Goal: Transaction & Acquisition: Purchase product/service

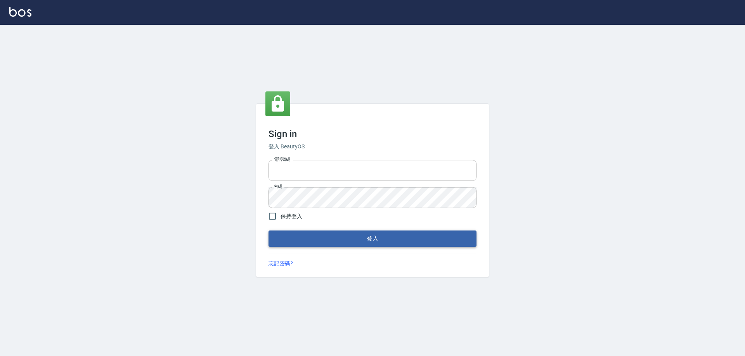
type input "27222158"
click at [325, 241] on button "登入" at bounding box center [372, 239] width 208 height 16
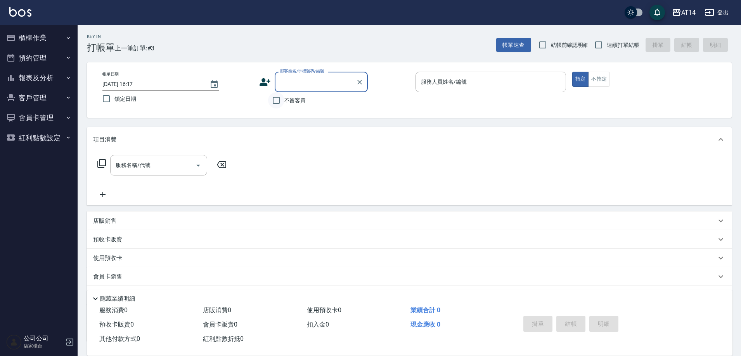
click at [277, 102] on input "不留客資" at bounding box center [276, 100] width 16 height 16
checkbox input "true"
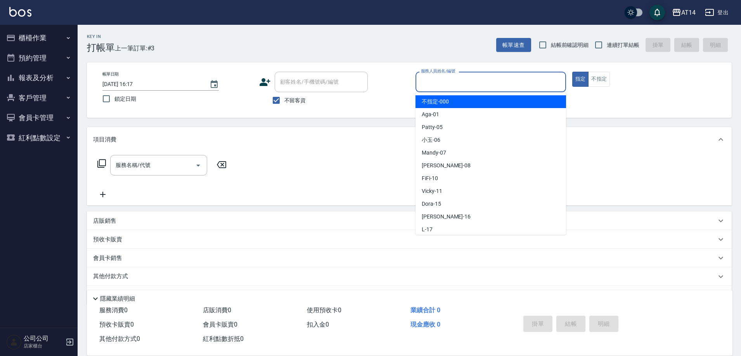
click at [450, 80] on input "服務人員姓名/編號" at bounding box center [491, 82] width 144 height 14
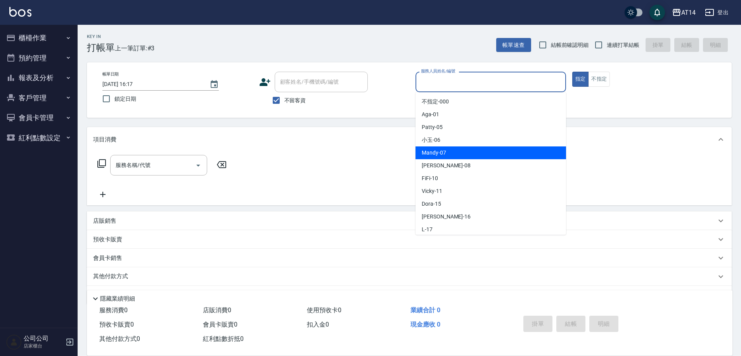
drag, startPoint x: 441, startPoint y: 149, endPoint x: 262, endPoint y: 221, distance: 192.3
click at [441, 150] on span "Mandy -07" at bounding box center [434, 153] width 24 height 8
type input "Mandy-07"
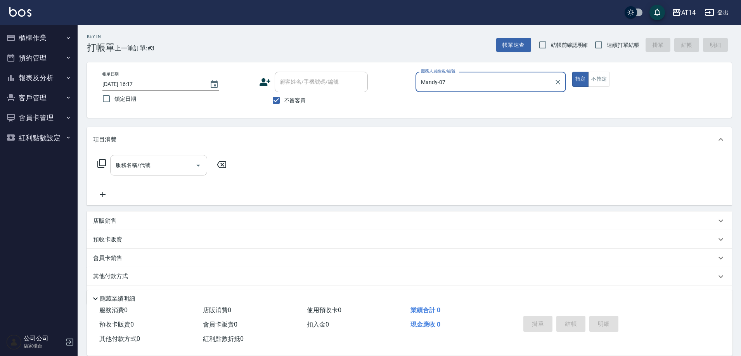
click at [204, 164] on div "服務名稱/代號" at bounding box center [158, 165] width 97 height 21
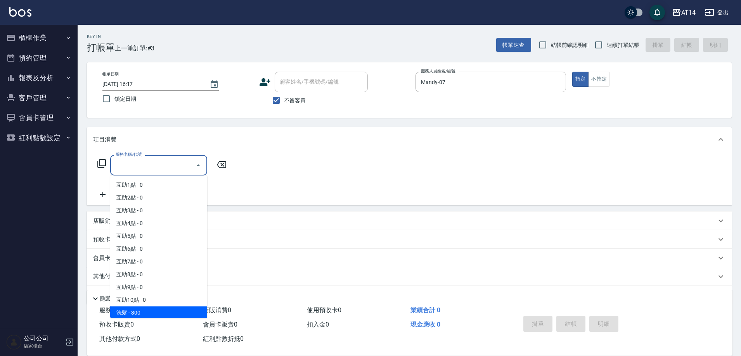
click at [146, 314] on span "洗髮 - 300" at bounding box center [158, 313] width 97 height 13
type input "洗髮(011)"
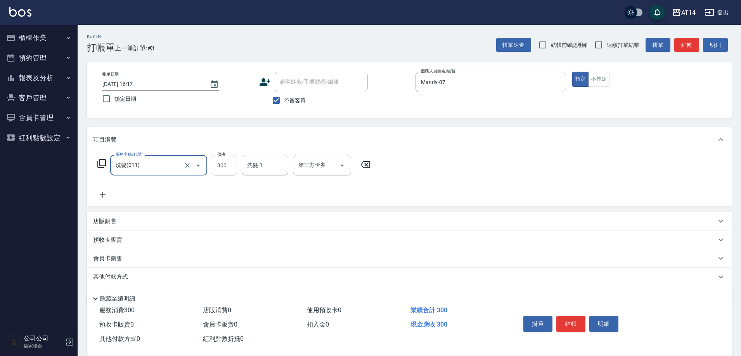
click at [236, 161] on input "300" at bounding box center [224, 165] width 25 height 21
type input "350"
click at [568, 323] on button "結帳" at bounding box center [570, 324] width 29 height 16
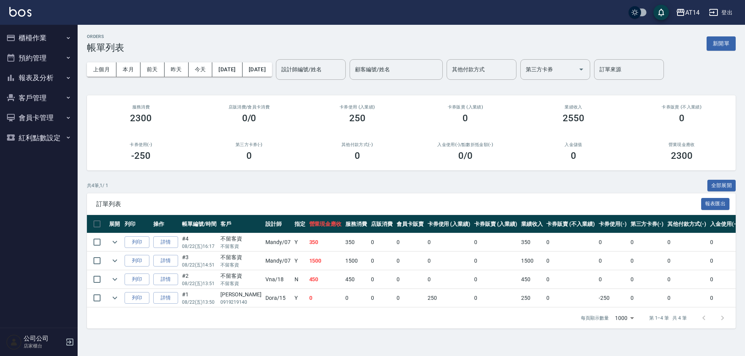
click at [28, 37] on button "櫃檯作業" at bounding box center [38, 38] width 71 height 20
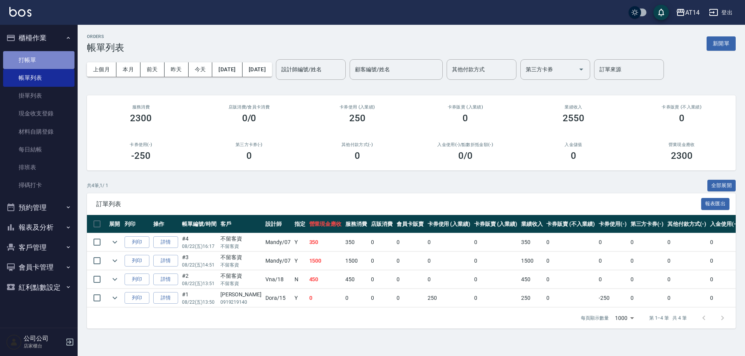
click at [28, 60] on link "打帳單" at bounding box center [38, 60] width 71 height 18
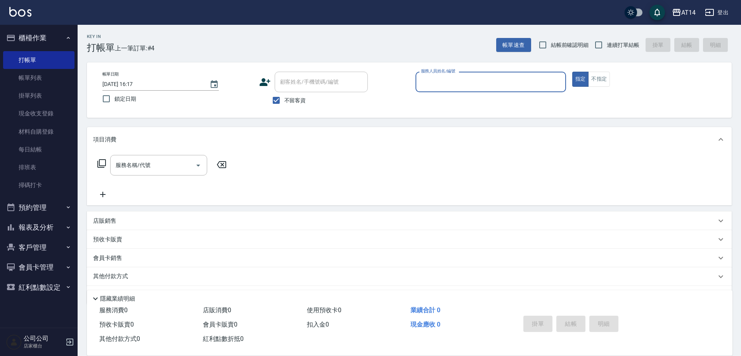
click at [434, 84] on input "服務人員姓名/編號" at bounding box center [491, 82] width 144 height 14
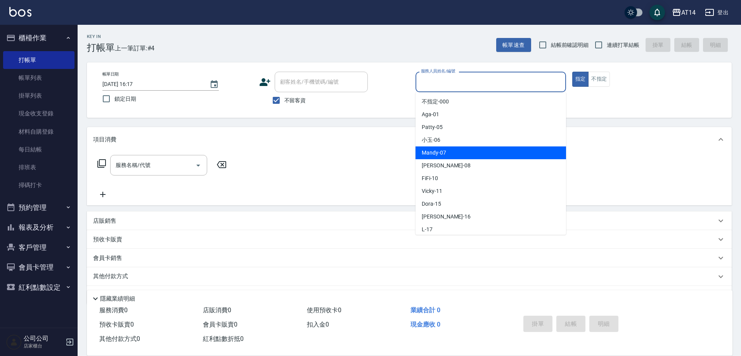
click at [424, 156] on span "Mandy -07" at bounding box center [434, 153] width 24 height 8
type input "Mandy-07"
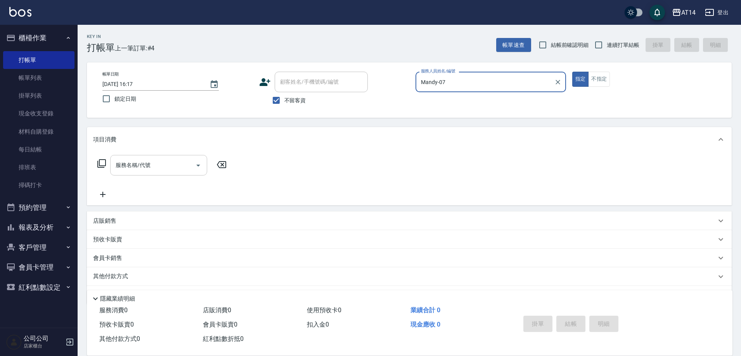
click at [198, 166] on icon "Open" at bounding box center [198, 166] width 4 height 2
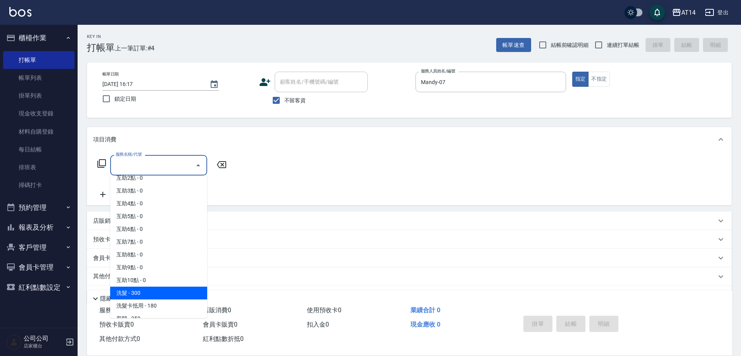
scroll to position [39, 0]
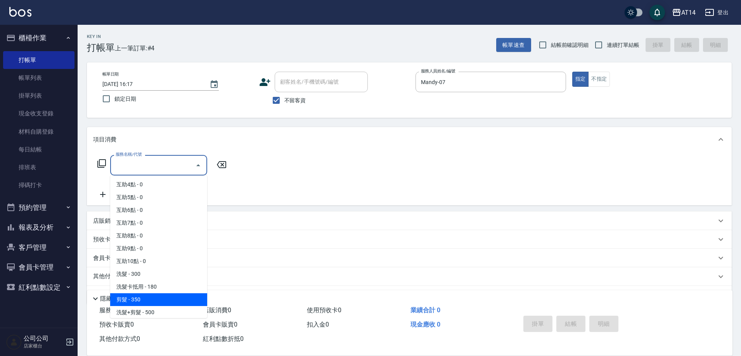
click at [151, 301] on span "剪髮 - 350" at bounding box center [158, 300] width 97 height 13
type input "剪髮(021)"
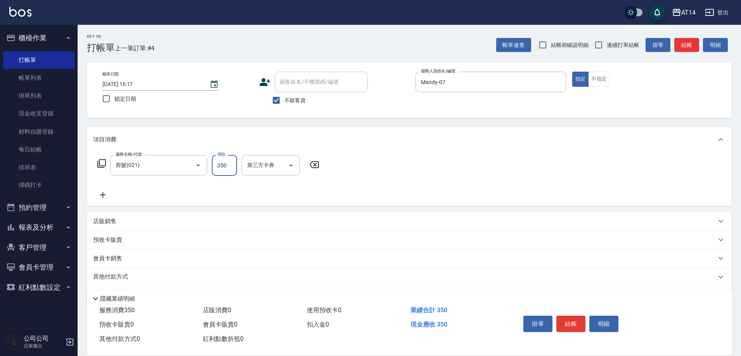
click at [229, 163] on input "350" at bounding box center [224, 165] width 25 height 21
type input "400"
click at [562, 321] on button "結帳" at bounding box center [570, 324] width 29 height 16
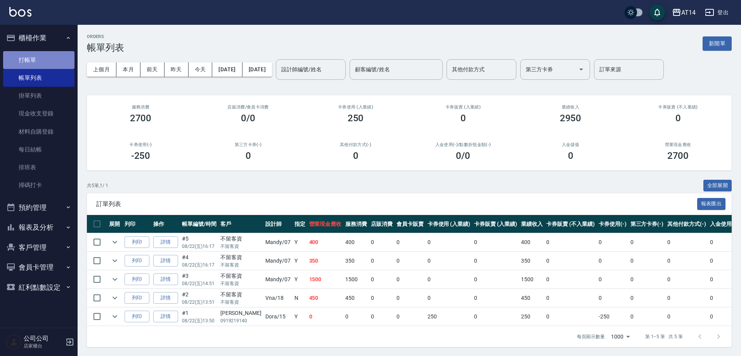
click at [33, 62] on link "打帳單" at bounding box center [38, 60] width 71 height 18
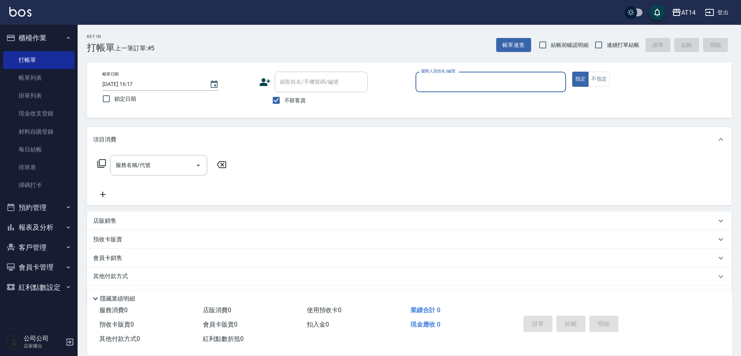
click at [458, 83] on input "服務人員姓名/編號" at bounding box center [491, 82] width 144 height 14
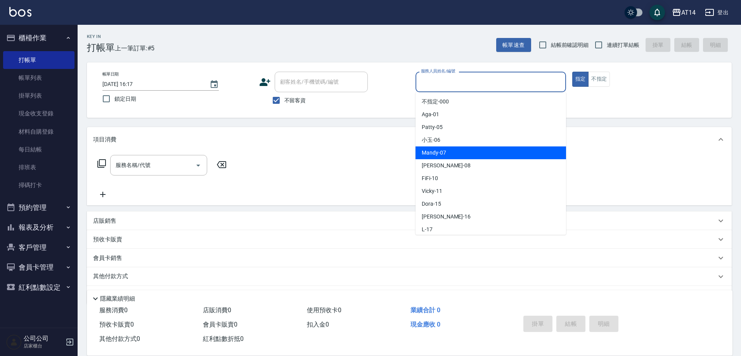
click at [439, 152] on span "Mandy -07" at bounding box center [434, 153] width 24 height 8
type input "Mandy-07"
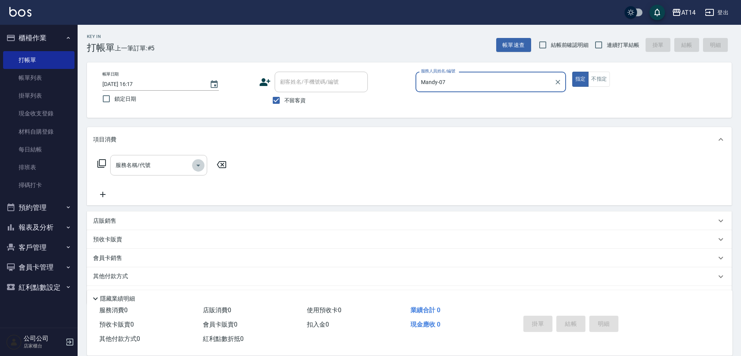
click at [195, 165] on icon "Open" at bounding box center [198, 165] width 9 height 9
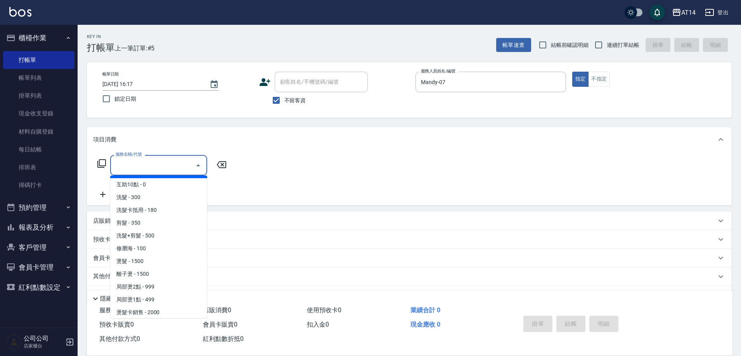
scroll to position [194, 0]
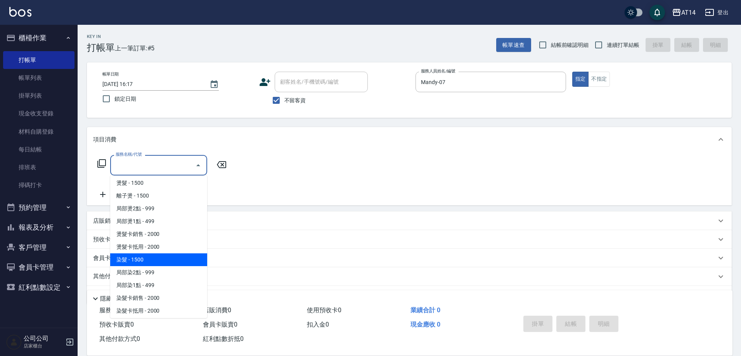
click at [137, 258] on span "染髮 - 1500" at bounding box center [158, 260] width 97 height 13
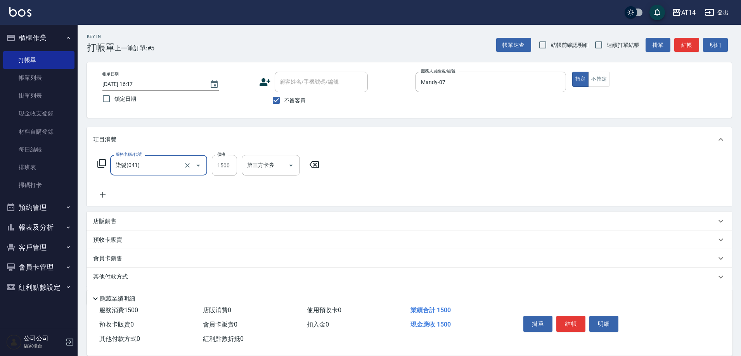
click at [197, 167] on icon "Open" at bounding box center [198, 165] width 9 height 9
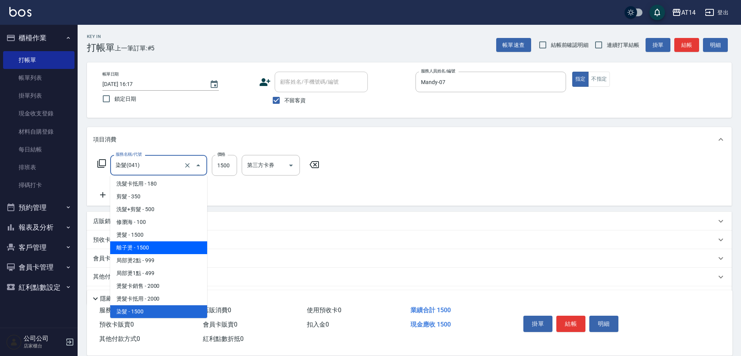
drag, startPoint x: 145, startPoint y: 247, endPoint x: 208, endPoint y: 191, distance: 84.1
click at [144, 248] on span "離子燙 - 1500" at bounding box center [158, 248] width 97 height 13
type input "離子燙(032)"
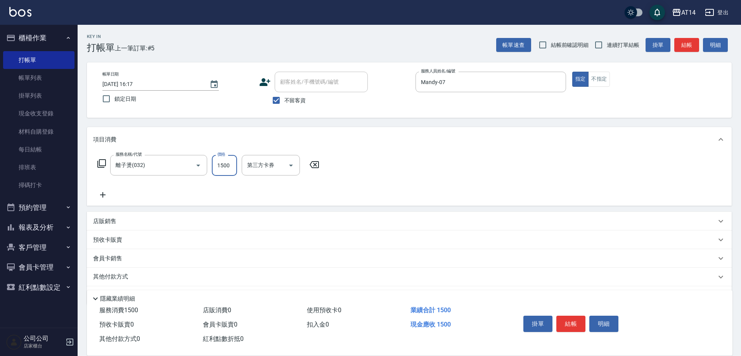
click at [227, 166] on input "1500" at bounding box center [224, 165] width 25 height 21
type input "1100"
click at [570, 316] on button "結帳" at bounding box center [570, 324] width 29 height 16
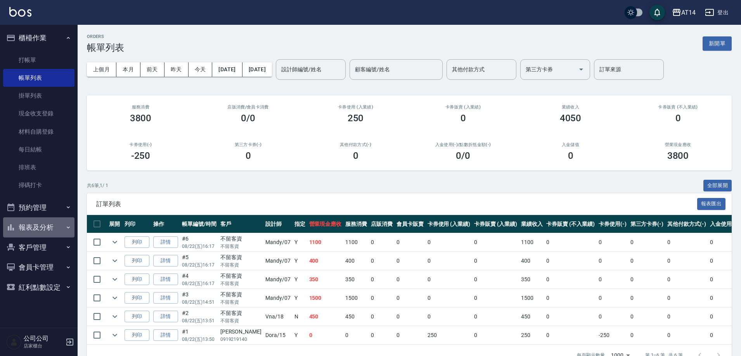
click at [43, 227] on button "報表及分析" at bounding box center [38, 228] width 71 height 20
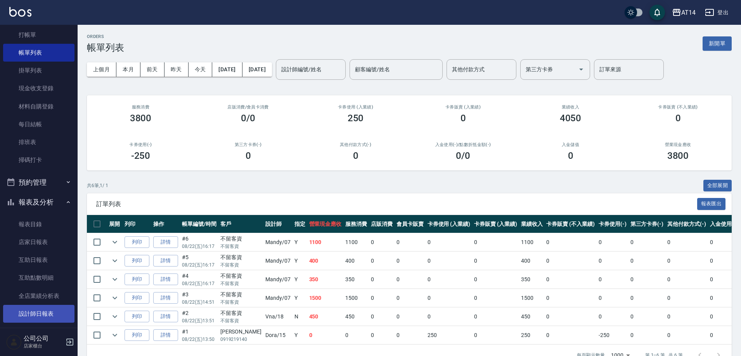
scroll to position [39, 0]
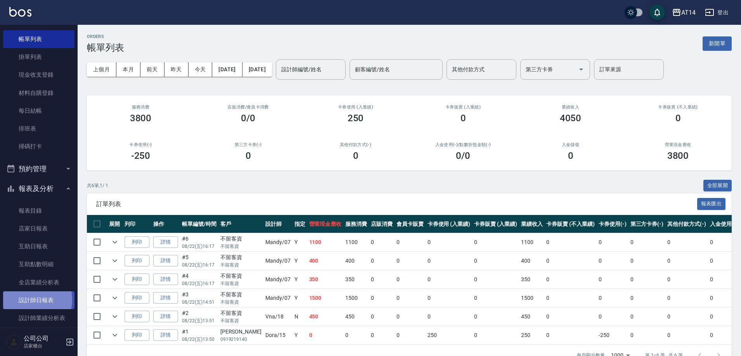
click at [23, 300] on link "設計師日報表" at bounding box center [38, 301] width 71 height 18
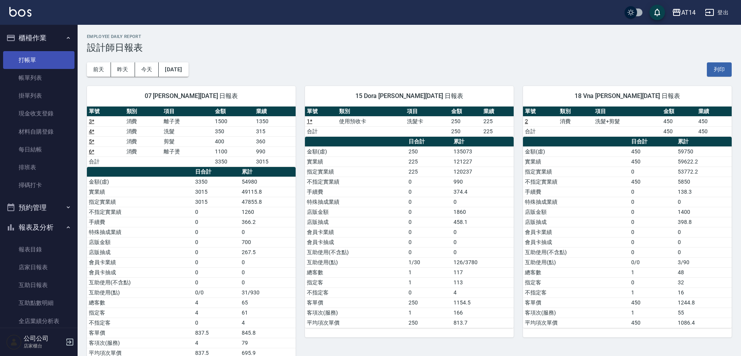
click at [28, 55] on link "打帳單" at bounding box center [38, 60] width 71 height 18
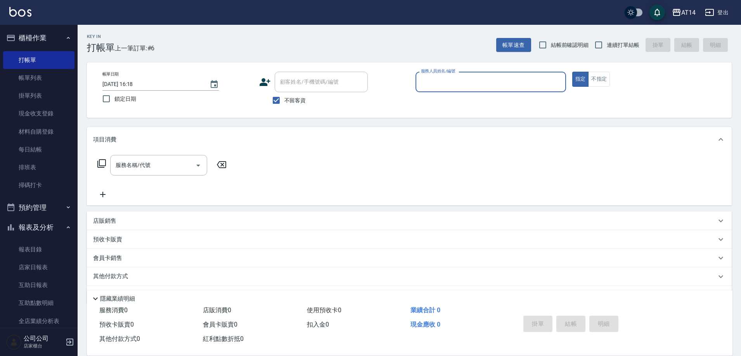
click at [448, 84] on input "服務人員姓名/編號" at bounding box center [491, 82] width 144 height 14
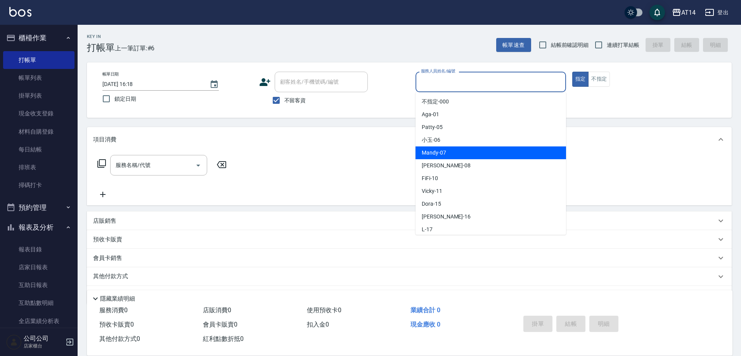
click at [431, 152] on span "Mandy -07" at bounding box center [434, 153] width 24 height 8
type input "Mandy-07"
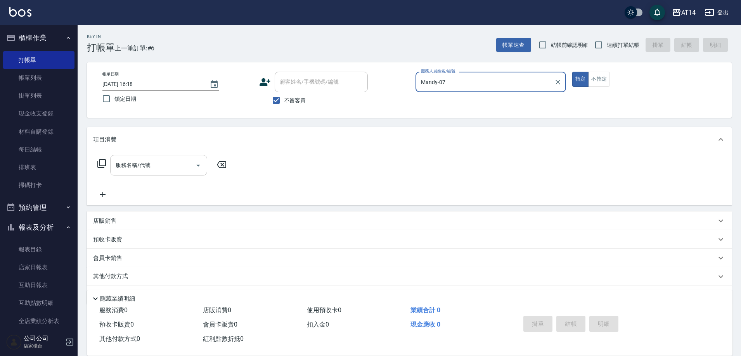
click at [184, 164] on input "服務名稱/代號" at bounding box center [153, 166] width 78 height 14
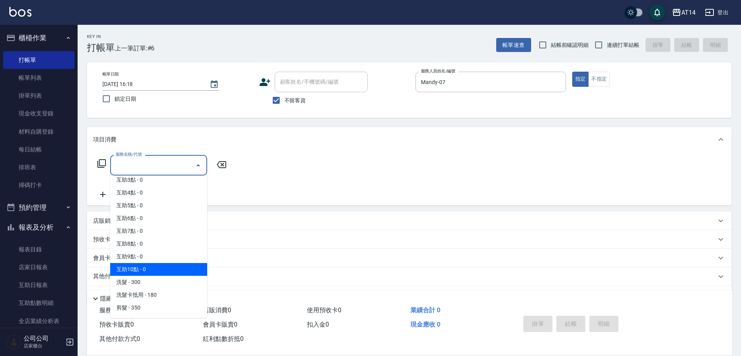
scroll to position [78, 0]
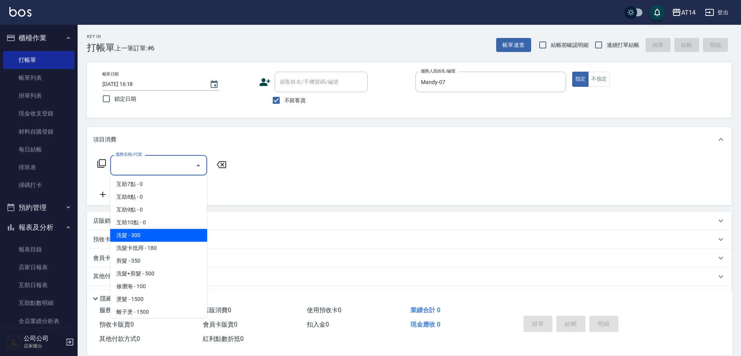
click at [137, 237] on span "洗髮 - 300" at bounding box center [158, 235] width 97 height 13
type input "洗髮(011)"
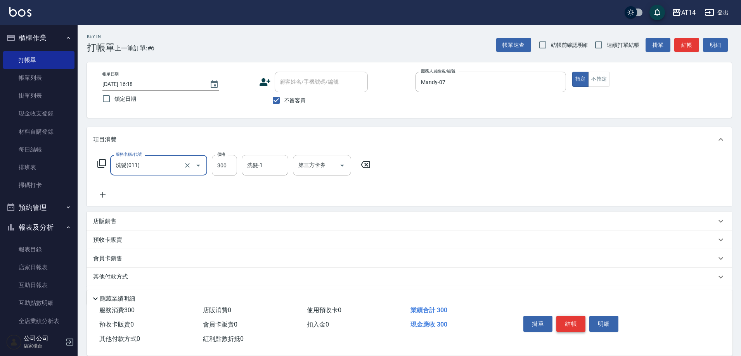
click at [569, 322] on button "結帳" at bounding box center [570, 324] width 29 height 16
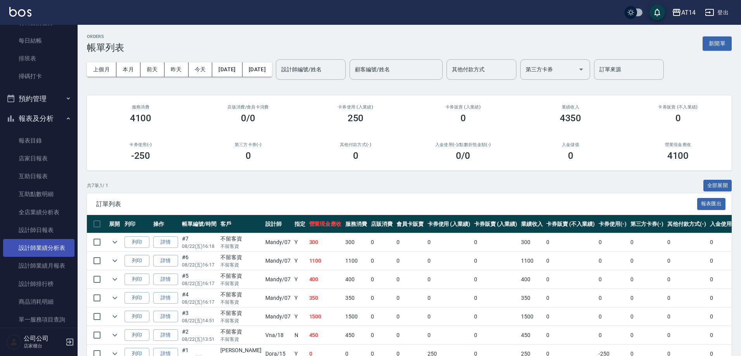
scroll to position [116, 0]
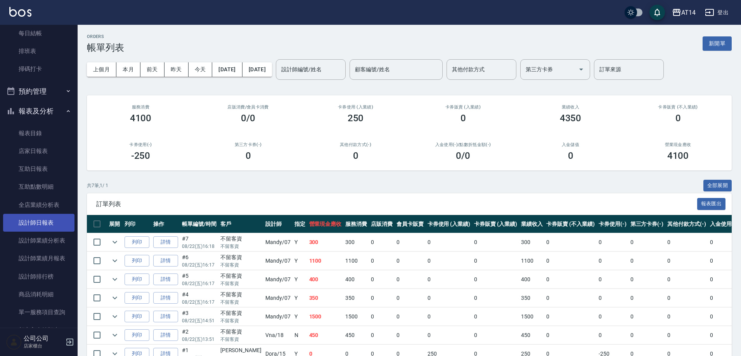
click at [22, 225] on link "設計師日報表" at bounding box center [38, 223] width 71 height 18
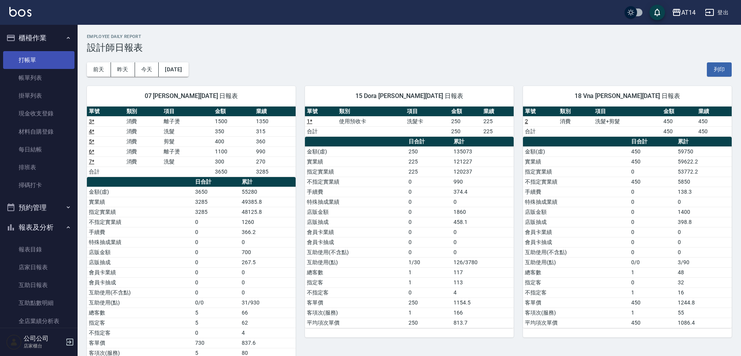
click at [26, 59] on link "打帳單" at bounding box center [38, 60] width 71 height 18
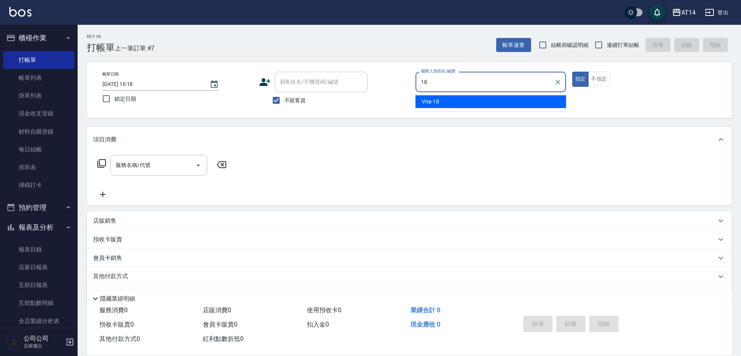
type input "18"
type button "true"
type input "Vna-18"
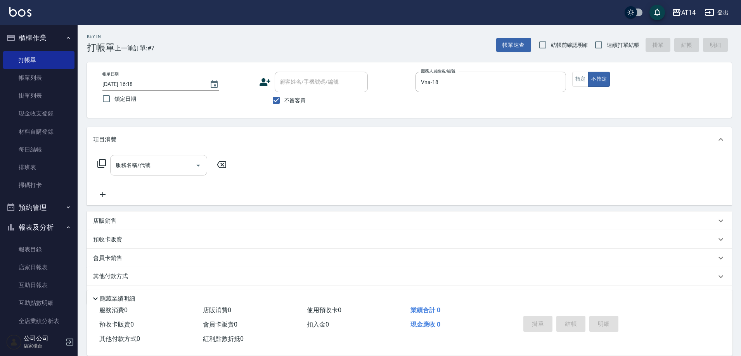
click at [168, 161] on input "服務名稱/代號" at bounding box center [153, 166] width 78 height 14
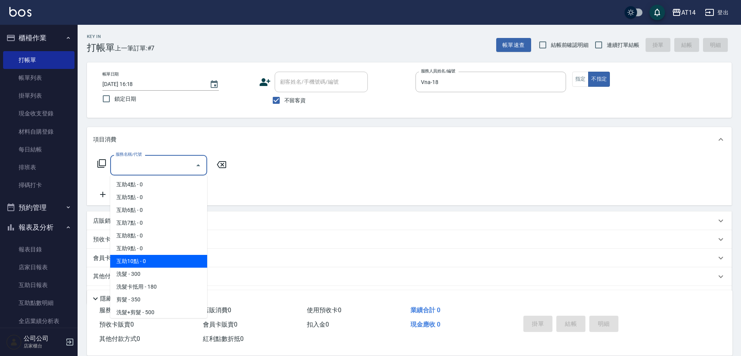
scroll to position [78, 0]
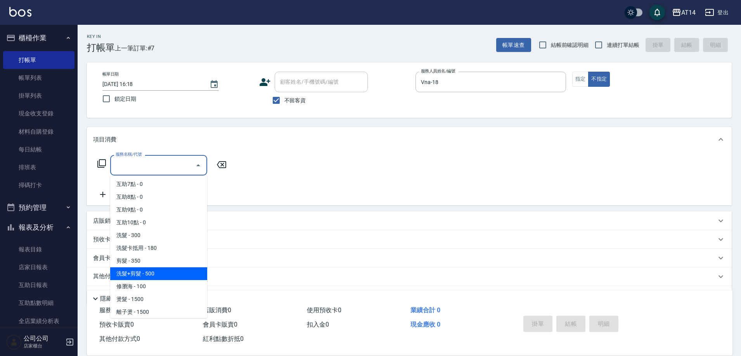
click at [169, 274] on span "洗髮+剪髮 - 500" at bounding box center [158, 274] width 97 height 13
type input "洗髮+剪髮(022)"
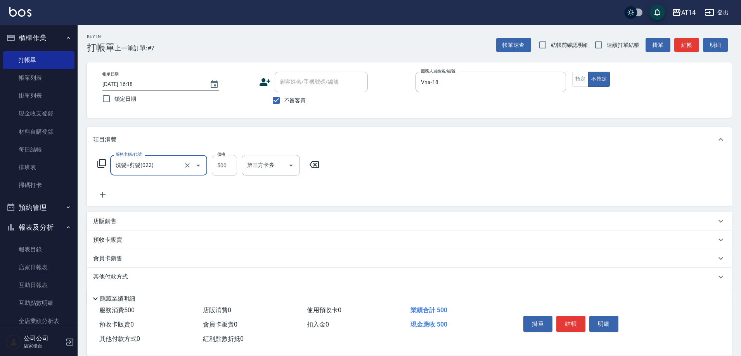
click at [213, 169] on input "500" at bounding box center [224, 165] width 25 height 21
type input "600"
click at [688, 45] on button "結帳" at bounding box center [686, 45] width 25 height 14
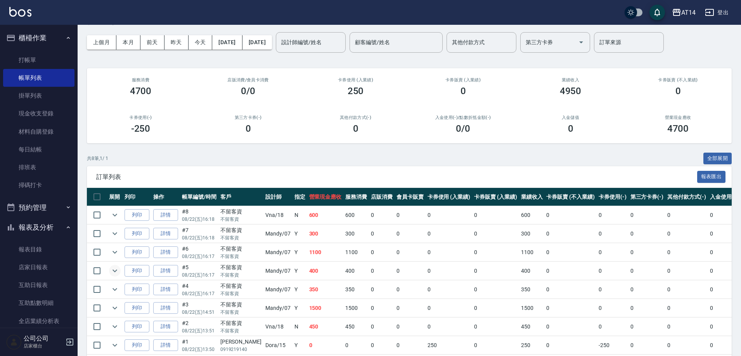
scroll to position [39, 0]
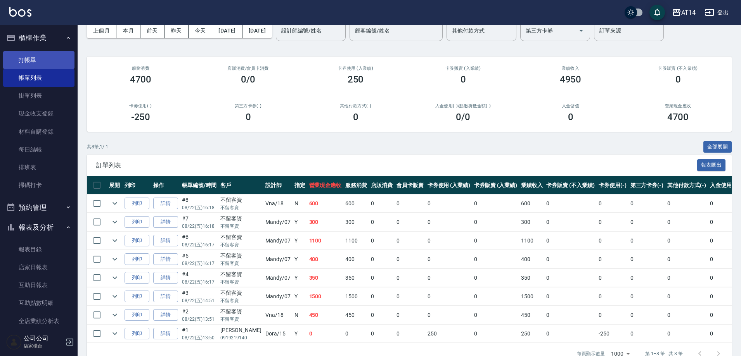
click at [36, 59] on link "打帳單" at bounding box center [38, 60] width 71 height 18
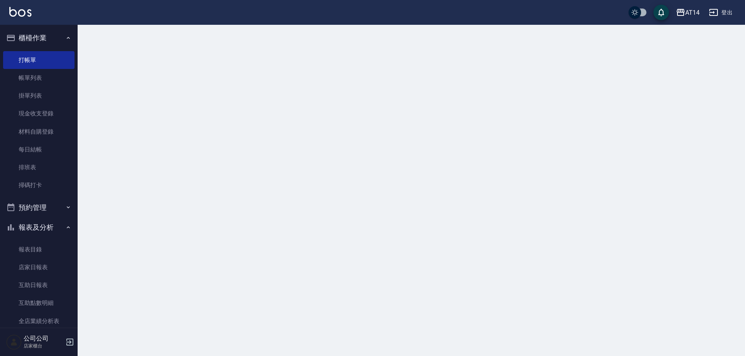
click at [44, 38] on button "櫃檯作業" at bounding box center [38, 38] width 71 height 20
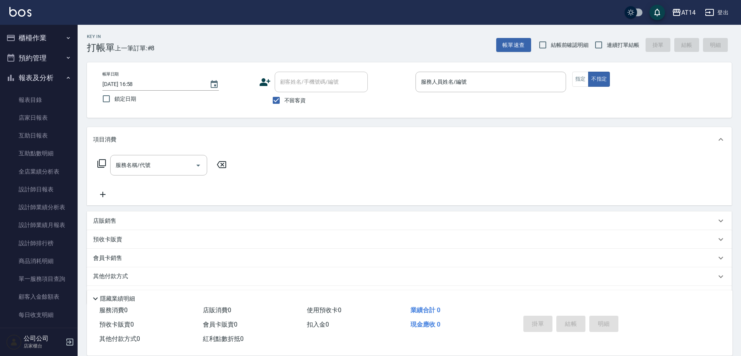
click at [29, 71] on button "報表及分析" at bounding box center [38, 78] width 71 height 20
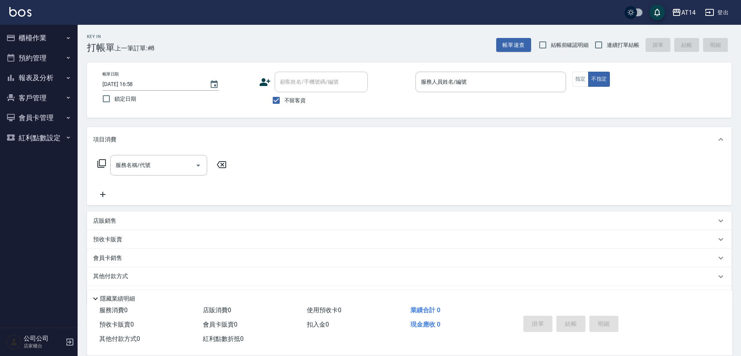
click at [29, 71] on button "報表及分析" at bounding box center [38, 78] width 71 height 20
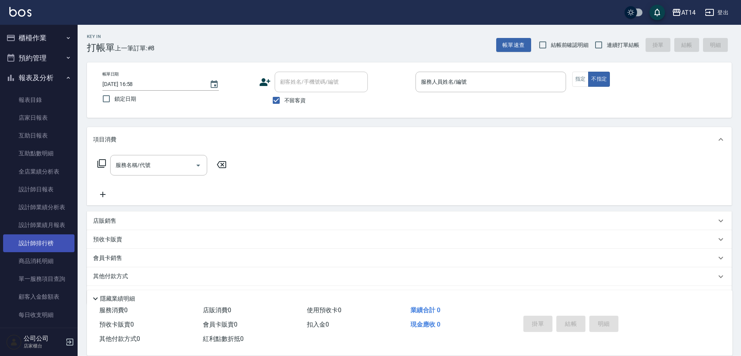
click at [61, 247] on link "設計師排行榜" at bounding box center [38, 244] width 71 height 18
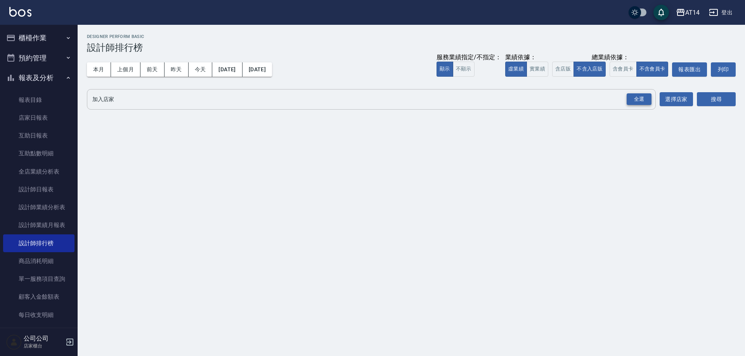
click at [640, 102] on div "全選" at bounding box center [638, 99] width 25 height 12
click at [706, 105] on button "搜尋" at bounding box center [716, 100] width 39 height 14
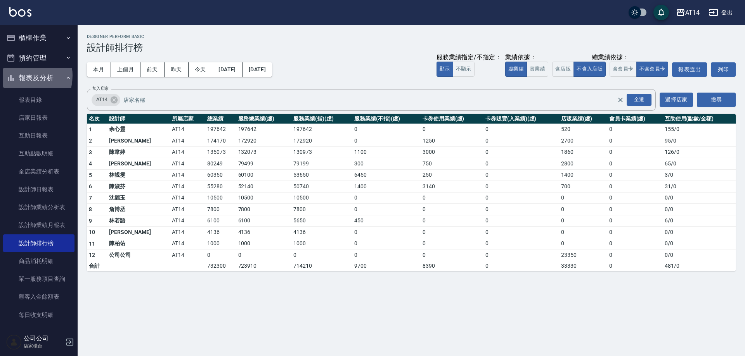
click at [18, 76] on button "報表及分析" at bounding box center [38, 78] width 71 height 20
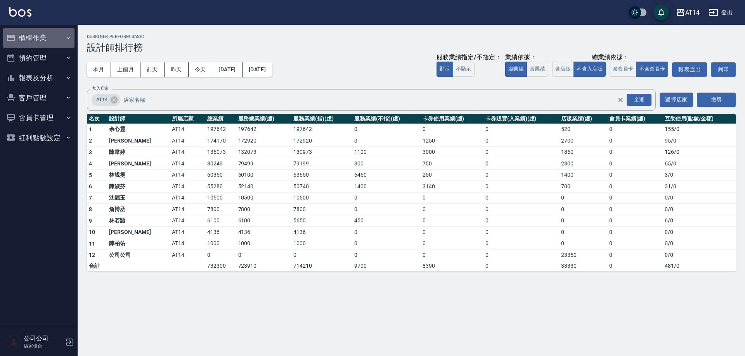
click at [49, 36] on button "櫃檯作業" at bounding box center [38, 38] width 71 height 20
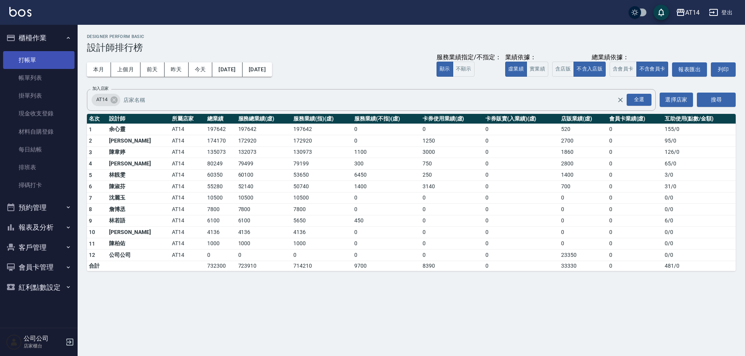
click at [41, 56] on link "打帳單" at bounding box center [38, 60] width 71 height 18
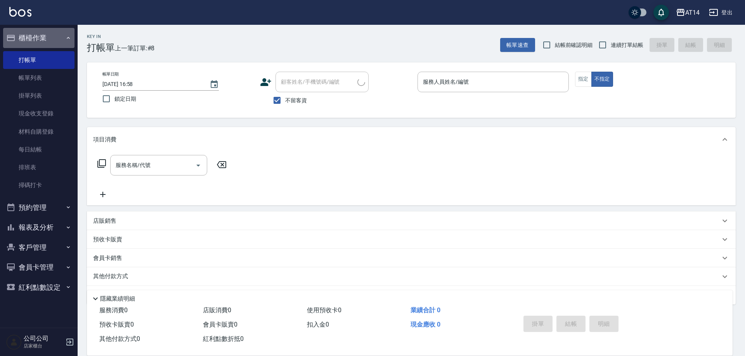
click at [47, 38] on button "櫃檯作業" at bounding box center [38, 38] width 71 height 20
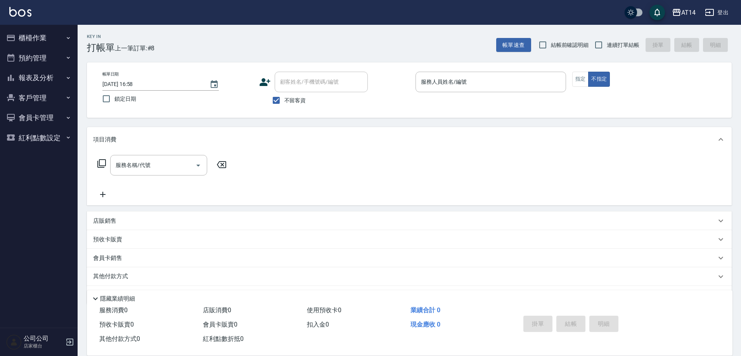
click at [607, 43] on span "連續打單結帳" at bounding box center [623, 45] width 33 height 8
click at [607, 43] on input "連續打單結帳" at bounding box center [598, 45] width 16 height 16
checkbox input "true"
click at [466, 74] on div "服務人員姓名/編號" at bounding box center [490, 82] width 150 height 21
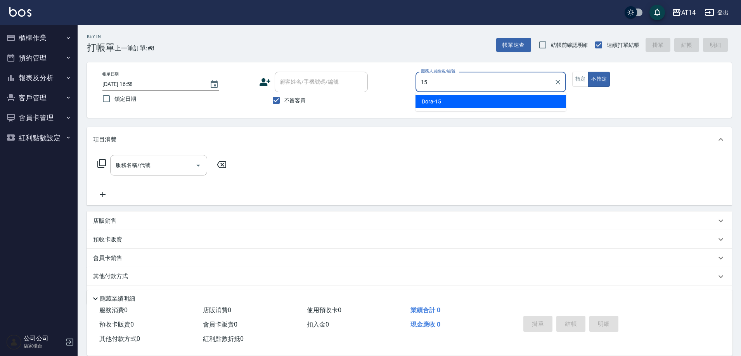
type input "Dora-15"
type button "false"
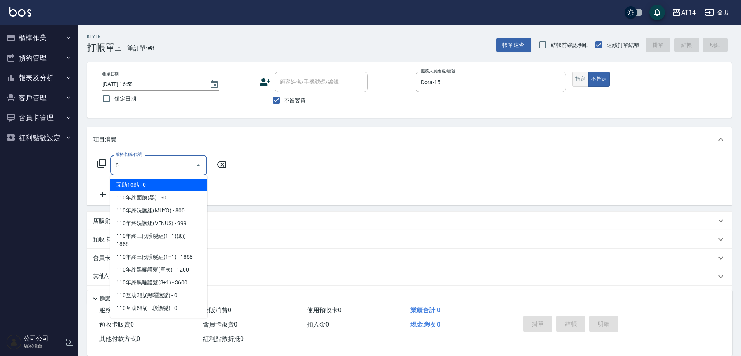
type input "0"
click at [586, 80] on button "指定" at bounding box center [580, 79] width 17 height 15
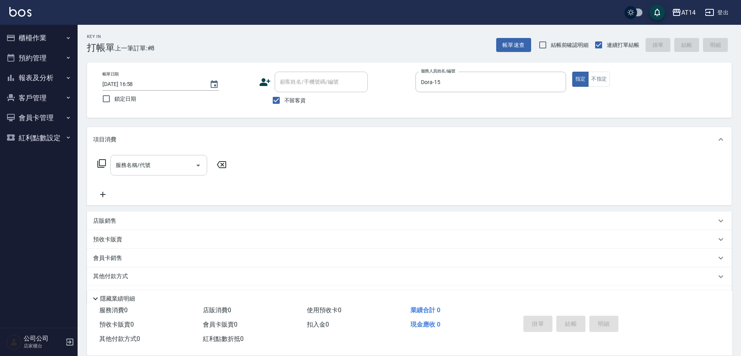
click at [127, 171] on input "服務名稱/代號" at bounding box center [153, 166] width 78 height 14
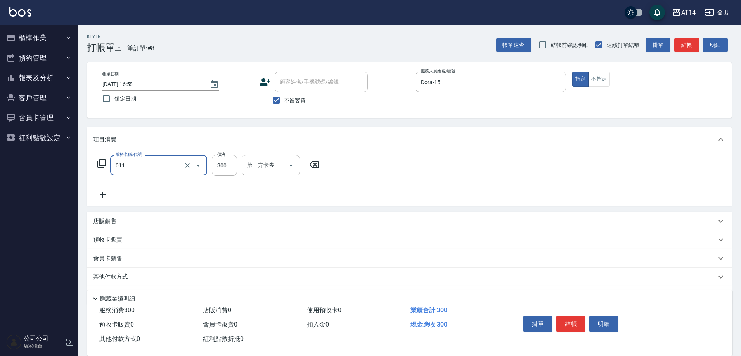
type input "洗髮(011)"
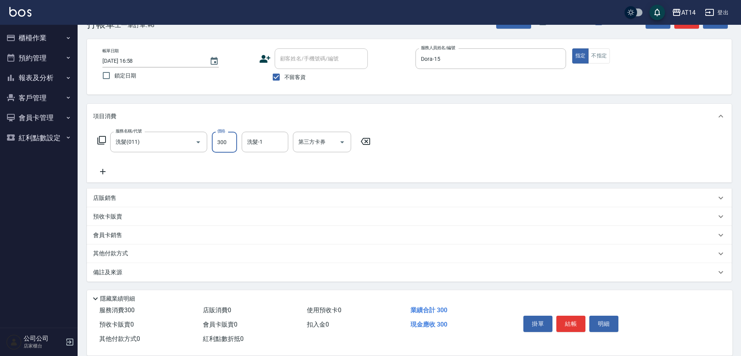
click at [163, 276] on div "備註及來源" at bounding box center [404, 273] width 623 height 8
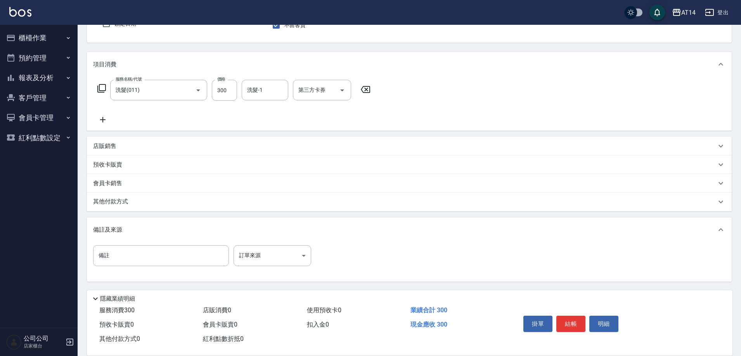
click at [274, 239] on div "備註及來源" at bounding box center [409, 230] width 645 height 25
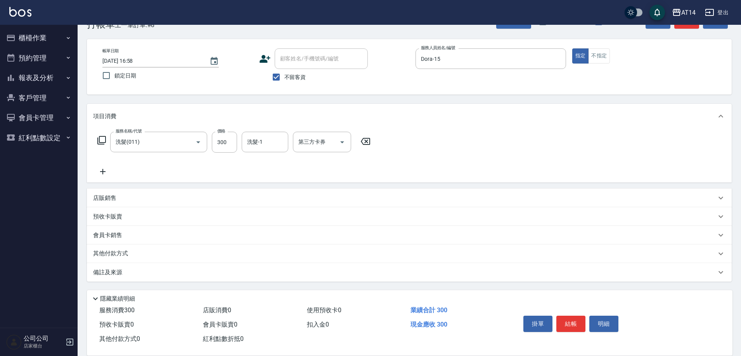
scroll to position [23, 0]
click at [277, 249] on div "其他付款方式" at bounding box center [409, 254] width 645 height 19
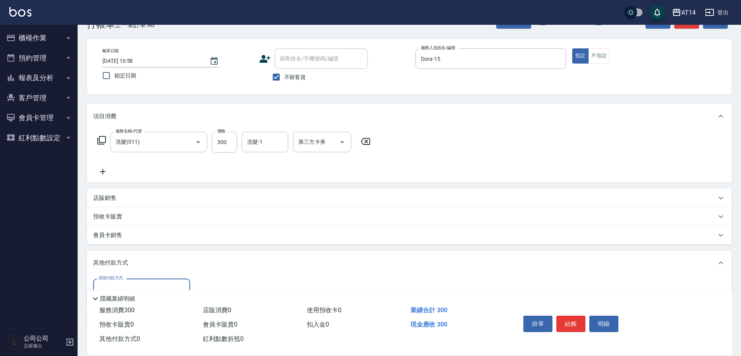
scroll to position [0, 0]
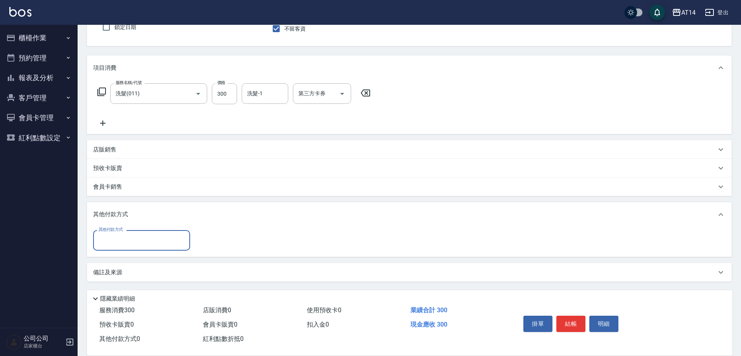
click at [220, 272] on div "備註及來源" at bounding box center [404, 273] width 623 height 8
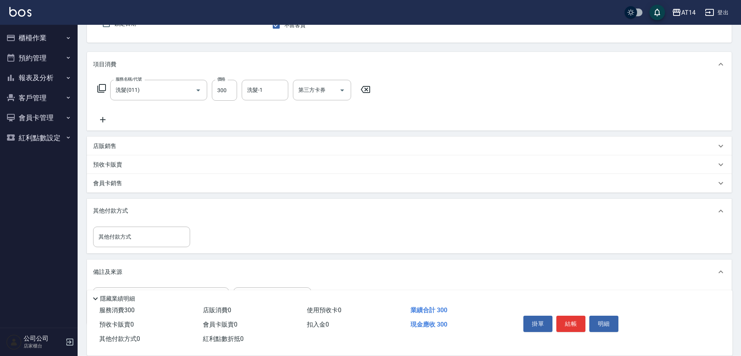
scroll to position [118, 0]
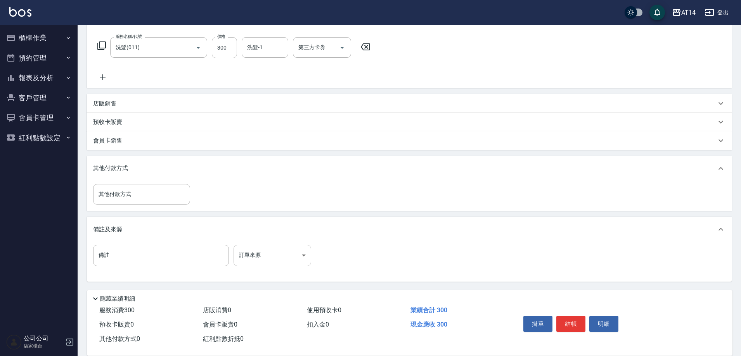
click at [278, 248] on body "AT14 登出 櫃檯作業 打帳單 帳單列表 掛單列表 現金收支登錄 材料自購登錄 每日結帳 排班表 掃碼打卡 預約管理 預約管理 單日預約紀錄 單週預約紀錄 …" at bounding box center [370, 119] width 741 height 474
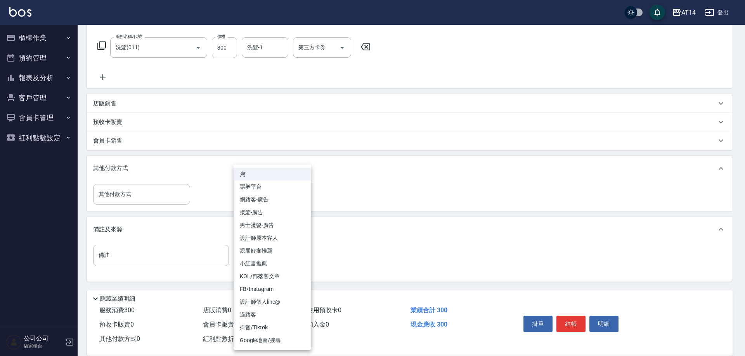
click at [288, 240] on li "設計師原本客人" at bounding box center [272, 238] width 78 height 13
type input "設計師原本客人"
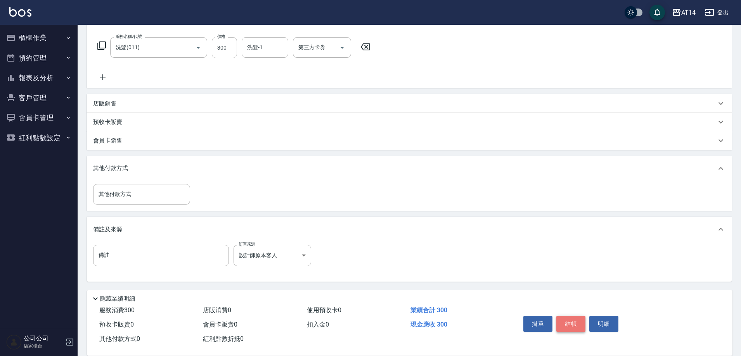
click at [565, 321] on button "結帳" at bounding box center [570, 324] width 29 height 16
type input "2025/08/22 17:06"
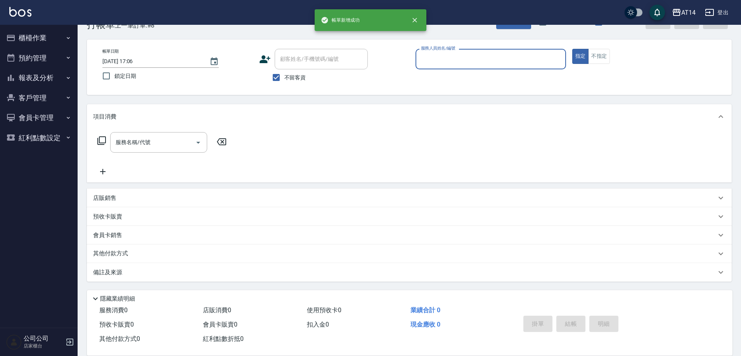
scroll to position [0, 0]
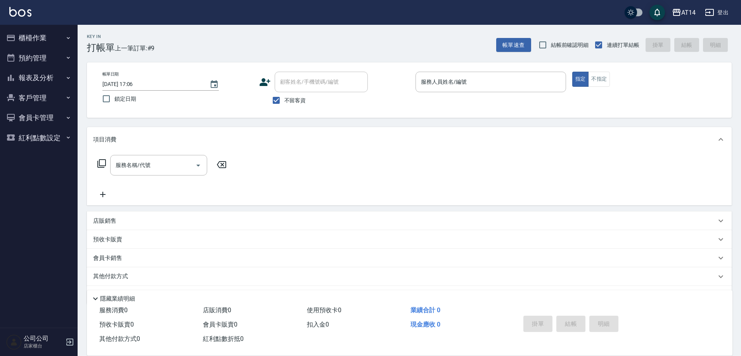
click at [291, 105] on label "不留客資" at bounding box center [287, 100] width 38 height 16
click at [284, 105] on input "不留客資" at bounding box center [276, 100] width 16 height 16
checkbox input "false"
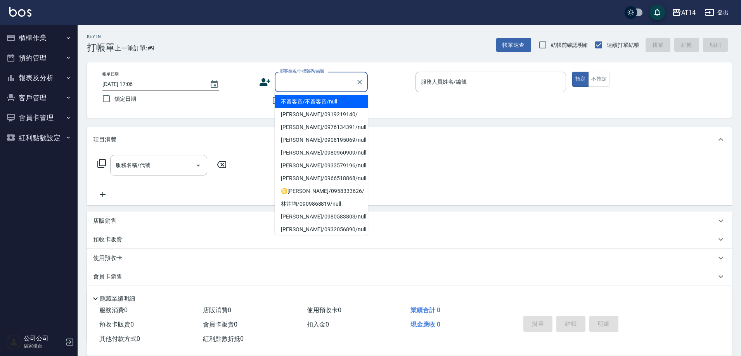
click at [314, 76] on div "顧客姓名/手機號碼/編號 顧客姓名/手機號碼/編號" at bounding box center [321, 82] width 93 height 21
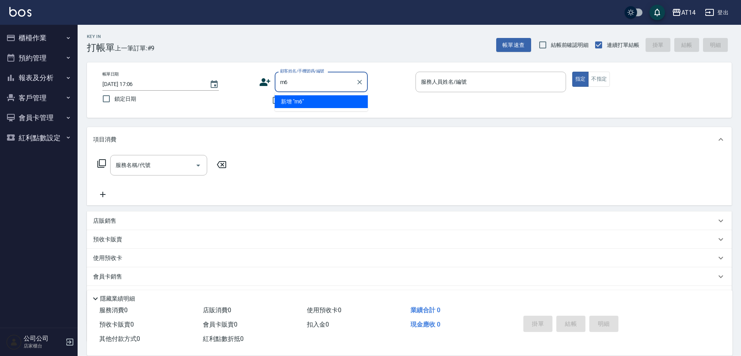
type input "m"
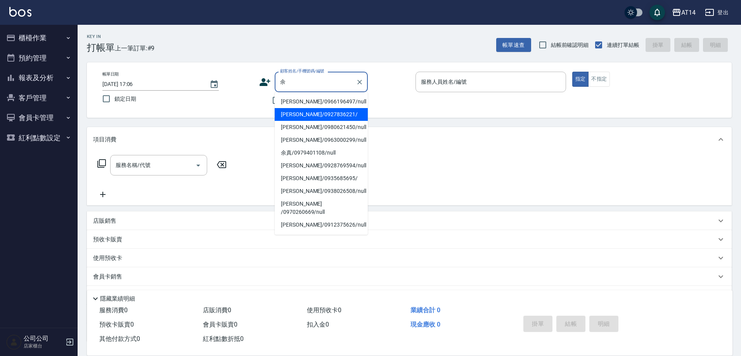
click at [298, 113] on li "[PERSON_NAME]/0927836221/" at bounding box center [321, 114] width 93 height 13
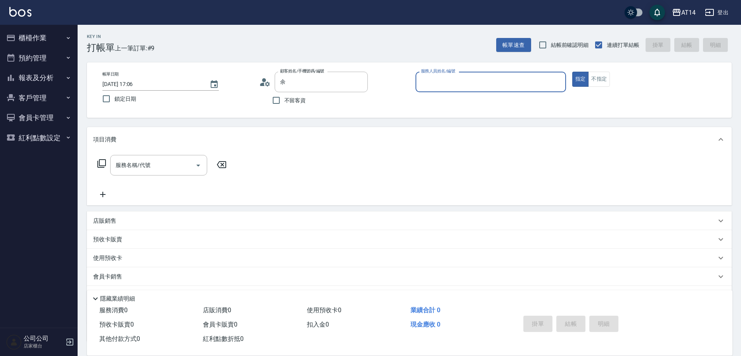
type input "[PERSON_NAME]/0927836221/"
type input "Dora-15"
click at [150, 166] on input "服務名稱/代號" at bounding box center [153, 166] width 78 height 14
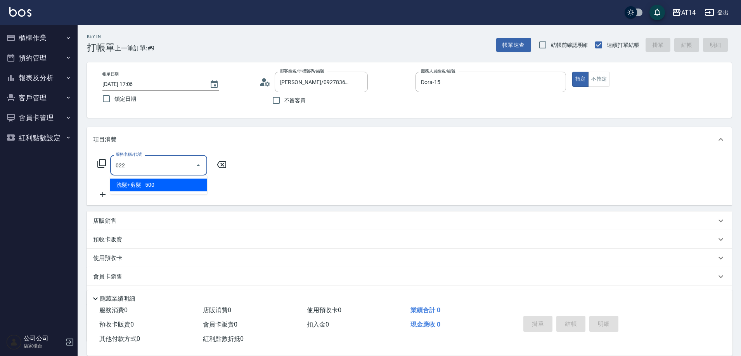
type input "洗髮+剪髮(022)"
type input "1"
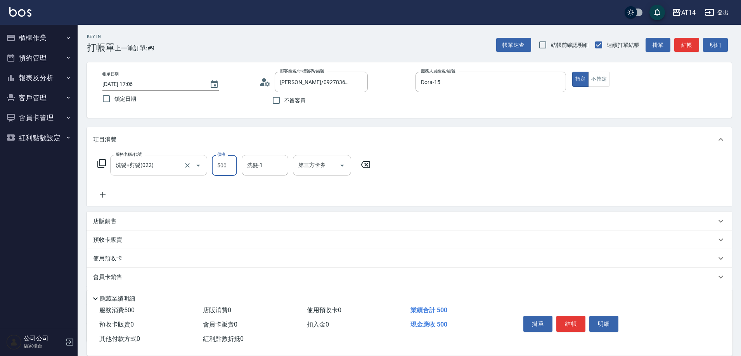
type input "6"
type input "0"
type input "650"
type input "1"
type input "650"
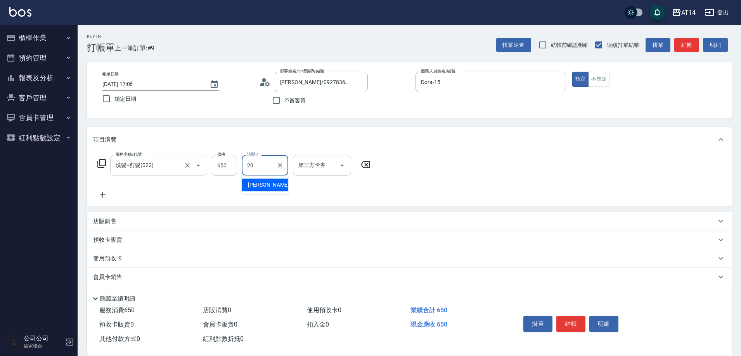
type input "[PERSON_NAME]-20"
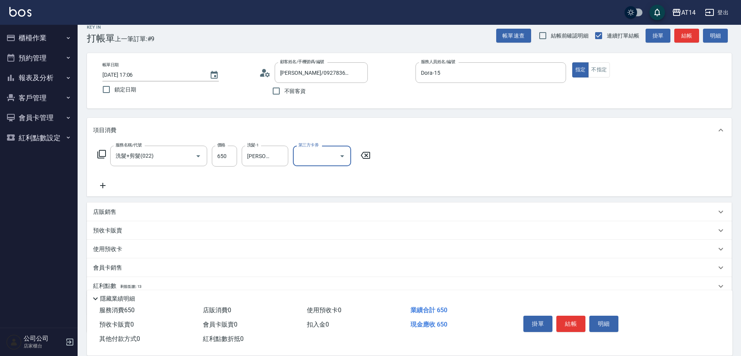
scroll to position [61, 0]
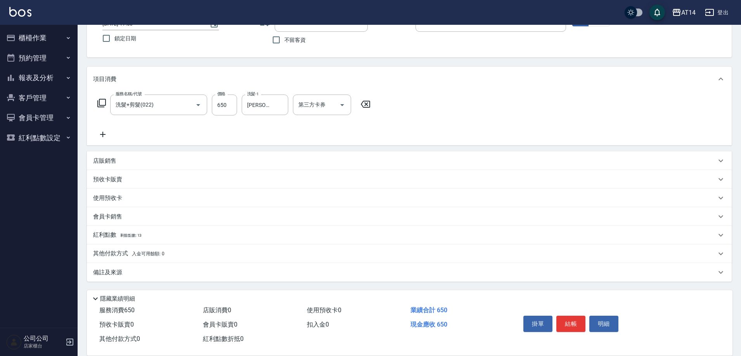
drag, startPoint x: 186, startPoint y: 279, endPoint x: 192, endPoint y: 277, distance: 5.8
click at [186, 278] on div "備註及來源" at bounding box center [409, 272] width 645 height 19
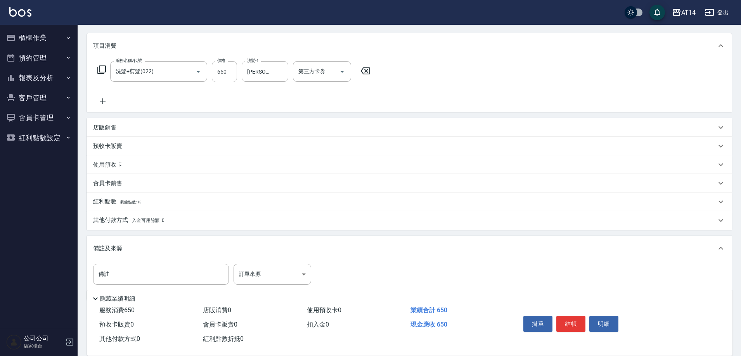
scroll to position [99, 0]
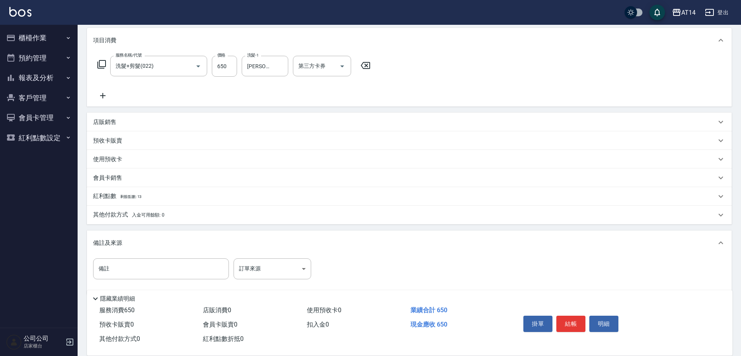
click at [267, 281] on div "備註 備註 訂單來源 ​ 訂單來源" at bounding box center [409, 274] width 632 height 30
click at [269, 277] on body "AT14 登出 櫃檯作業 打帳單 帳單列表 掛單列表 現金收支登錄 材料自購登錄 每日結帳 排班表 掃碼打卡 預約管理 預約管理 單日預約紀錄 單週預約紀錄 …" at bounding box center [370, 135] width 741 height 469
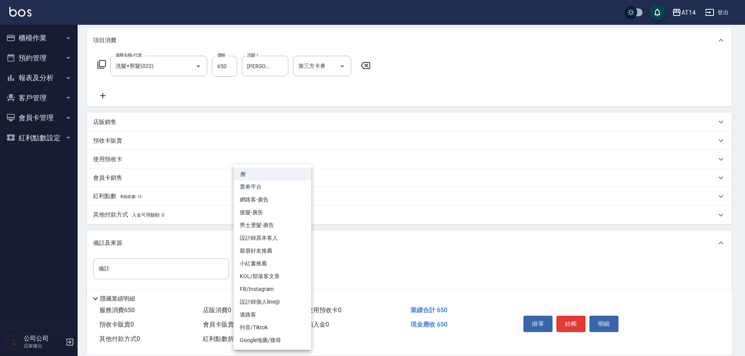
click at [277, 239] on li "設計師原本客人" at bounding box center [272, 238] width 78 height 13
type input "設計師原本客人"
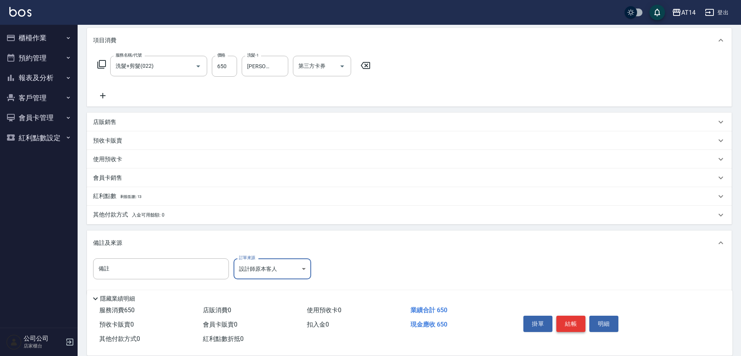
click at [569, 316] on button "結帳" at bounding box center [570, 324] width 29 height 16
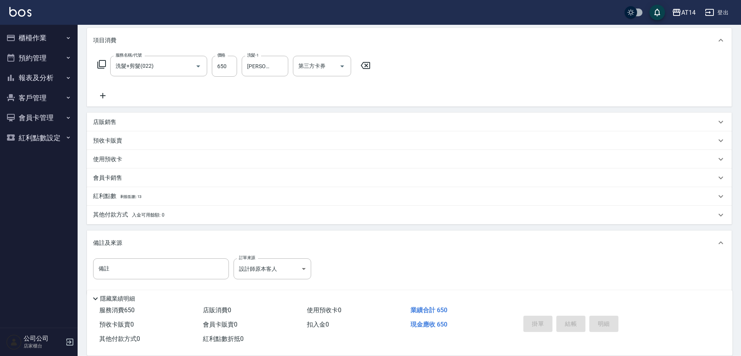
type input "2025/08/22 17:08"
type input "0"
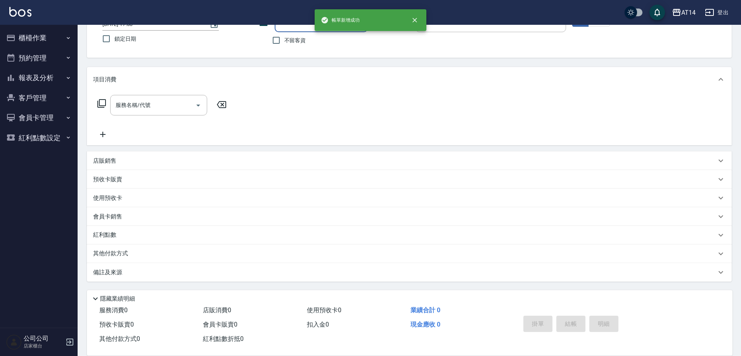
scroll to position [0, 0]
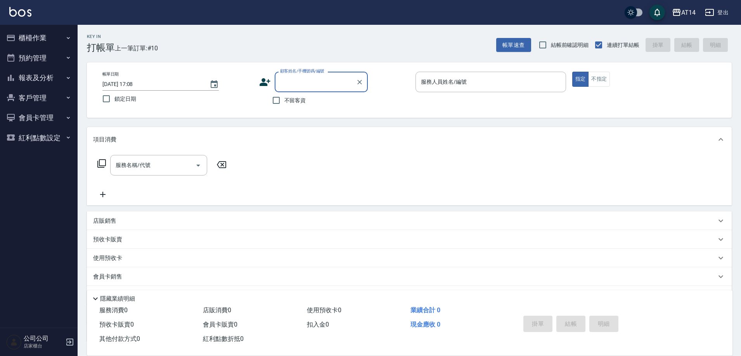
click at [45, 77] on button "報表及分析" at bounding box center [38, 78] width 71 height 20
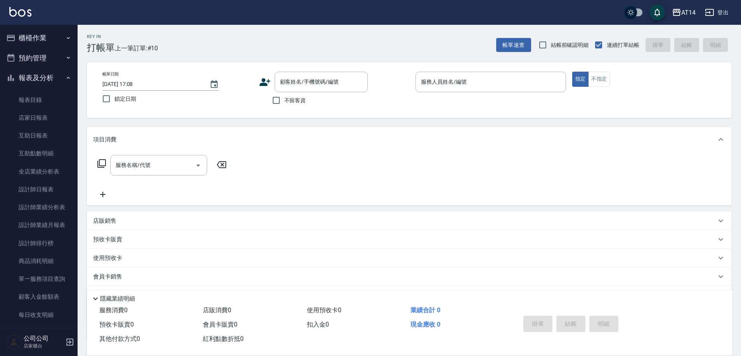
click at [47, 62] on button "預約管理" at bounding box center [38, 58] width 71 height 20
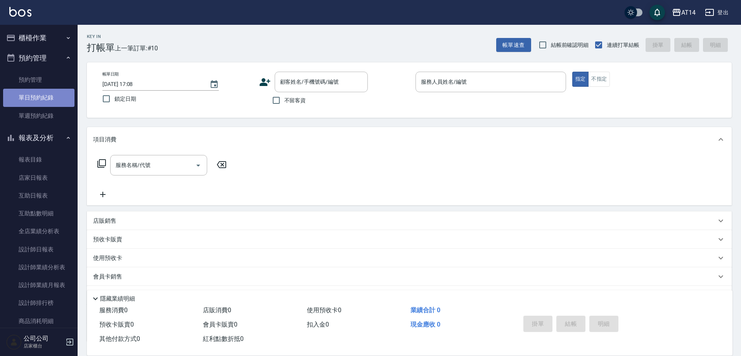
click at [49, 97] on link "單日預約紀錄" at bounding box center [38, 98] width 71 height 18
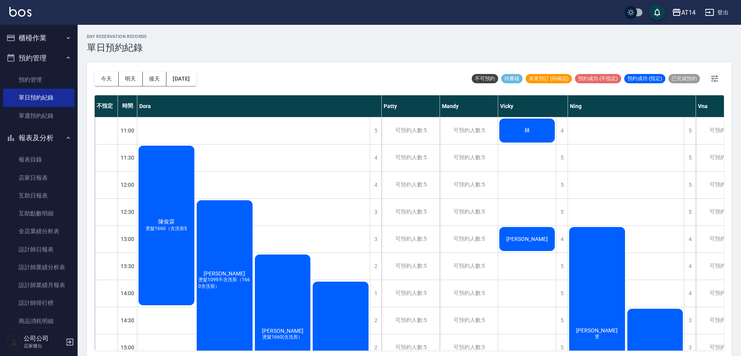
click at [195, 276] on div "邱琬婷 燙" at bounding box center [166, 226] width 58 height 162
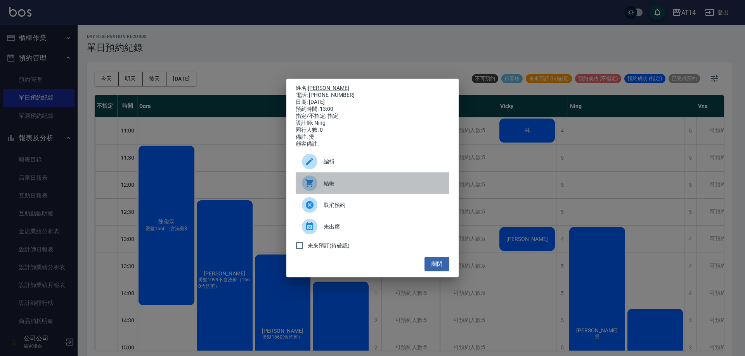
click at [356, 188] on span "結帳" at bounding box center [382, 184] width 119 height 8
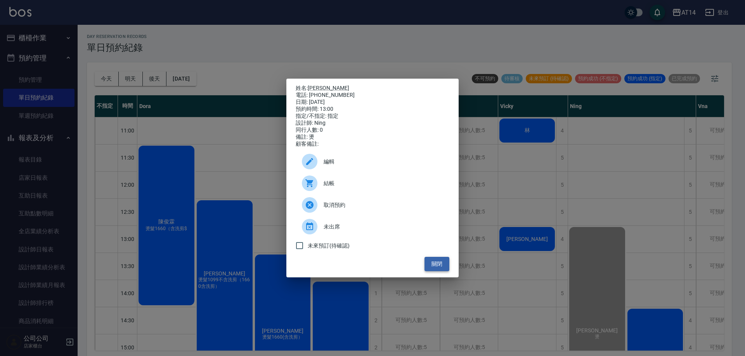
click at [440, 267] on button "關閉" at bounding box center [436, 264] width 25 height 14
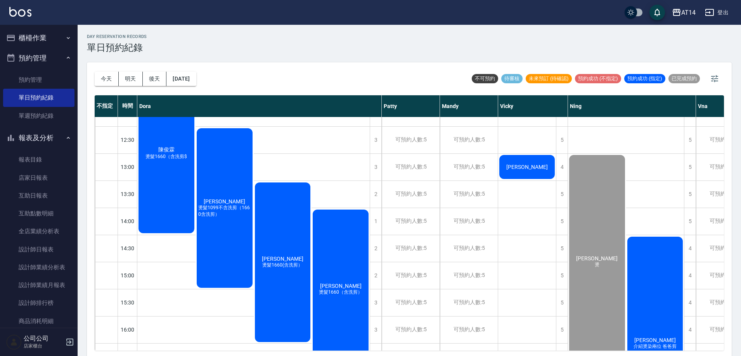
scroll to position [78, 0]
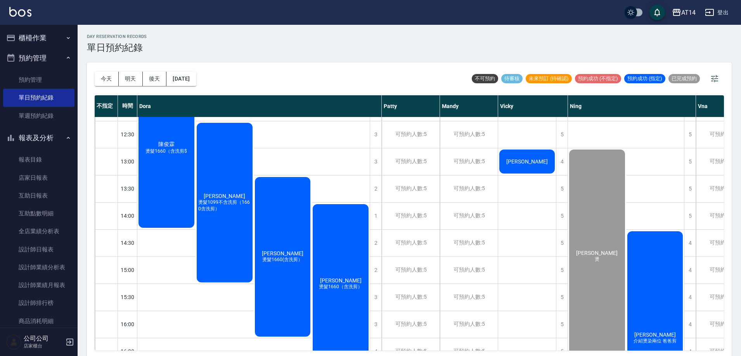
click at [254, 253] on div "莊秀玲 介紹燙染兩位 爸爸剪" at bounding box center [224, 203] width 58 height 162
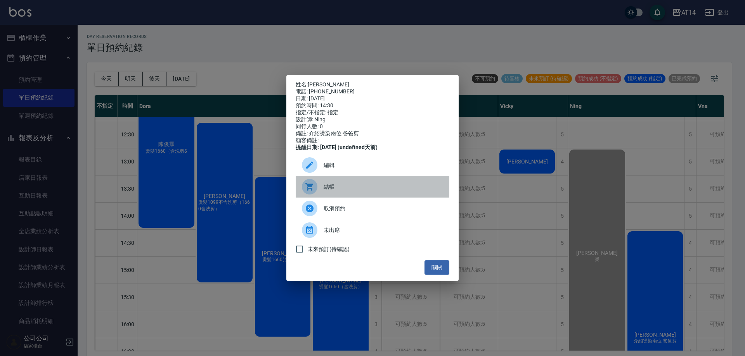
click at [332, 191] on span "結帳" at bounding box center [382, 187] width 119 height 8
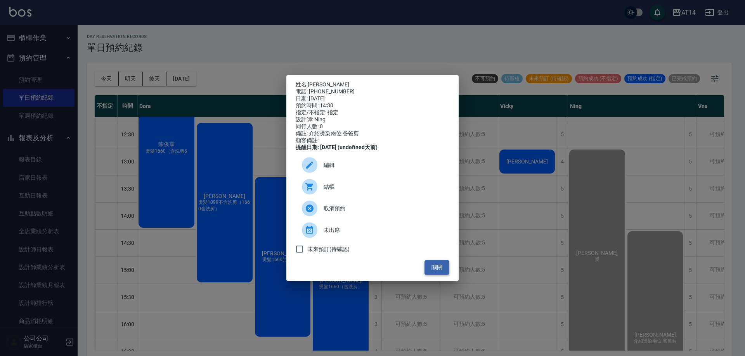
click at [433, 275] on button "關閉" at bounding box center [436, 268] width 25 height 14
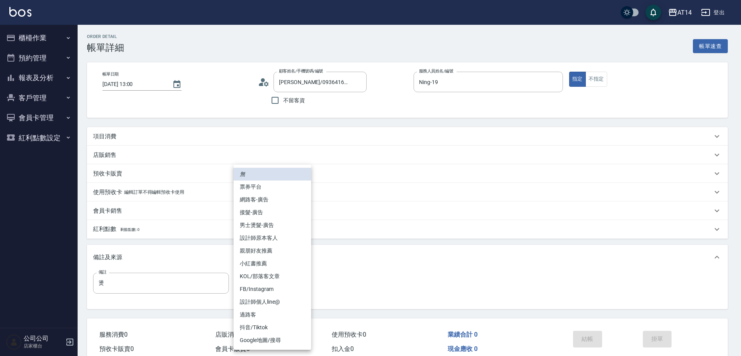
click at [271, 286] on body "AT14 登出 櫃檯作業 打帳單 帳單列表 掛單列表 現金收支登錄 材料自購登錄 每日結帳 排班表 掃碼打卡 預約管理 預約管理 單日預約紀錄 單週預約紀錄 …" at bounding box center [370, 195] width 741 height 390
click at [288, 201] on li "網路客-廣告" at bounding box center [272, 200] width 78 height 13
type input "網路客-廣告"
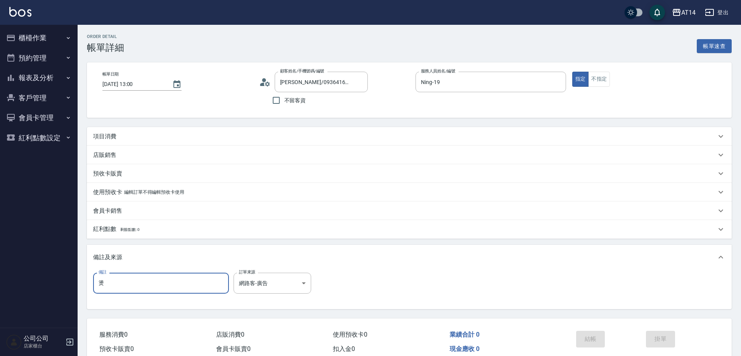
drag, startPoint x: 192, startPoint y: 282, endPoint x: 0, endPoint y: 325, distance: 196.4
click at [0, 325] on div "AT14 登出 櫃檯作業 打帳單 帳單列表 掛單列表 現金收支登錄 材料自購登錄 每日結帳 排班表 掃碼打卡 預約管理 預約管理 單日預約紀錄 單週預約紀錄 …" at bounding box center [370, 195] width 741 height 390
click at [137, 138] on div "項目消費" at bounding box center [404, 137] width 623 height 8
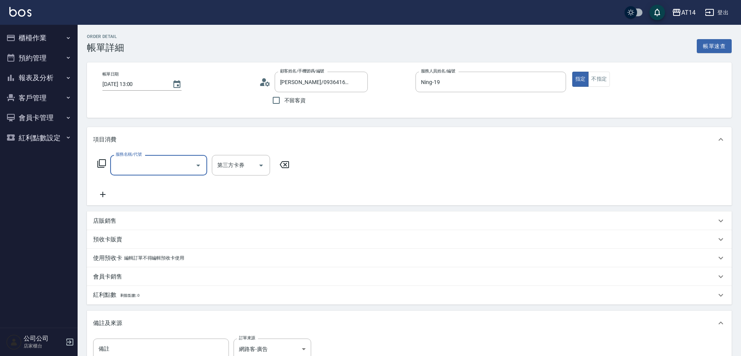
click at [152, 169] on input "服務名稱/代號" at bounding box center [153, 166] width 78 height 14
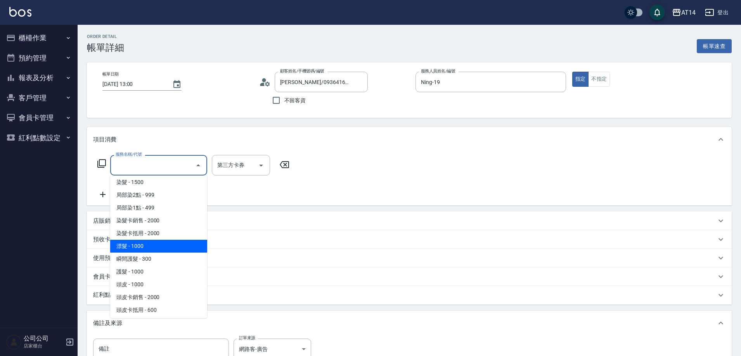
scroll to position [194, 0]
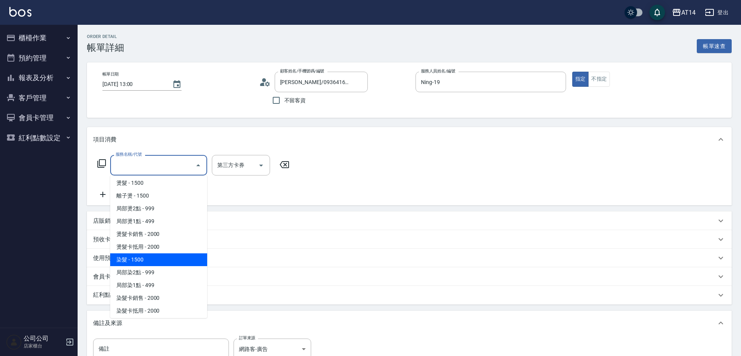
click at [150, 260] on span "染髮 - 1500" at bounding box center [158, 260] width 97 height 13
type input "染髮(041)"
type input "3"
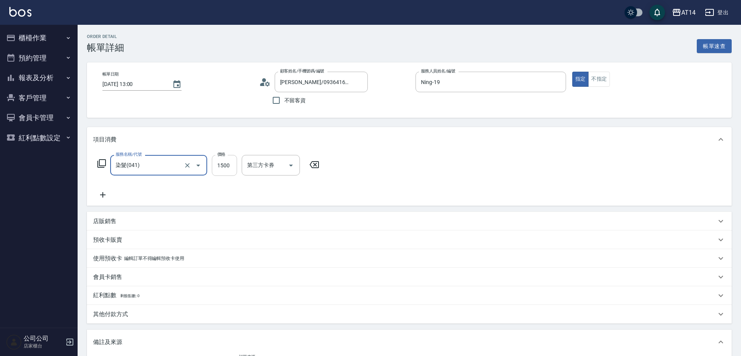
click at [218, 166] on input "1500" at bounding box center [224, 165] width 25 height 21
type input "1"
type input "0"
type input "1649"
type input "3"
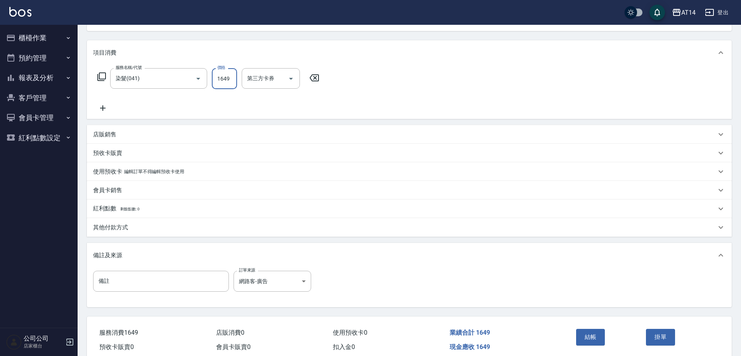
scroll to position [116, 0]
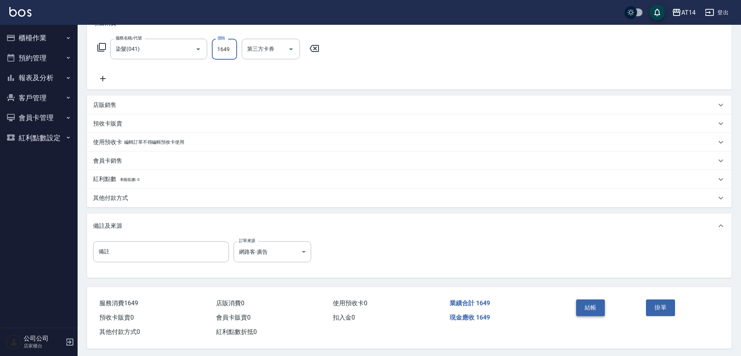
type input "1649"
click at [590, 303] on button "結帳" at bounding box center [590, 308] width 29 height 16
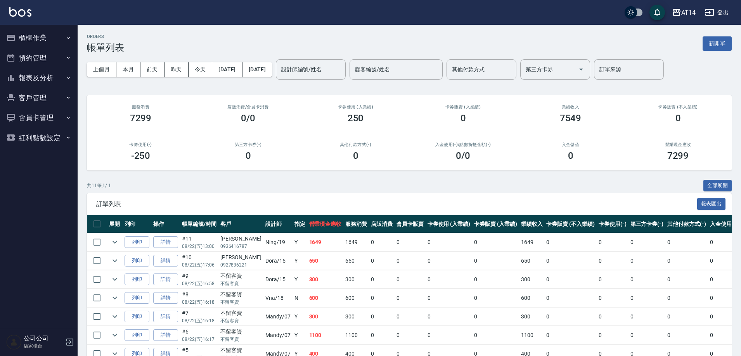
click at [37, 76] on button "報表及分析" at bounding box center [38, 78] width 71 height 20
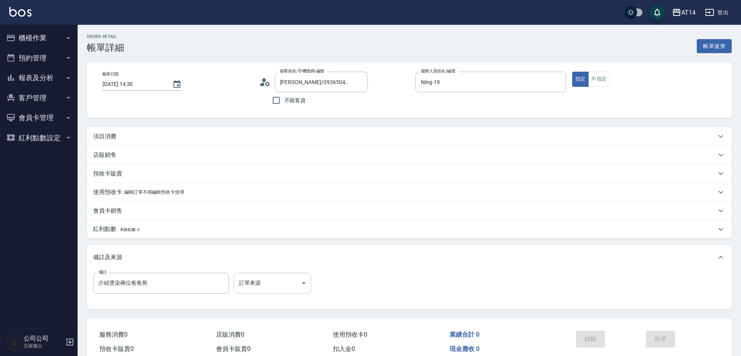
click at [284, 288] on body "AT14 登出 櫃檯作業 打帳單 帳單列表 掛單列表 現金收支登錄 材料自購登錄 每日結帳 排班表 掃碼打卡 預約管理 預約管理 單日預約紀錄 單週預約紀錄 …" at bounding box center [370, 195] width 741 height 390
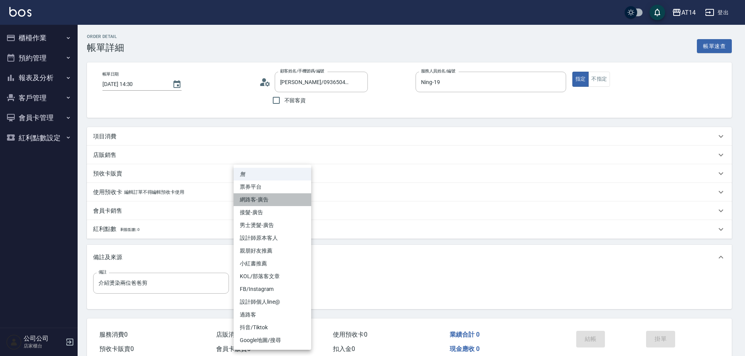
click at [278, 202] on li "網路客-廣告" at bounding box center [272, 200] width 78 height 13
type input "介紹燙染兩位爸爸剪"
type input "網路客-廣告"
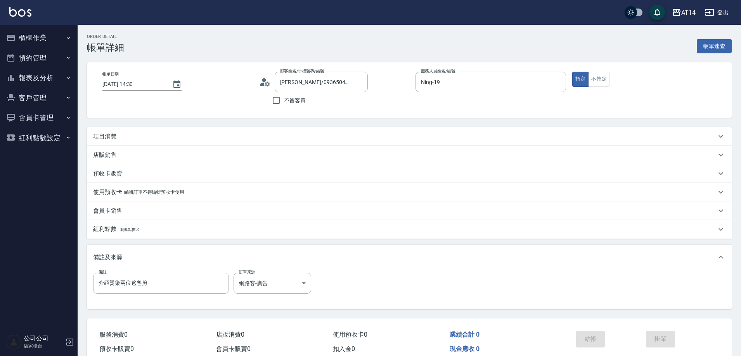
click at [131, 133] on div "項目消費" at bounding box center [404, 137] width 623 height 8
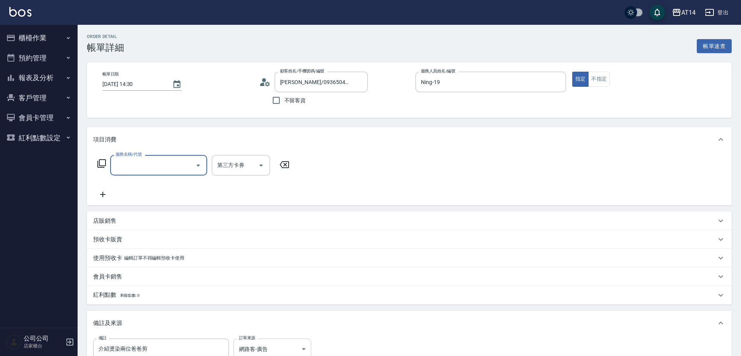
click at [276, 352] on body "AT14 登出 櫃檯作業 打帳單 帳單列表 掛單列表 現金收支登錄 材料自購登錄 每日結帳 排班表 掃碼打卡 預約管理 預約管理 單日預約紀錄 單週預約紀錄 …" at bounding box center [370, 228] width 741 height 456
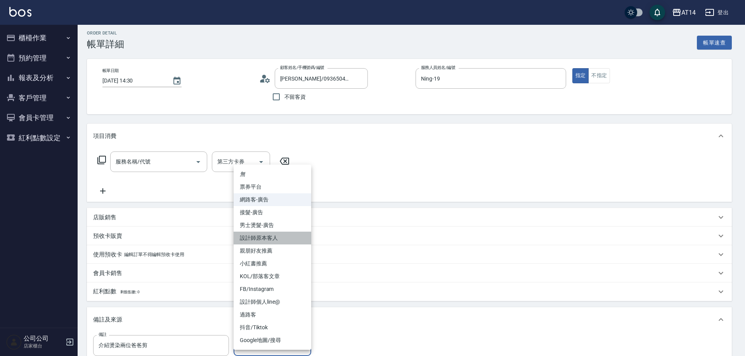
click at [285, 240] on li "設計師原本客人" at bounding box center [272, 238] width 78 height 13
type input "介紹燙染兩位爸爸剪"
type input "設計師原本客人"
click at [290, 344] on body "AT14 登出 櫃檯作業 打帳單 帳單列表 掛單列表 現金收支登錄 材料自購登錄 每日結帳 排班表 掃碼打卡 預約管理 預約管理 單日預約紀錄 單週預約紀錄 …" at bounding box center [372, 225] width 745 height 456
click at [286, 247] on li "親朋好友推薦" at bounding box center [272, 251] width 78 height 13
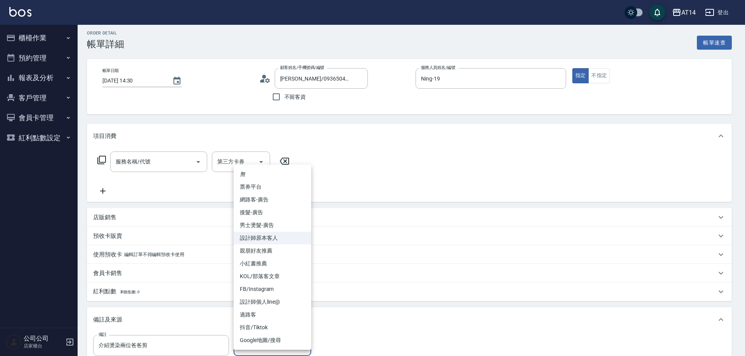
type input "介紹燙染兩位爸爸剪"
type input "親朋好友推薦"
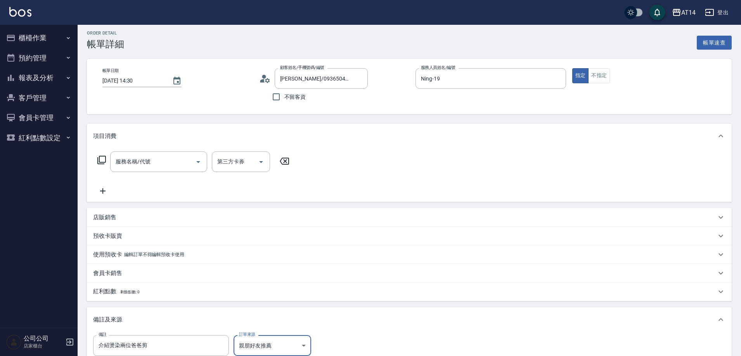
click at [251, 338] on body "AT14 登出 櫃檯作業 打帳單 帳單列表 掛單列表 現金收支登錄 材料自購登錄 每日結帳 排班表 掃碼打卡 預約管理 預約管理 單日預約紀錄 單週預約紀錄 …" at bounding box center [370, 225] width 741 height 456
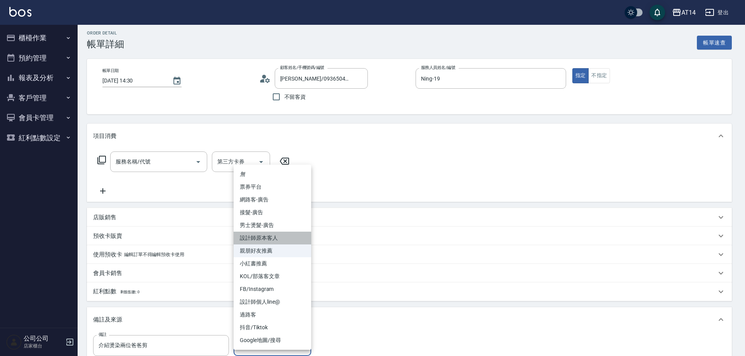
click at [271, 235] on li "設計師原本客人" at bounding box center [272, 238] width 78 height 13
type input "介紹燙染兩位爸爸剪"
type input "設計師原本客人"
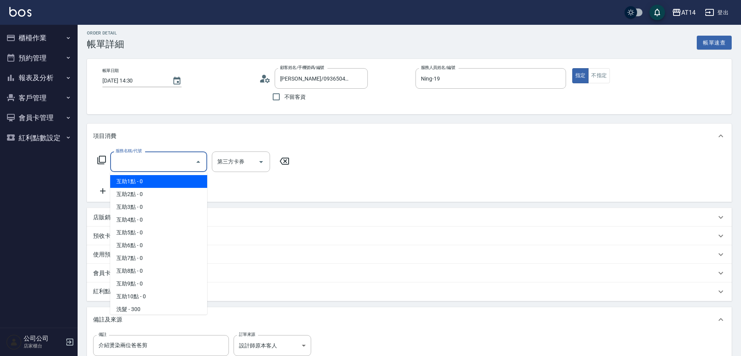
click at [161, 157] on input "服務名稱/代號" at bounding box center [153, 162] width 78 height 14
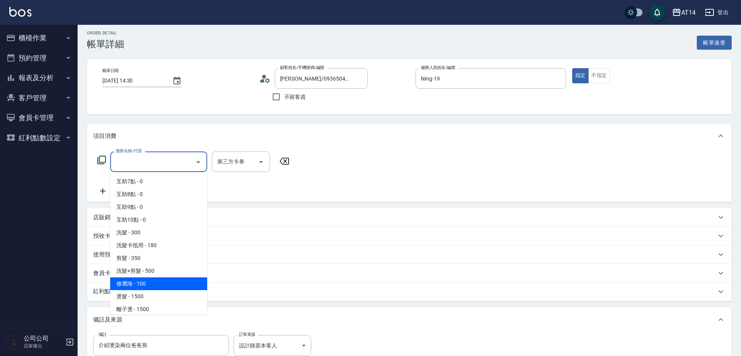
scroll to position [78, 0]
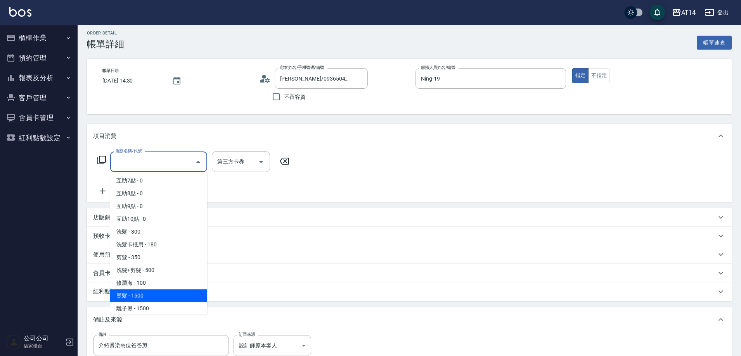
click at [156, 301] on span "燙髮 - 1500" at bounding box center [158, 296] width 97 height 13
type input "燙髮(031)"
type input "3"
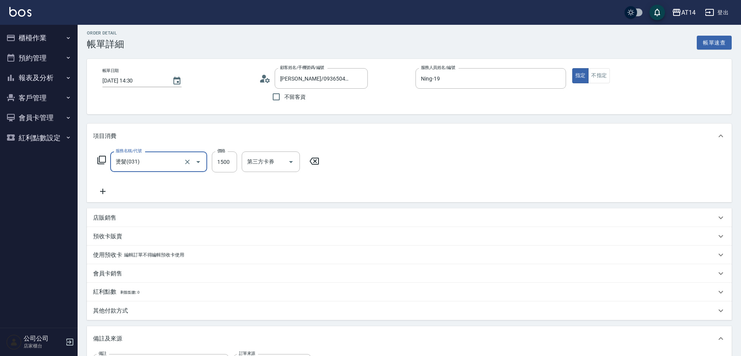
click at [100, 194] on icon at bounding box center [102, 191] width 19 height 9
type input "介紹燙染兩位爸爸剪"
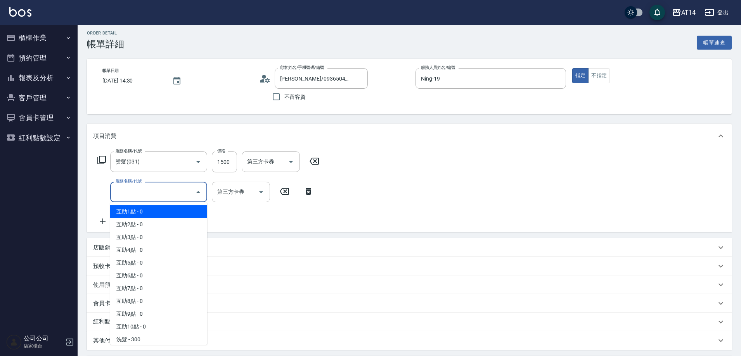
click at [145, 196] on input "服務名稱/代號" at bounding box center [153, 192] width 78 height 14
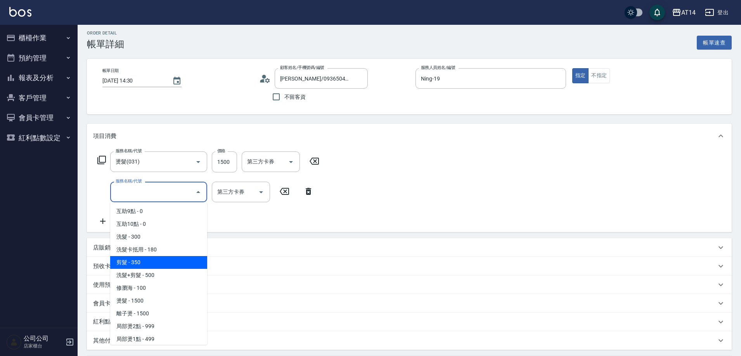
scroll to position [116, 0]
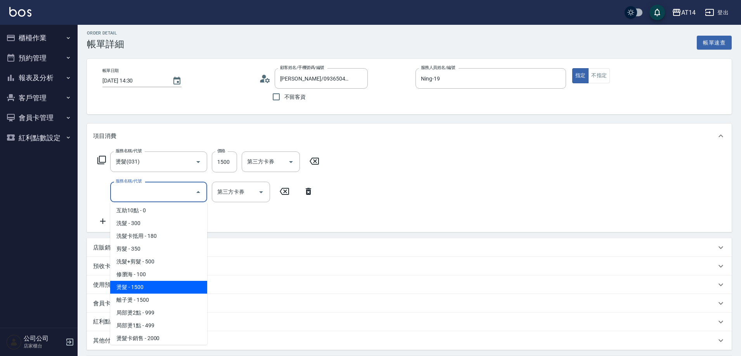
click at [149, 289] on span "燙髮 - 1500" at bounding box center [158, 287] width 97 height 13
type input "6"
type input "介紹燙染兩位爸爸剪"
type input "燙髮(031)"
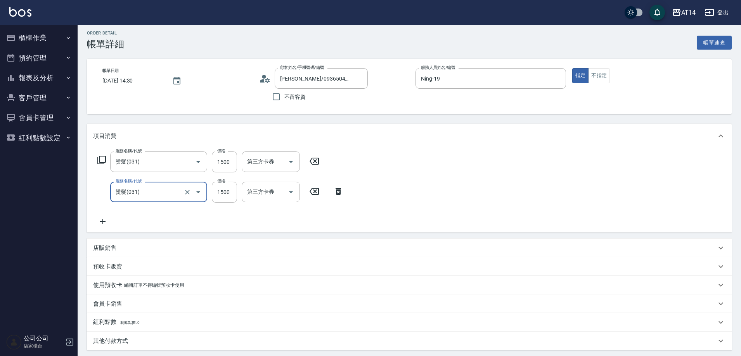
click at [156, 199] on input "燙髮(031)" at bounding box center [148, 192] width 68 height 14
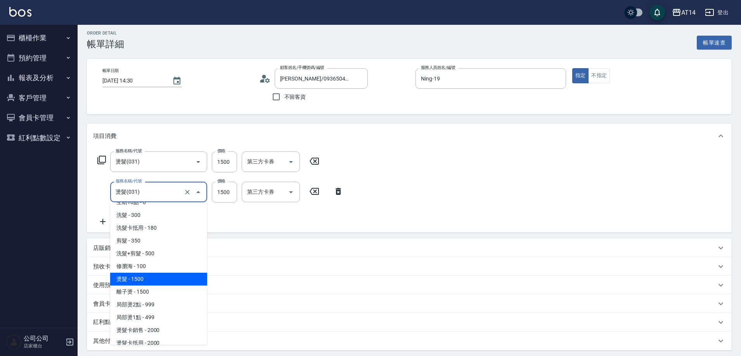
scroll to position [143, 0]
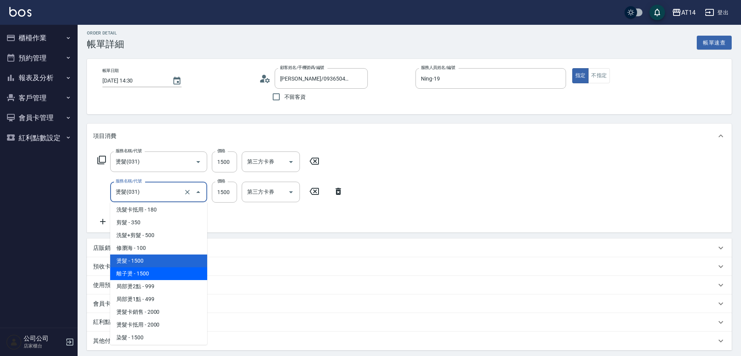
click at [178, 275] on span "離子燙 - 1500" at bounding box center [158, 274] width 97 height 13
type input "介紹燙染兩位爸爸剪"
type input "離子燙(032)"
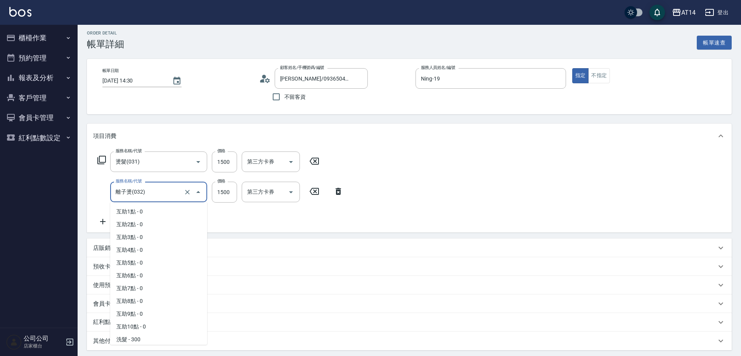
click at [157, 196] on input "離子燙(032)" at bounding box center [148, 192] width 68 height 14
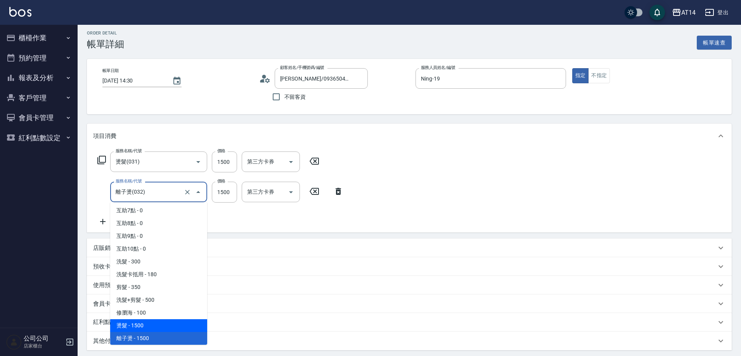
drag, startPoint x: 161, startPoint y: 327, endPoint x: 157, endPoint y: 321, distance: 8.1
click at [161, 327] on span "燙髮 - 1500" at bounding box center [158, 326] width 97 height 13
type input "介紹燙染兩位爸爸剪"
type input "燙髮(031)"
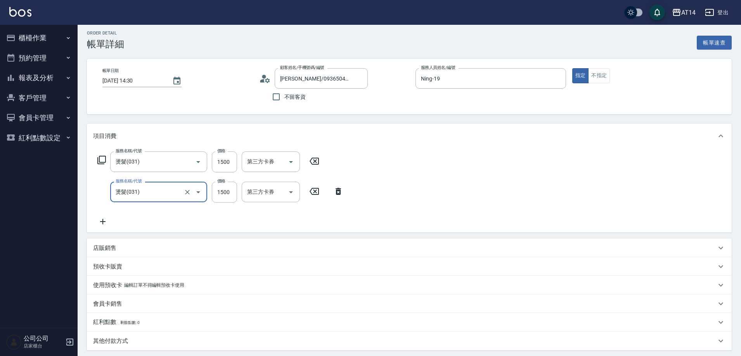
click at [100, 221] on icon at bounding box center [102, 221] width 19 height 9
type input "介紹燙染兩位爸爸剪"
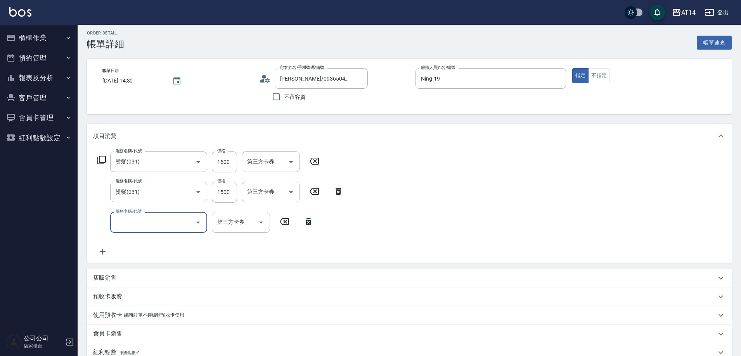
click at [141, 220] on input "服務名稱/代號" at bounding box center [153, 223] width 78 height 14
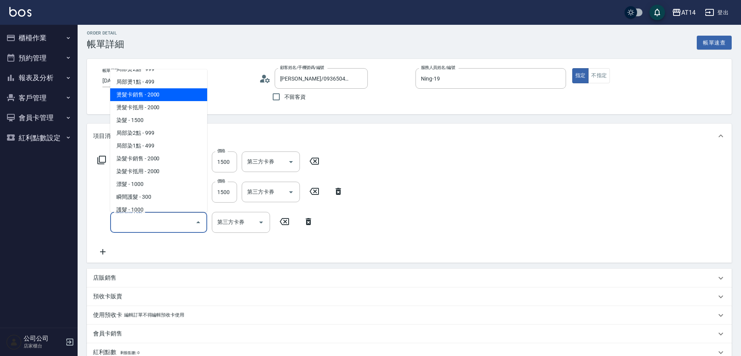
scroll to position [233, 0]
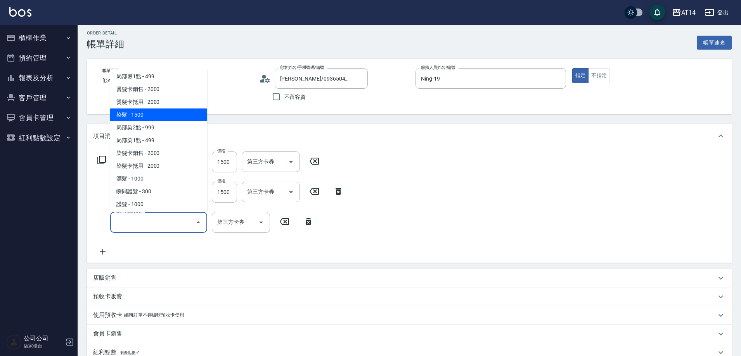
click at [165, 121] on span "染髮 - 1500" at bounding box center [158, 115] width 97 height 13
type input "9"
type input "介紹燙染兩位爸爸剪"
type input "染髮(041)"
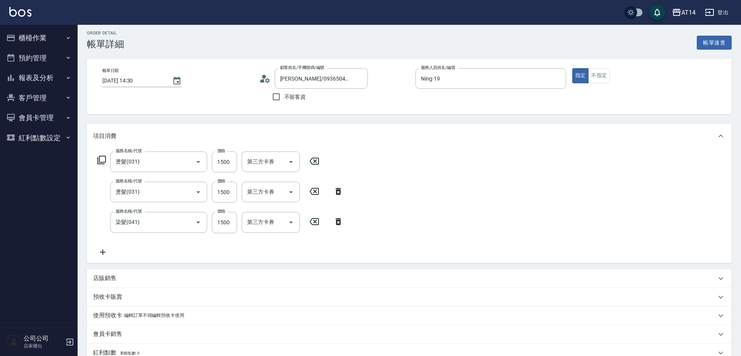
click at [102, 252] on icon at bounding box center [102, 252] width 5 height 5
type input "介紹燙染兩位爸爸剪"
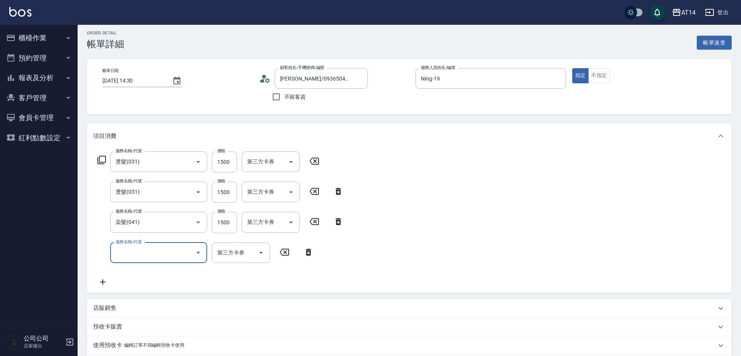
click at [147, 243] on div "服務名稱/代號" at bounding box center [158, 253] width 97 height 21
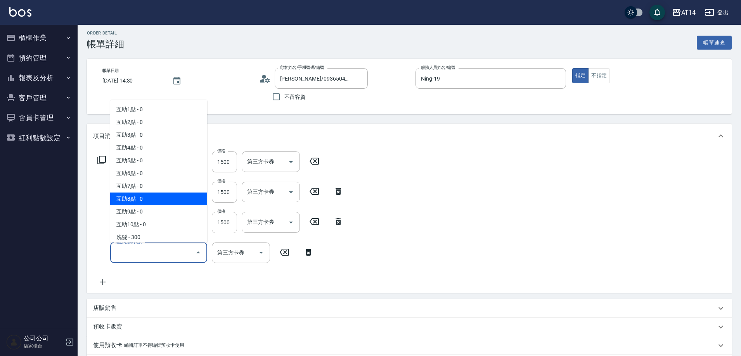
scroll to position [39, 0]
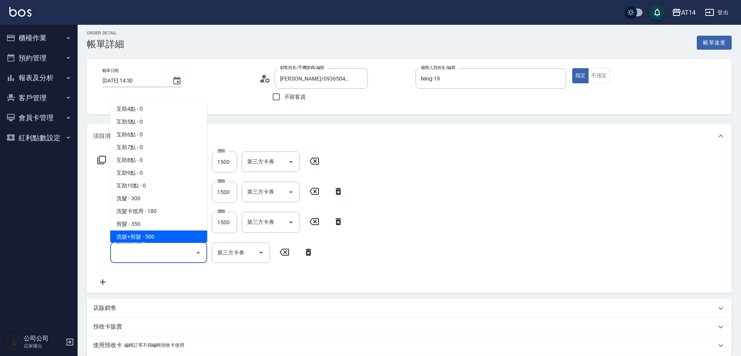
click at [175, 234] on span "洗髮+剪髮 - 500" at bounding box center [158, 237] width 97 height 13
type input "10"
type input "介紹燙染兩位爸爸剪"
type input "洗髮+剪髮(022)"
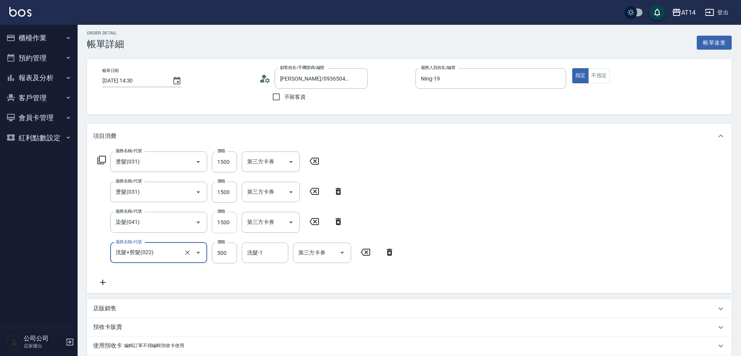
click at [227, 223] on input "1500" at bounding box center [224, 222] width 25 height 21
type input "介紹燙染兩位爸爸剪"
type input "1"
type input "7"
type input "介紹燙染兩位爸爸剪"
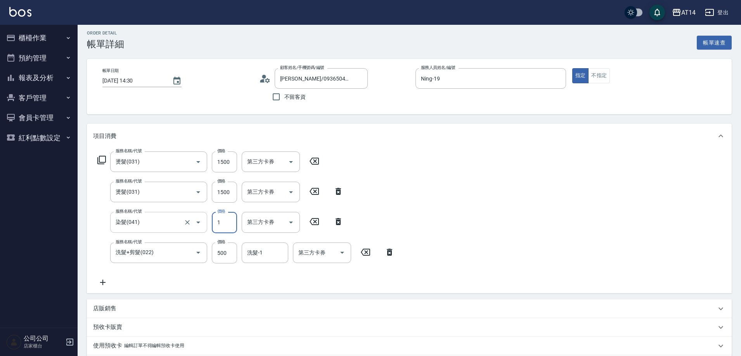
type input "12"
type input "介紹燙染兩位爸爸剪"
type input "129"
type input "介紹燙染兩位爸爸剪"
type input "1299"
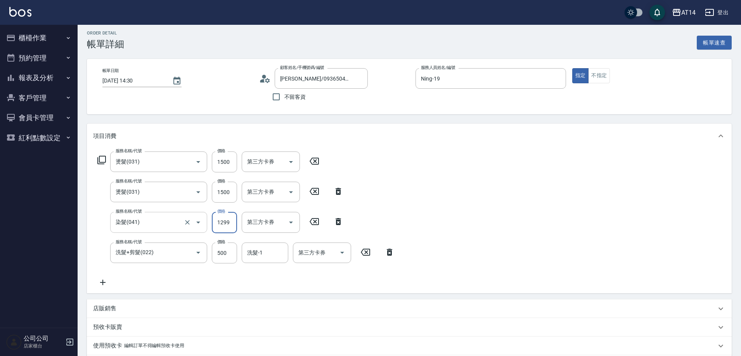
type input "10"
type input "介紹燙染兩位爸爸剪"
type input "1299"
drag, startPoint x: 223, startPoint y: 190, endPoint x: 224, endPoint y: 197, distance: 7.0
click at [223, 190] on input "1500" at bounding box center [224, 192] width 25 height 21
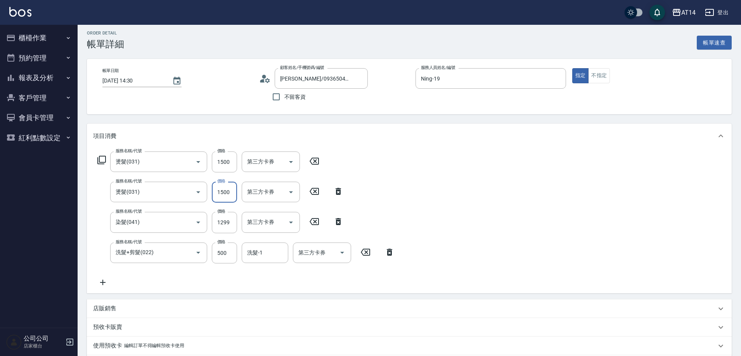
type input "1"
type input "7"
type input "介紹燙染兩位爸爸剪"
type input "12"
type input "介紹燙染兩位爸爸剪"
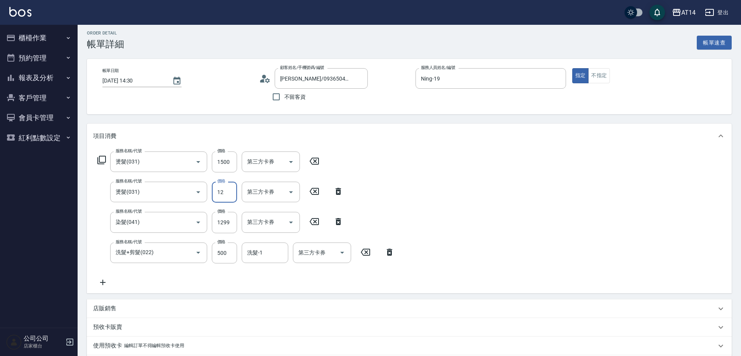
type input "129"
type input "介紹燙染兩位爸爸剪"
type input "1299"
type input "9"
type input "介紹燙染兩位爸爸剪"
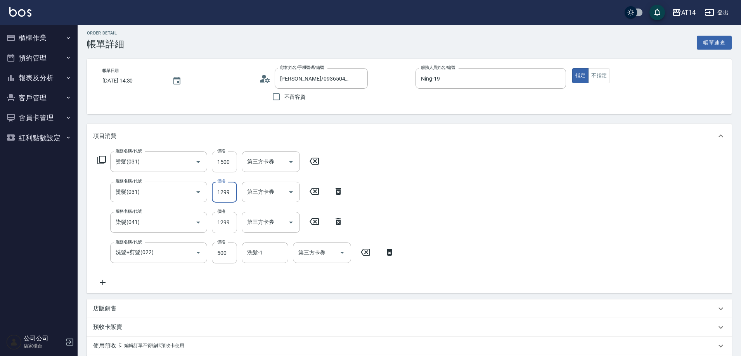
type input "1299"
click at [216, 160] on input "1500" at bounding box center [224, 162] width 25 height 21
type input "1"
type input "6"
type input "介紹燙染兩位爸爸剪"
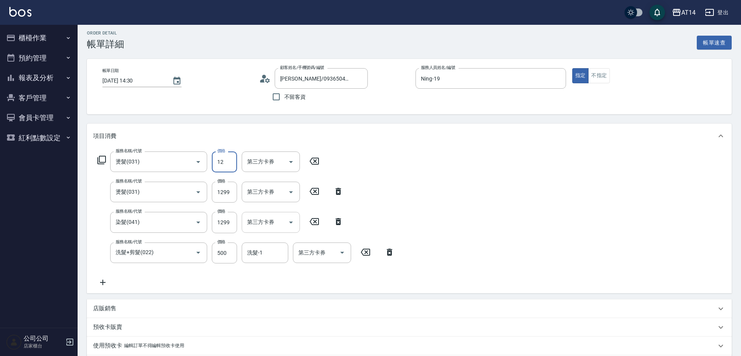
type input "129"
type input "介紹燙染兩位爸爸剪"
type input "1299"
type input "9"
type input "介紹燙染兩位爸爸剪"
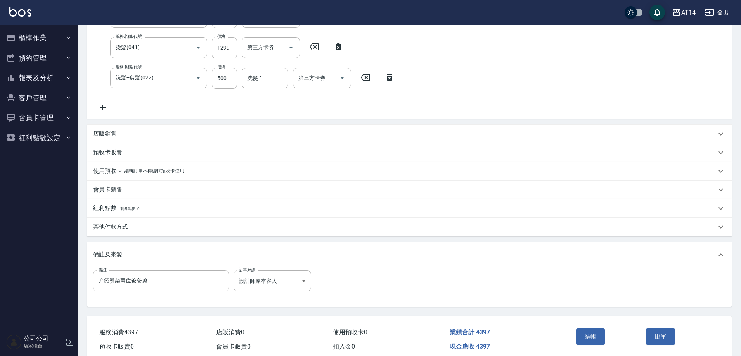
scroll to position [213, 0]
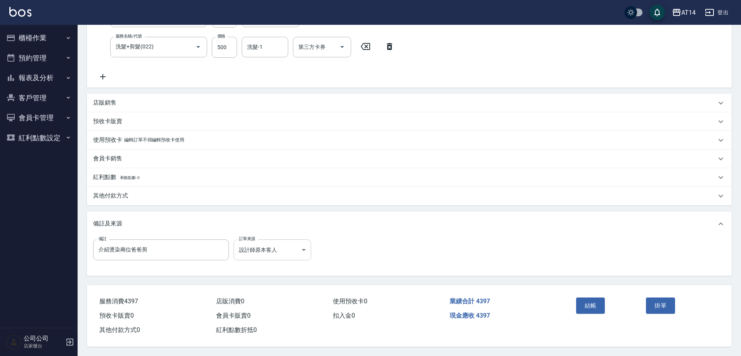
type input "1299"
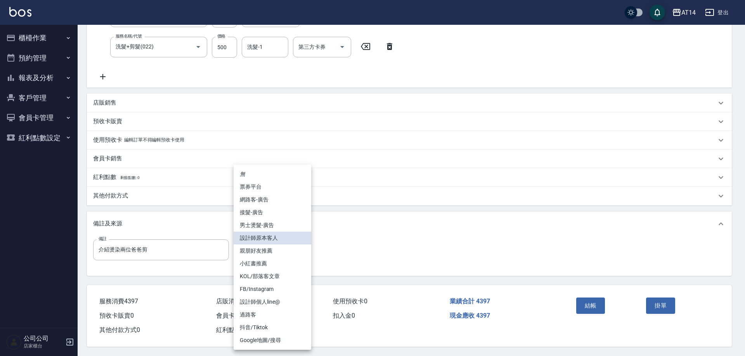
click at [295, 247] on body "AT14 登出 櫃檯作業 打帳單 帳單列表 掛單列表 現金收支登錄 材料自購登錄 每日結帳 排班表 掃碼打卡 預約管理 預約管理 單日預約紀錄 單週預約紀錄 …" at bounding box center [372, 74] width 745 height 566
click at [292, 249] on li "親朋好友推薦" at bounding box center [272, 251] width 78 height 13
type input "介紹燙染兩位爸爸剪"
type input "親朋好友推薦"
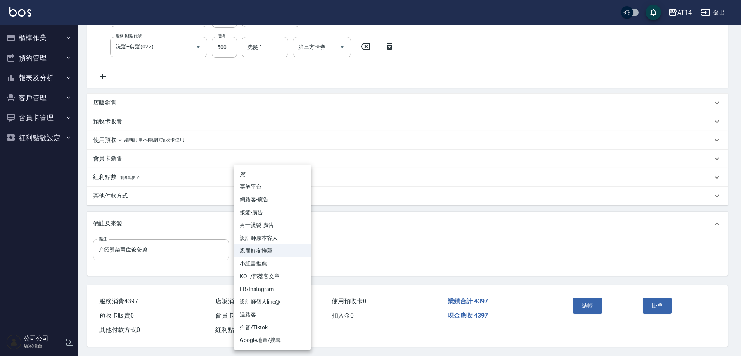
click at [267, 248] on body "AT14 登出 櫃檯作業 打帳單 帳單列表 掛單列表 現金收支登錄 材料自購登錄 每日結帳 排班表 掃碼打卡 預約管理 預約管理 單日預約紀錄 單週預約紀錄 …" at bounding box center [370, 74] width 741 height 566
click at [104, 76] on div at bounding box center [372, 178] width 745 height 356
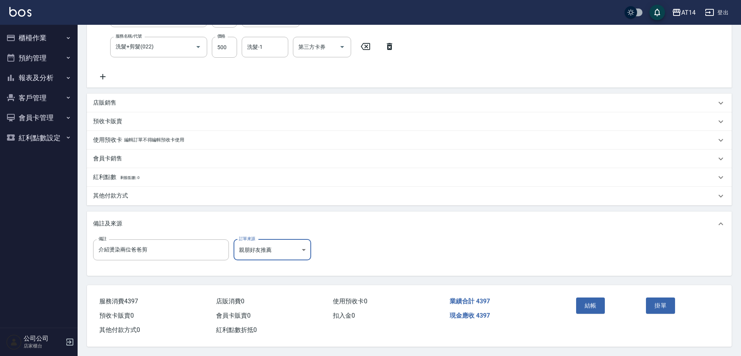
click at [105, 76] on icon at bounding box center [102, 76] width 19 height 9
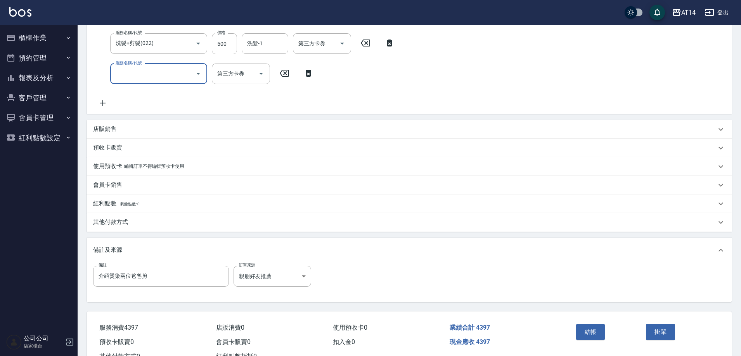
click at [128, 78] on input "服務名稱/代號" at bounding box center [153, 74] width 78 height 14
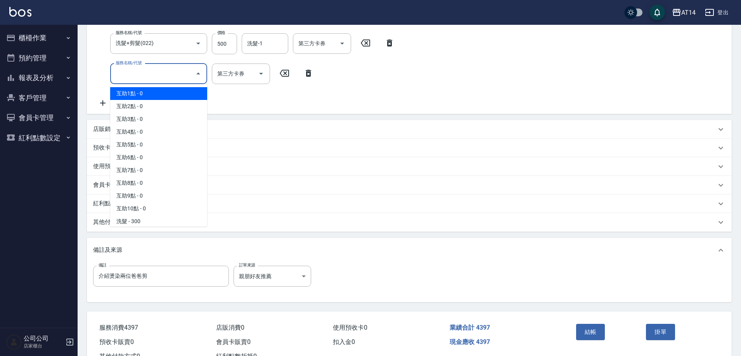
click at [158, 88] on span "互助1點 - 0" at bounding box center [158, 93] width 97 height 13
type input "介紹燙染兩位爸爸剪"
type input "互助1點(001)"
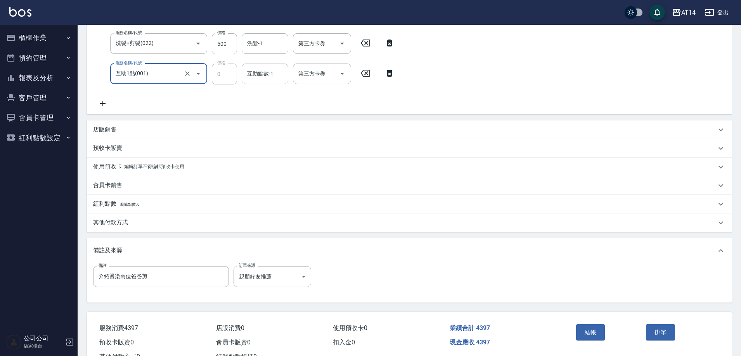
click at [258, 83] on div "互助點數-1" at bounding box center [265, 74] width 47 height 21
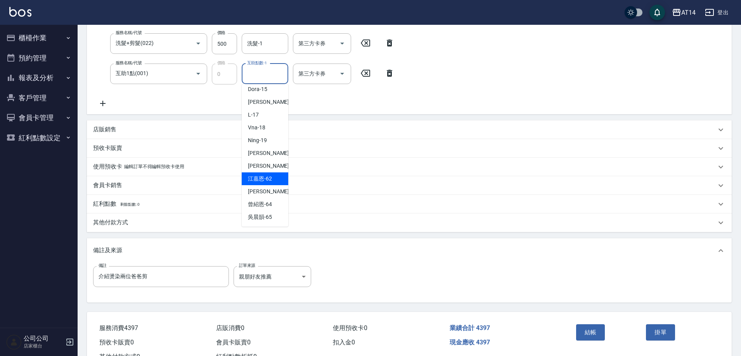
scroll to position [116, 0]
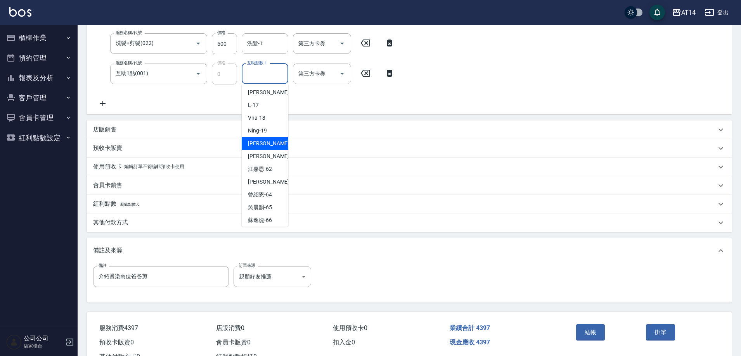
click at [266, 148] on div "Eric -20" at bounding box center [265, 143] width 47 height 13
type input "介紹燙染兩位爸爸剪"
type input "[PERSON_NAME]-20"
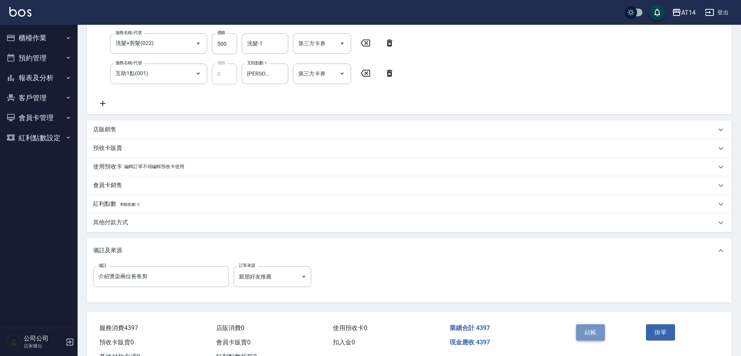
click at [586, 327] on button "結帳" at bounding box center [590, 333] width 29 height 16
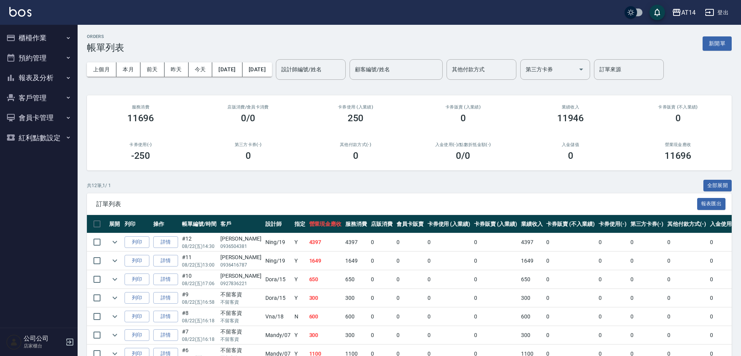
click at [40, 69] on button "報表及分析" at bounding box center [38, 78] width 71 height 20
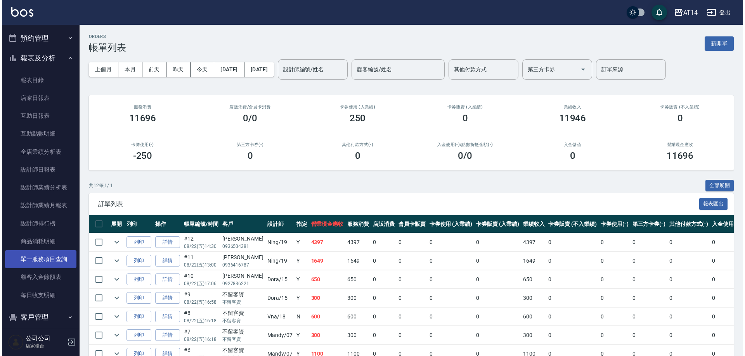
scroll to position [29, 0]
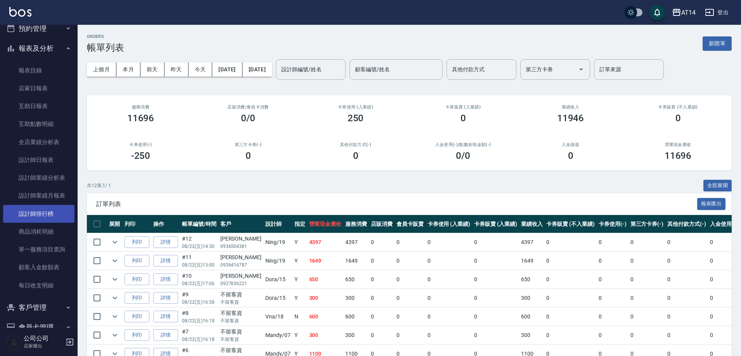
click at [43, 209] on link "設計師排行榜" at bounding box center [38, 214] width 71 height 18
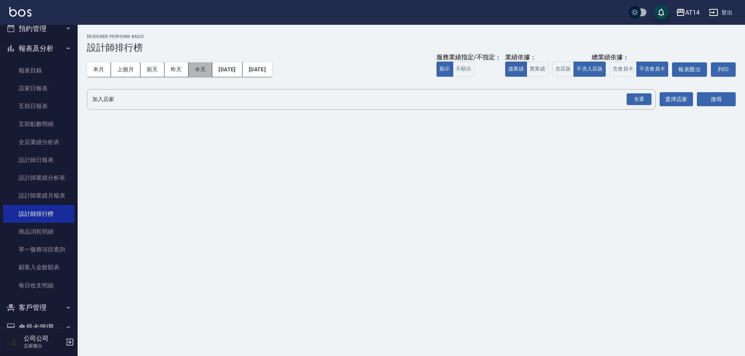
click at [203, 70] on button "今天" at bounding box center [200, 69] width 24 height 14
click at [640, 102] on div "全選" at bounding box center [638, 99] width 25 height 12
click at [719, 96] on button "搜尋" at bounding box center [716, 100] width 39 height 14
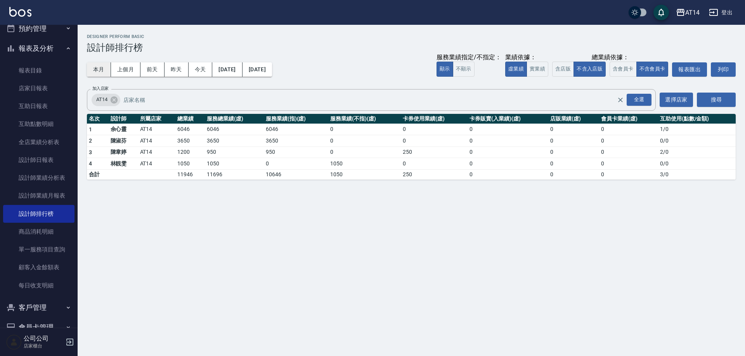
click at [100, 66] on button "本月" at bounding box center [99, 69] width 24 height 14
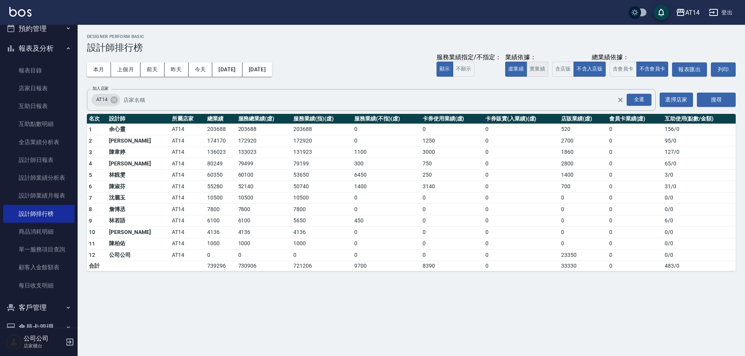
click at [541, 67] on button "實業績" at bounding box center [537, 69] width 22 height 15
click at [515, 66] on button "虛業績" at bounding box center [516, 69] width 22 height 15
click at [539, 68] on button "實業績" at bounding box center [537, 69] width 22 height 15
click at [96, 67] on button "本月" at bounding box center [99, 69] width 24 height 14
click at [519, 69] on button "虛業績" at bounding box center [516, 69] width 22 height 15
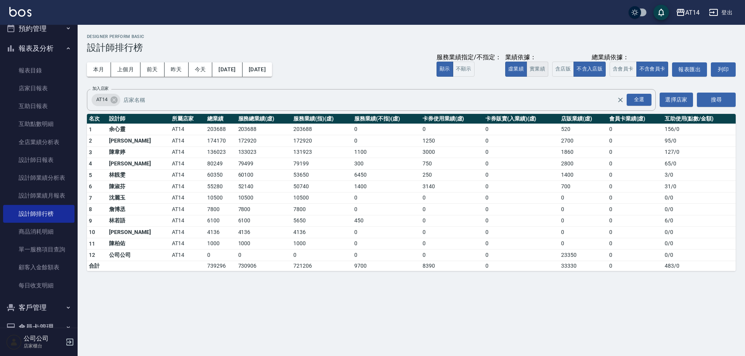
click at [532, 67] on button "實業績" at bounding box center [537, 69] width 22 height 15
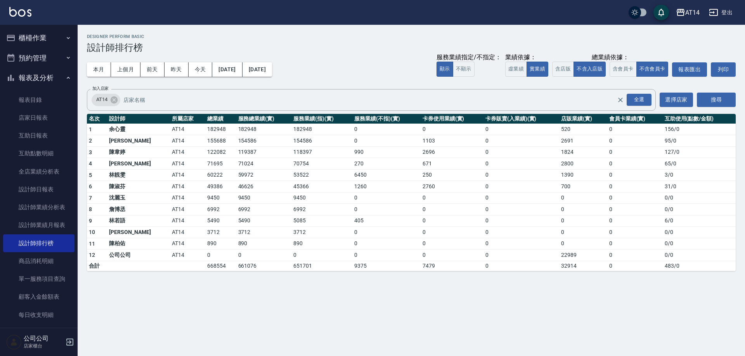
click at [21, 38] on button "櫃檯作業" at bounding box center [38, 38] width 71 height 20
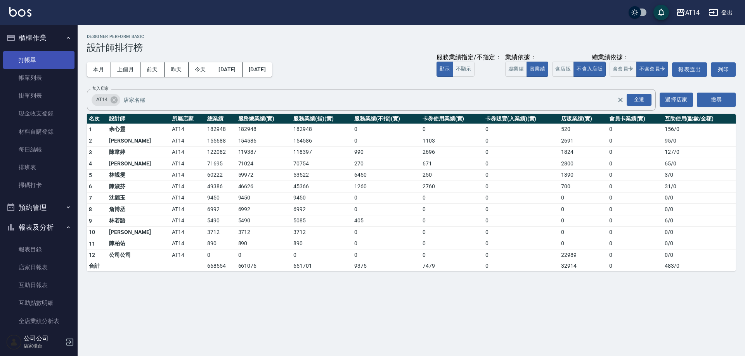
click at [52, 56] on link "打帳單" at bounding box center [38, 60] width 71 height 18
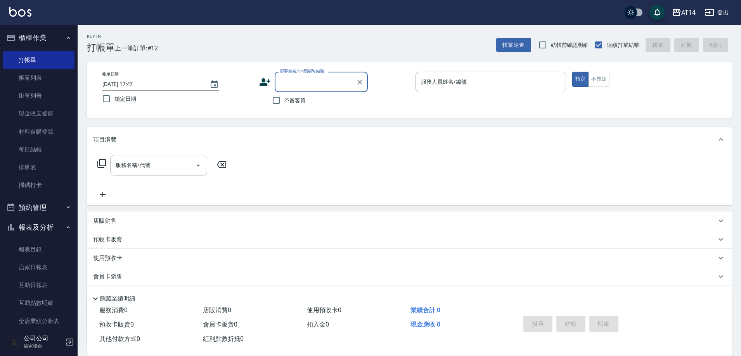
click at [301, 73] on label "顧客姓名/手機號碼/編號" at bounding box center [302, 71] width 44 height 6
click at [301, 75] on input "顧客姓名/手機號碼/編號" at bounding box center [315, 82] width 74 height 14
click at [301, 85] on input "顧客姓名/手機號碼/編號" at bounding box center [315, 82] width 74 height 14
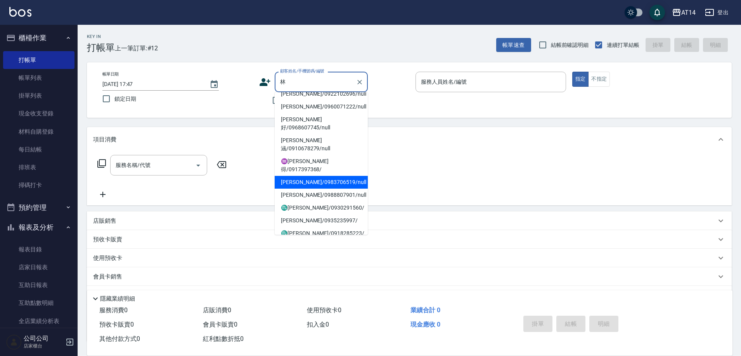
scroll to position [116, 0]
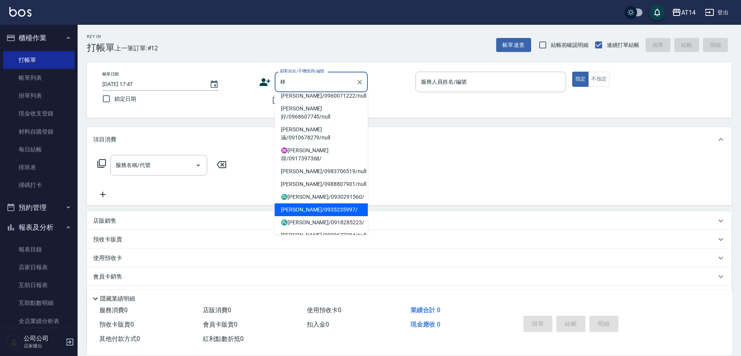
click at [327, 77] on li "林明璇 /0902230990/null" at bounding box center [321, 70] width 93 height 13
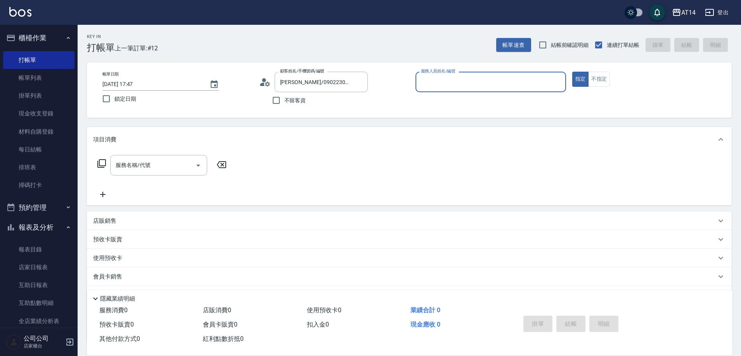
click at [453, 93] on p at bounding box center [490, 96] width 150 height 8
click at [323, 81] on input "林明璇 /0902230990/null" at bounding box center [315, 82] width 74 height 14
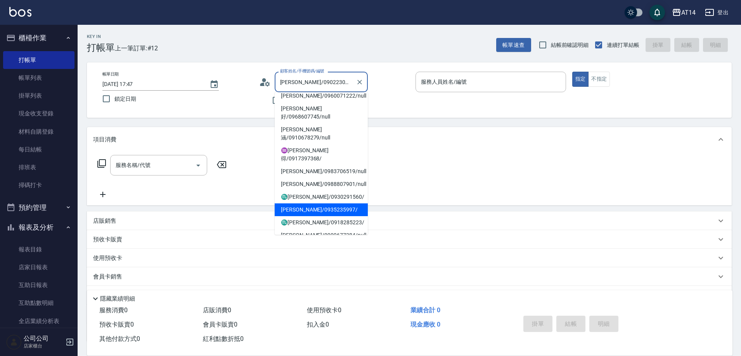
click at [316, 204] on li "林秀真/0935235997/" at bounding box center [321, 210] width 93 height 13
type input "林秀真/0935235997/"
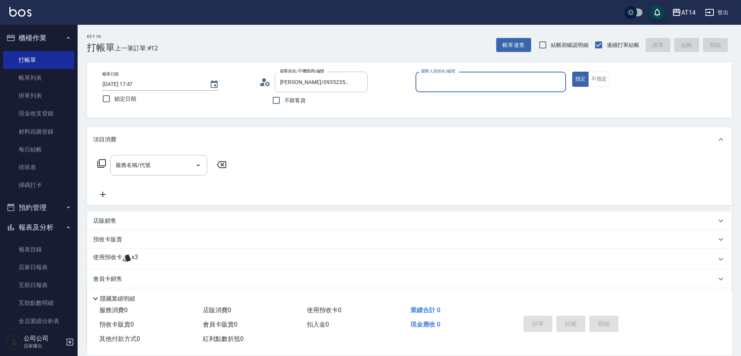
click at [476, 87] on input "服務人員姓名/編號" at bounding box center [491, 82] width 144 height 14
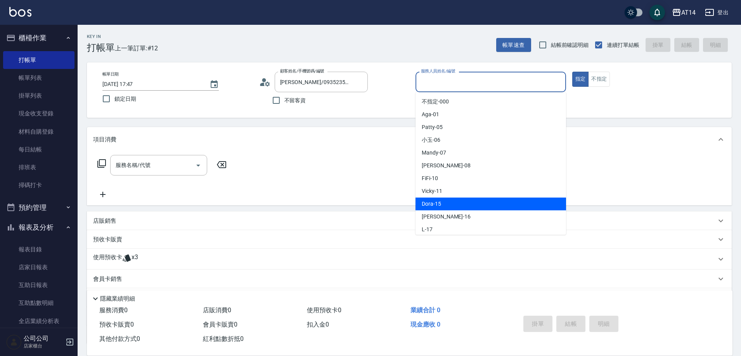
click at [510, 201] on div "Dora -15" at bounding box center [490, 204] width 150 height 13
type input "Dora-15"
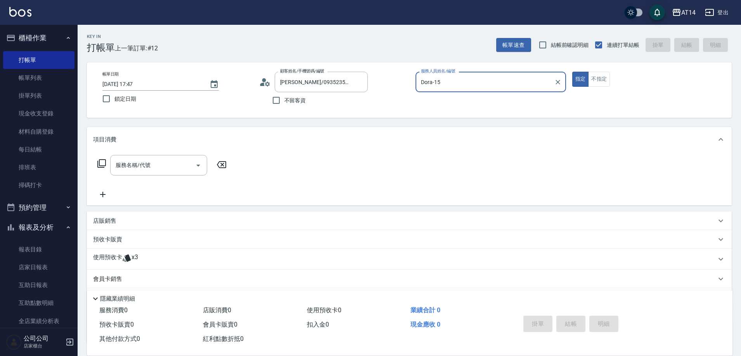
click at [186, 249] on div "使用預收卡 x3" at bounding box center [409, 259] width 645 height 21
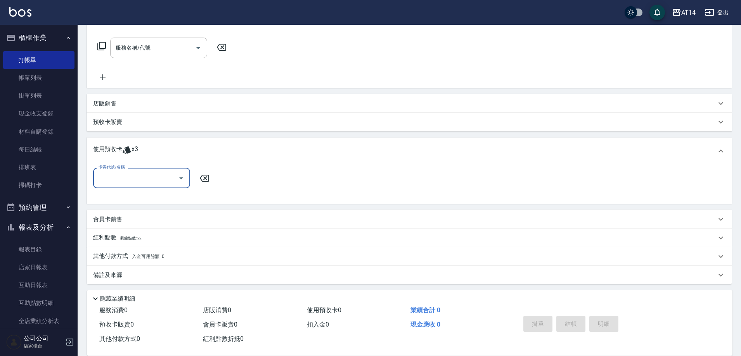
scroll to position [118, 0]
click at [155, 179] on input "卡券代號/名稱" at bounding box center [136, 178] width 78 height 14
click at [158, 201] on div "洗髮卡 剩餘3張" at bounding box center [141, 197] width 97 height 13
type input "洗髮卡"
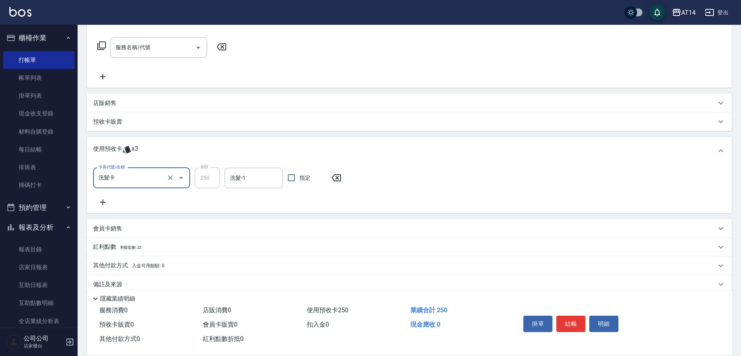
click at [297, 168] on div "卡券代號/名稱 洗髮卡 卡券代號/名稱 金額 250 金額 洗髮-1 洗髮-1 指定" at bounding box center [219, 178] width 253 height 21
click at [266, 184] on input "洗髮-1" at bounding box center [253, 178] width 51 height 14
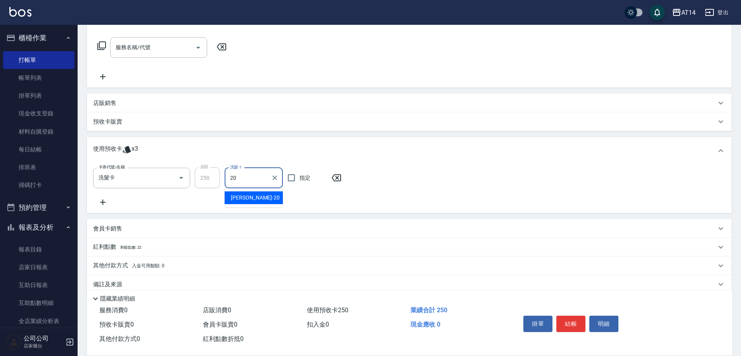
click at [236, 196] on span "Eric -20" at bounding box center [255, 198] width 49 height 8
type input "[PERSON_NAME]-20"
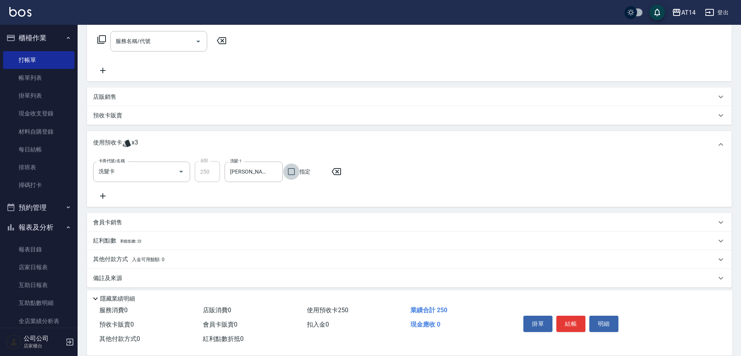
scroll to position [130, 0]
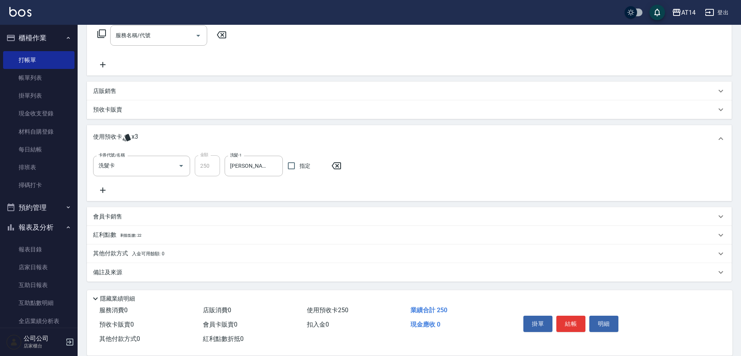
click at [157, 270] on div "備註及來源" at bounding box center [404, 273] width 623 height 8
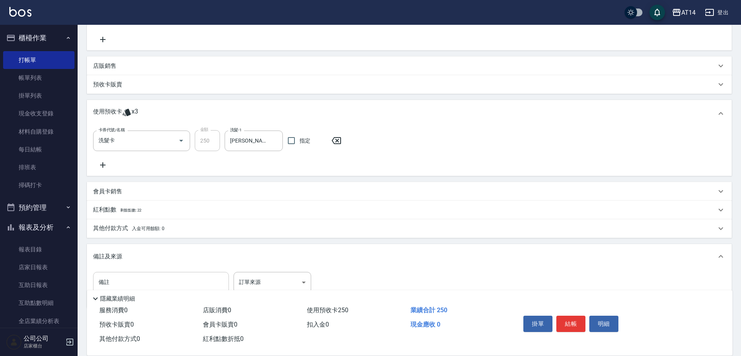
scroll to position [182, 0]
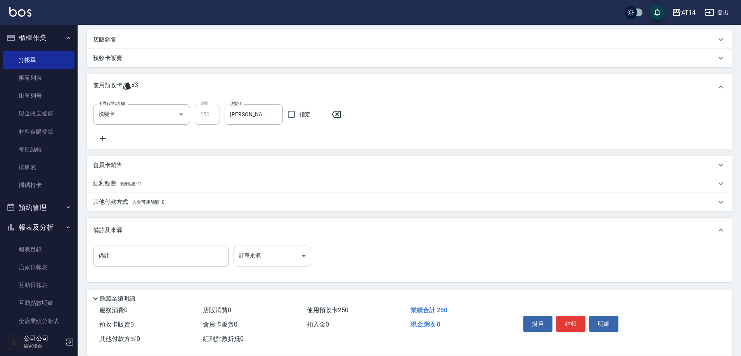
click at [256, 254] on body "AT14 登出 櫃檯作業 打帳單 帳單列表 掛單列表 現金收支登錄 材料自購登錄 每日結帳 排班表 掃碼打卡 預約管理 預約管理 單日預約紀錄 單週預約紀錄 …" at bounding box center [370, 87] width 741 height 539
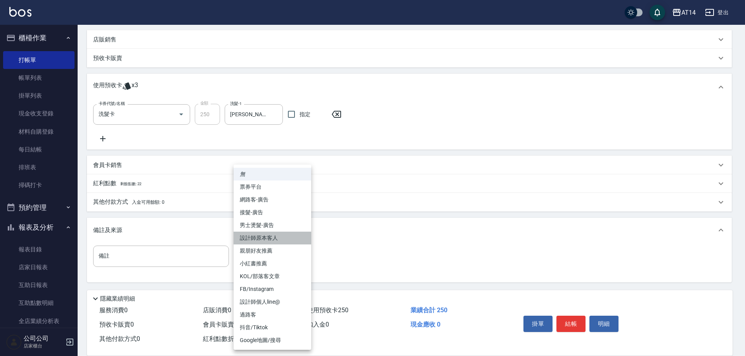
click at [276, 242] on li "設計師原本客人" at bounding box center [272, 238] width 78 height 13
type input "設計師原本客人"
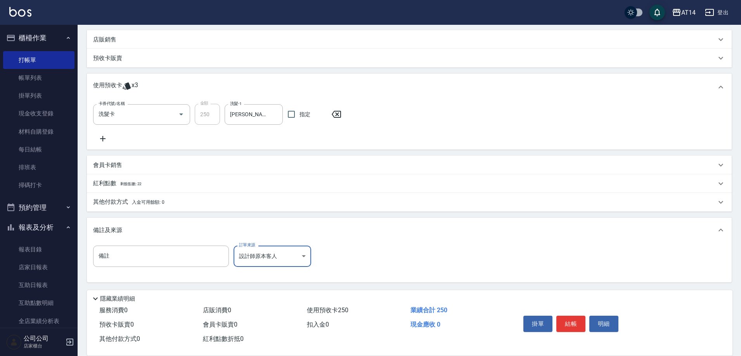
drag, startPoint x: 576, startPoint y: 321, endPoint x: 569, endPoint y: 321, distance: 7.0
click at [576, 321] on button "結帳" at bounding box center [570, 324] width 29 height 16
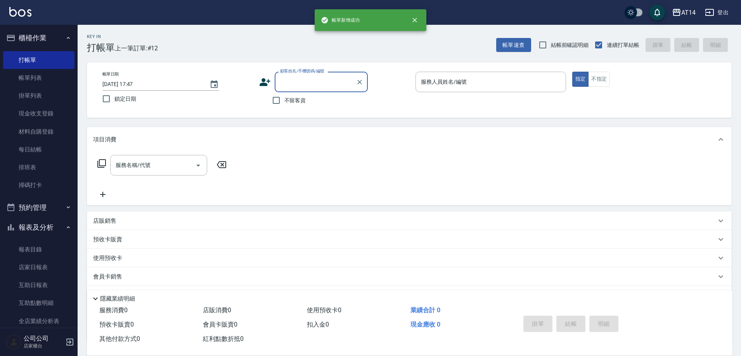
scroll to position [0, 0]
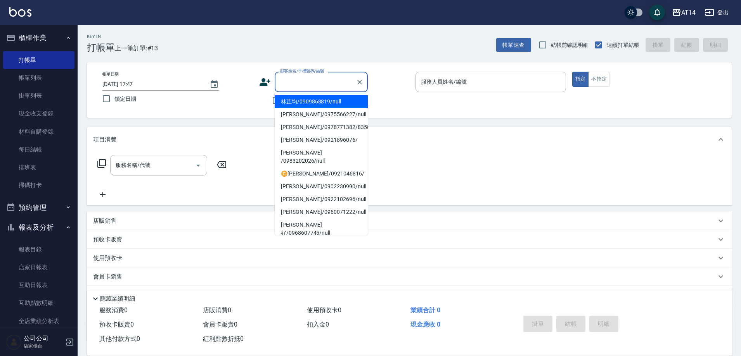
click at [301, 83] on input "顧客姓名/手機號碼/編號" at bounding box center [315, 82] width 74 height 14
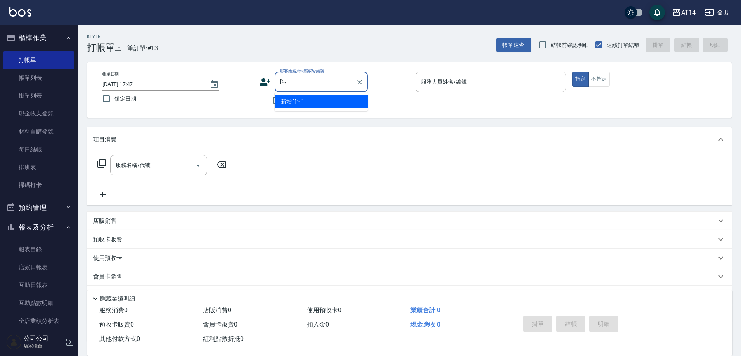
type input "["
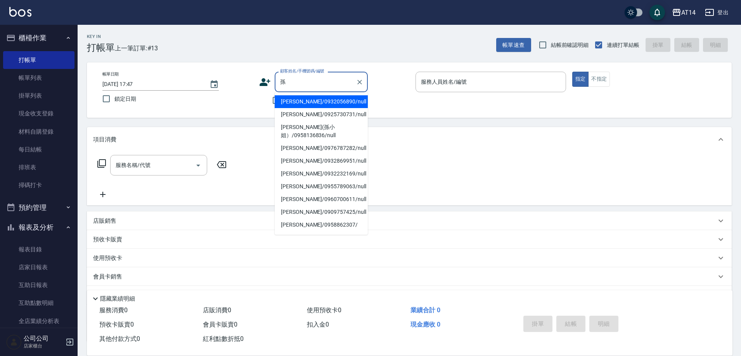
click at [337, 111] on li "[PERSON_NAME]/0925730731/null" at bounding box center [321, 114] width 93 height 13
type input "[PERSON_NAME]/0925730731/null"
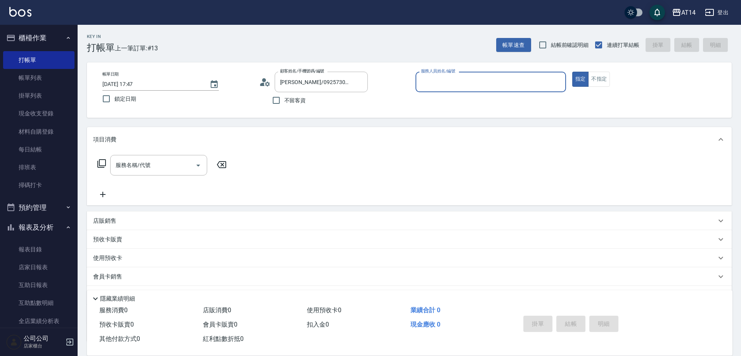
click at [476, 84] on input "服務人員姓名/編號" at bounding box center [491, 82] width 144 height 14
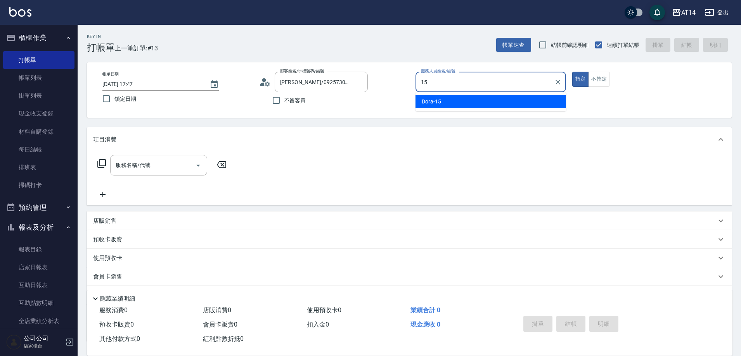
type input "Dora-15"
type button "true"
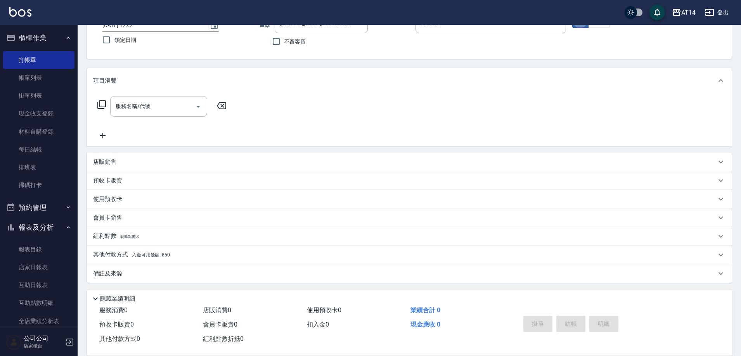
scroll to position [60, 0]
click at [159, 105] on input "服務名稱/代號" at bounding box center [153, 106] width 78 height 14
type input "021"
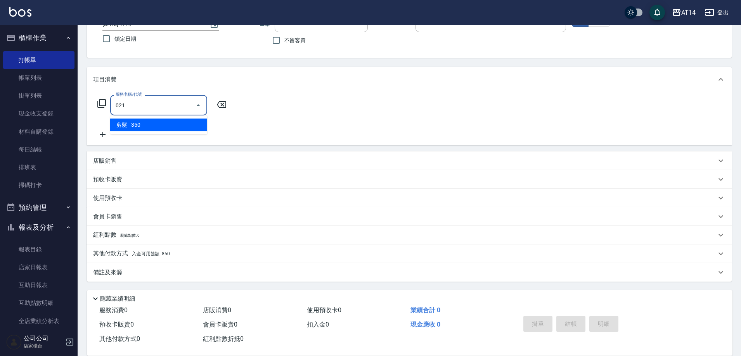
type input "1"
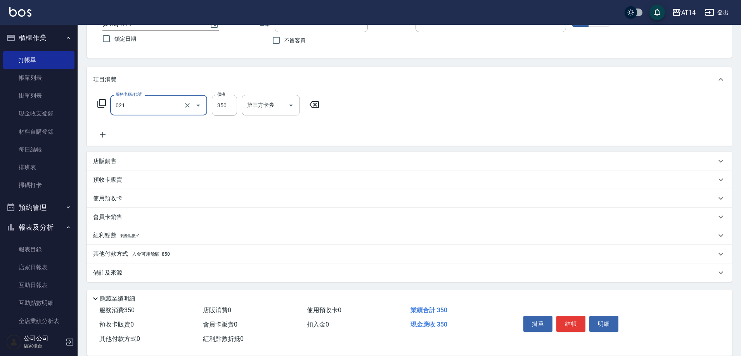
type input "剪髮(021)"
type input "7"
type input "0"
type input "700"
type input "1"
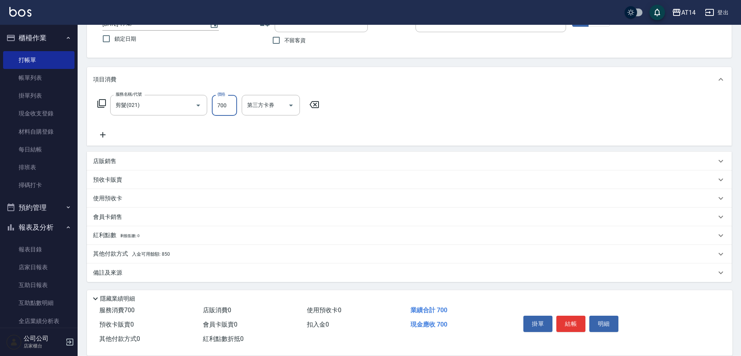
type input "700"
click at [190, 256] on div "其他付款方式 入金可用餘額: 850" at bounding box center [404, 254] width 623 height 9
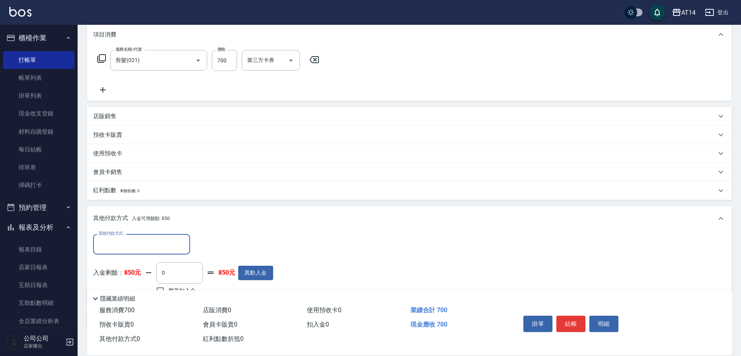
scroll to position [150, 0]
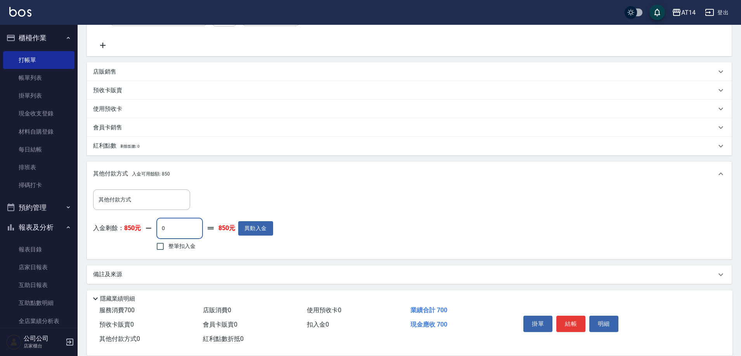
click at [180, 228] on input "0" at bounding box center [179, 228] width 47 height 21
click at [185, 229] on input "77" at bounding box center [179, 228] width 47 height 21
type input "700"
type input "0"
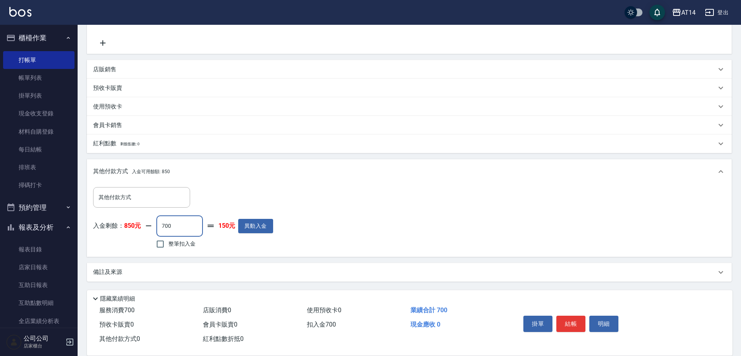
type input "700"
click at [134, 265] on div "備註及來源" at bounding box center [409, 272] width 645 height 19
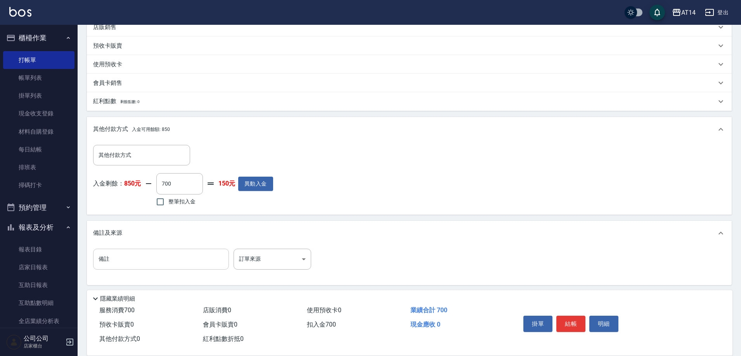
scroll to position [196, 0]
click at [156, 259] on input "備註" at bounding box center [161, 257] width 136 height 21
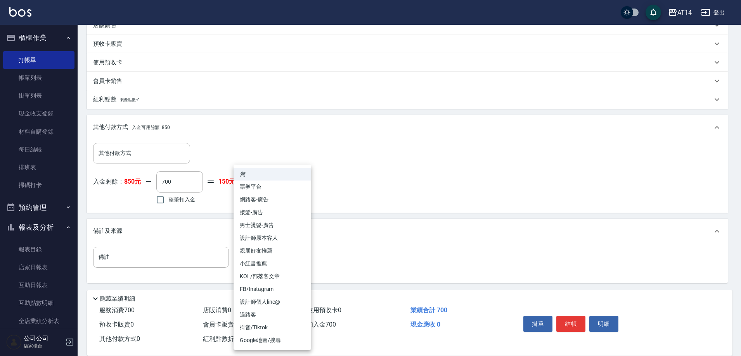
click at [304, 247] on body "AT14 登出 櫃檯作業 打帳單 帳單列表 掛單列表 現金收支登錄 材料自購登錄 每日結帳 排班表 掃碼打卡 預約管理 預約管理 單日預約紀錄 單週預約紀錄 …" at bounding box center [370, 81] width 741 height 554
click at [285, 237] on li "設計師原本客人" at bounding box center [272, 238] width 78 height 13
type input "設計師原本客人"
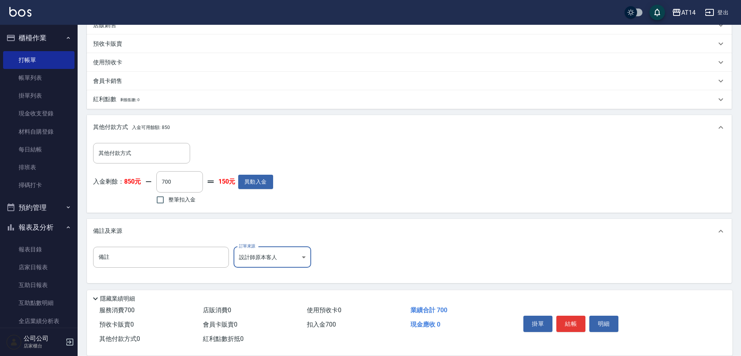
drag, startPoint x: 575, startPoint y: 324, endPoint x: 576, endPoint y: 319, distance: 5.1
click at [575, 323] on button "結帳" at bounding box center [570, 324] width 29 height 16
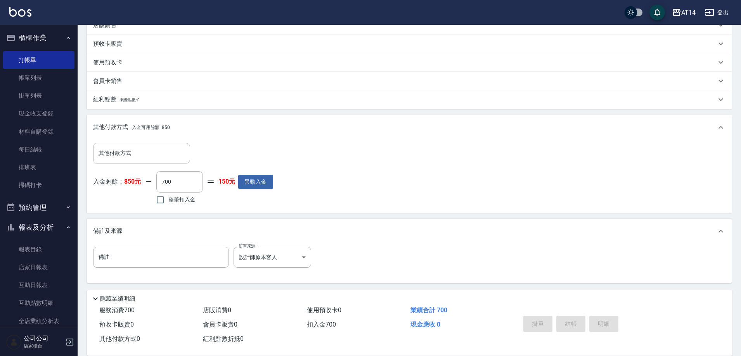
type input "2025/08/22 17:55"
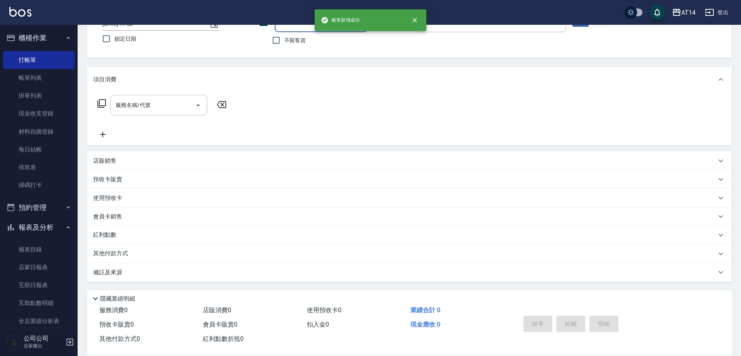
scroll to position [0, 0]
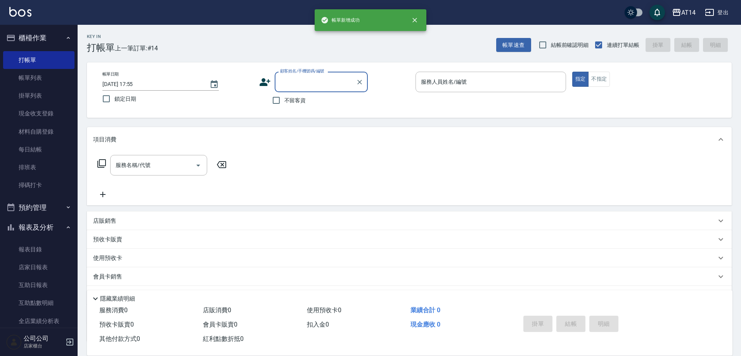
click at [44, 200] on button "預約管理" at bounding box center [38, 208] width 71 height 20
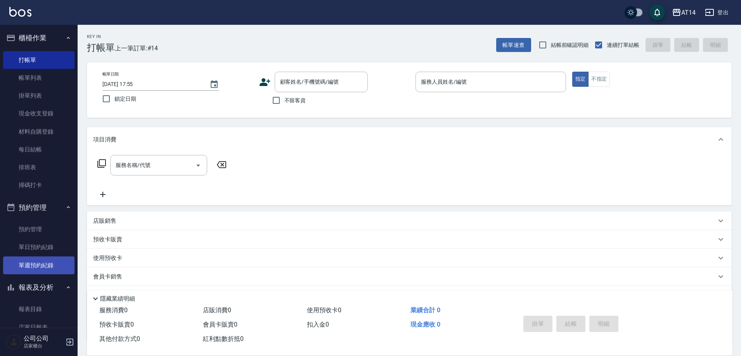
click at [35, 266] on link "單週預約紀錄" at bounding box center [38, 266] width 71 height 18
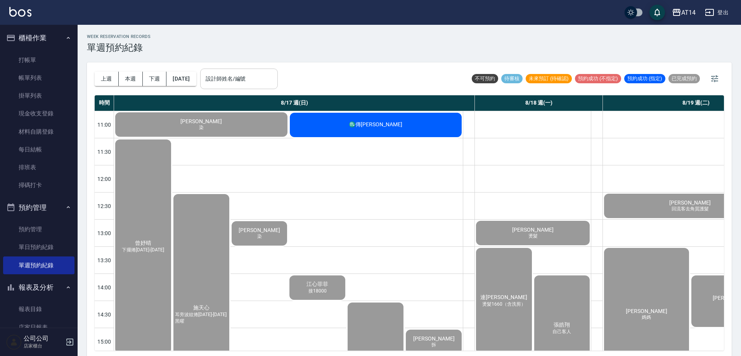
click at [271, 85] on input "設計師姓名/編號" at bounding box center [239, 79] width 71 height 14
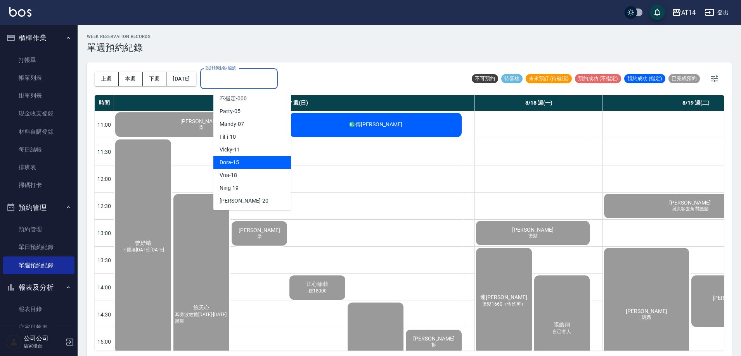
click at [248, 163] on div "Dora -15" at bounding box center [252, 162] width 78 height 13
type input "Dora-15"
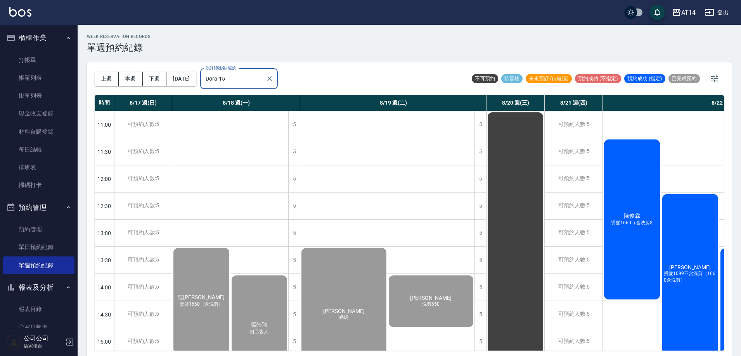
click at [230, 247] on div "陳俊霖 燙髮1660（含洗剪$" at bounding box center [201, 301] width 58 height 108
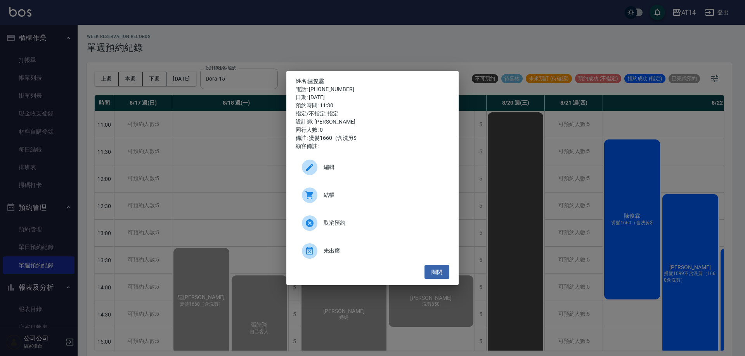
click at [326, 199] on span "結帳" at bounding box center [382, 195] width 119 height 8
drag, startPoint x: 370, startPoint y: 41, endPoint x: 368, endPoint y: 108, distance: 66.7
click at [370, 41] on div "姓名: 陳俊霖 電話: 0921912802 日期: 2025/08/22 預約時間: 11:30 指定/不指定: 指定 設計師: Dora 同行人數: 0 …" at bounding box center [372, 178] width 745 height 356
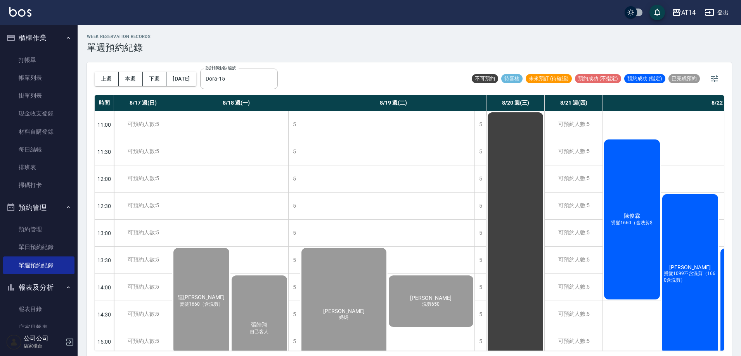
click at [289, 275] on div "簡廷光 燙髮1099不含洗剪（1660含洗剪）" at bounding box center [259, 329] width 58 height 108
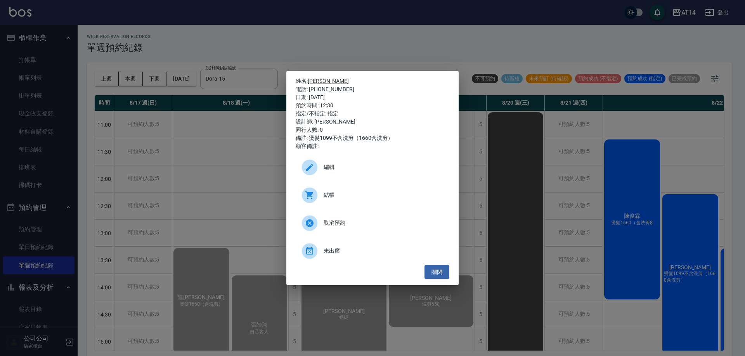
click at [379, 198] on span "結帳" at bounding box center [382, 195] width 119 height 8
click at [403, 3] on div "姓名: 簡廷光 電話: 0931677773 日期: 2025/08/22 預約時間: 12:30 指定/不指定: 指定 設計師: Dora 同行人數: 0 …" at bounding box center [372, 178] width 745 height 356
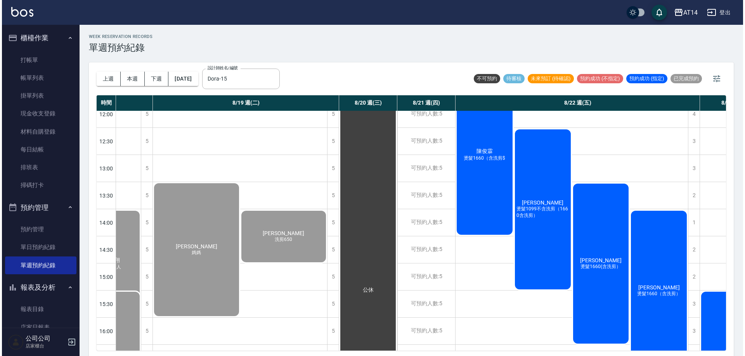
scroll to position [65, 197]
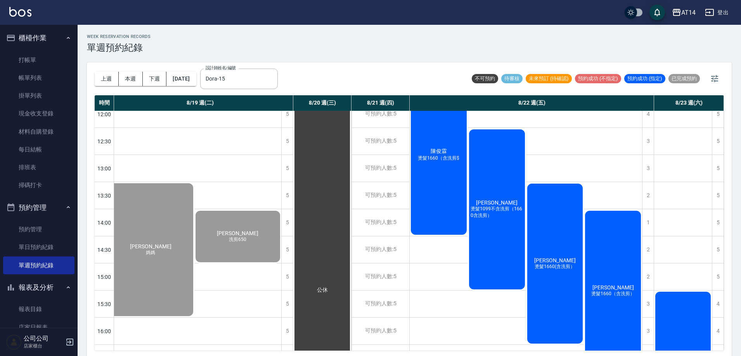
click at [614, 242] on div "林君曄 燙髮1660（含洗剪）" at bounding box center [613, 291] width 58 height 163
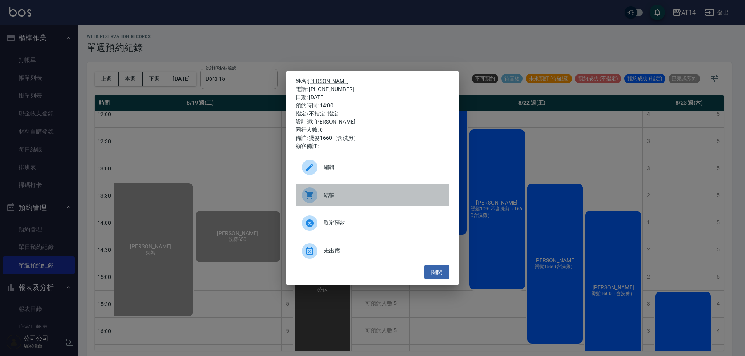
click at [345, 197] on span "結帳" at bounding box center [382, 195] width 119 height 8
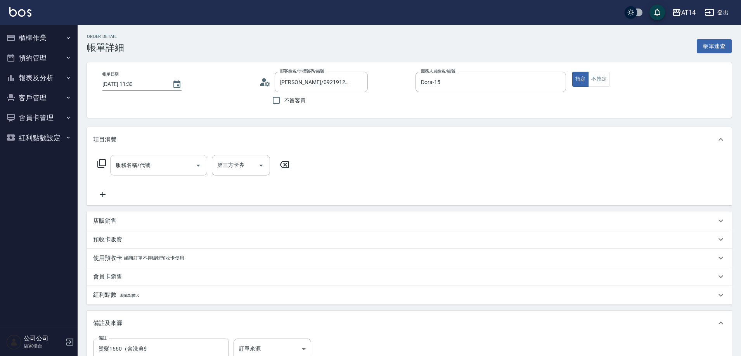
click at [164, 176] on div "服務名稱/代號 服務名稱/代號 第三方卡券 第三方卡券" at bounding box center [193, 177] width 201 height 44
click at [166, 172] on input "服務名稱/代號" at bounding box center [153, 166] width 78 height 14
type input "031"
type input "3"
type input "燙髮(031)"
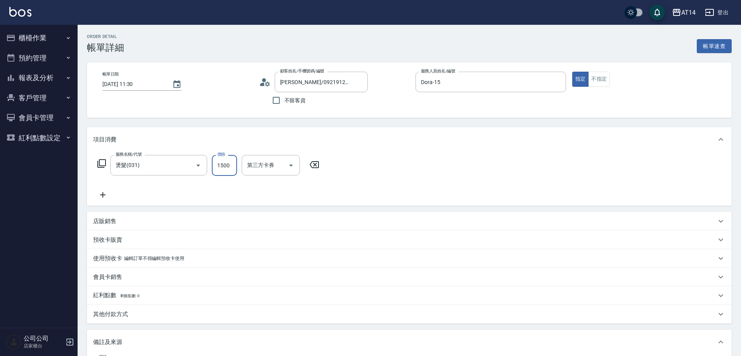
type input "2"
type input "0"
type input "2360"
type input "5"
type input "2360"
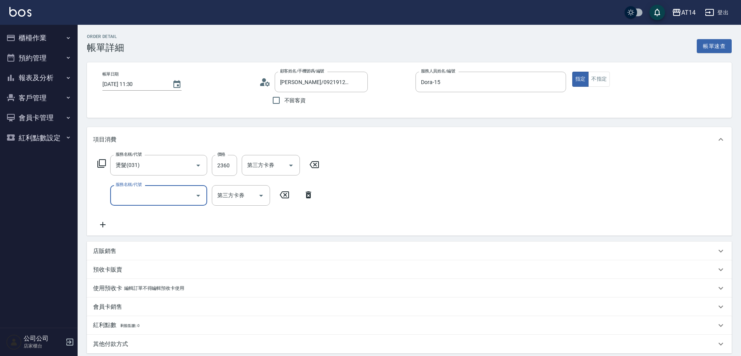
click at [181, 196] on input "服務名稱/代號" at bounding box center [153, 196] width 78 height 14
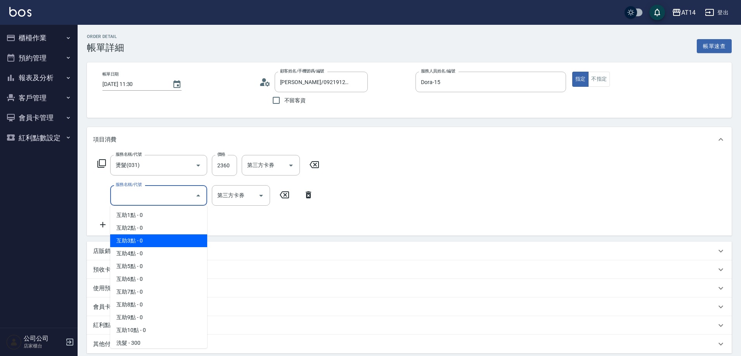
click at [167, 245] on span "互助3點 - 0" at bounding box center [158, 241] width 97 height 13
type input "互助3點(003)"
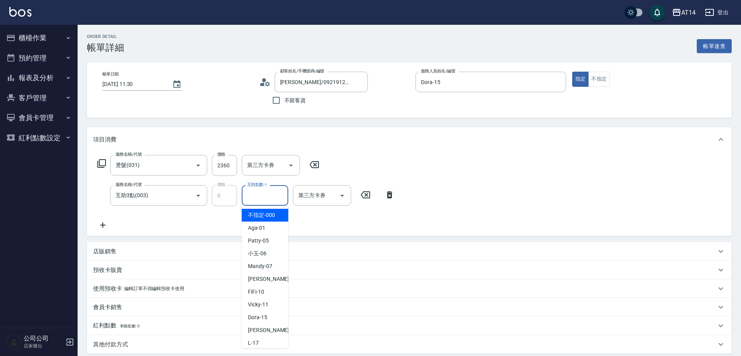
click at [259, 190] on input "互助點數-1" at bounding box center [265, 196] width 40 height 14
type input "[PERSON_NAME]-20"
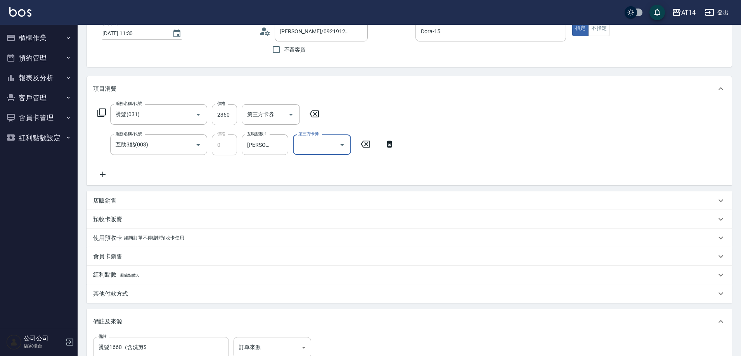
scroll to position [152, 0]
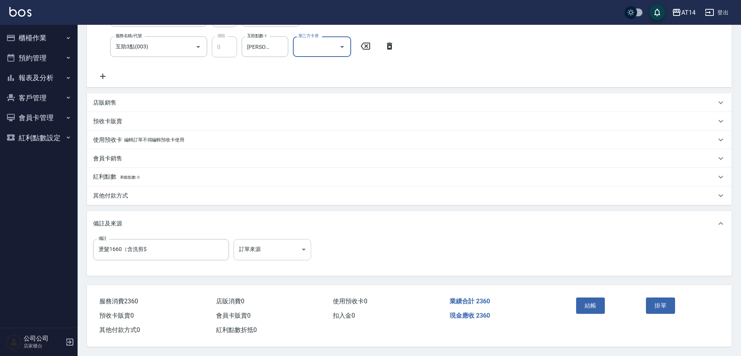
click at [284, 248] on body "AT14 登出 櫃檯作業 打帳單 帳單列表 掛單列表 現金收支登錄 材料自購登錄 每日結帳 排班表 掃碼打卡 預約管理 預約管理 單日預約紀錄 單週預約紀錄 …" at bounding box center [370, 103] width 741 height 505
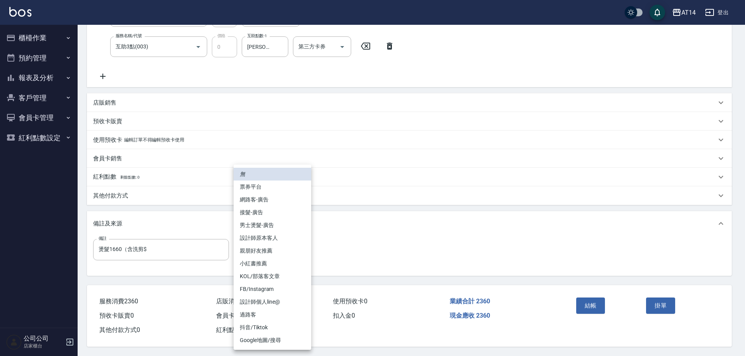
click at [292, 223] on li "男士燙髮-廣告" at bounding box center [272, 225] width 78 height 13
type input "男士燙髮-廣告"
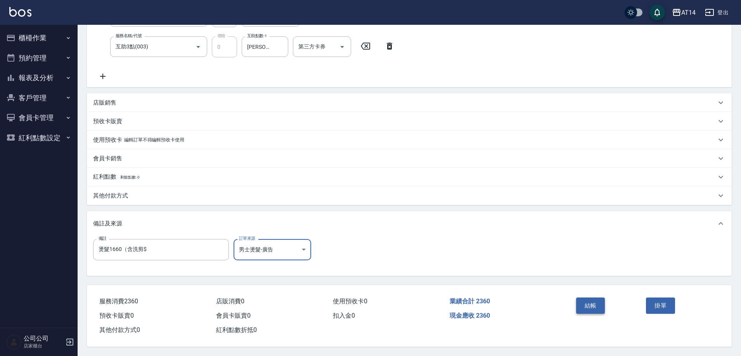
click at [583, 298] on button "結帳" at bounding box center [590, 306] width 29 height 16
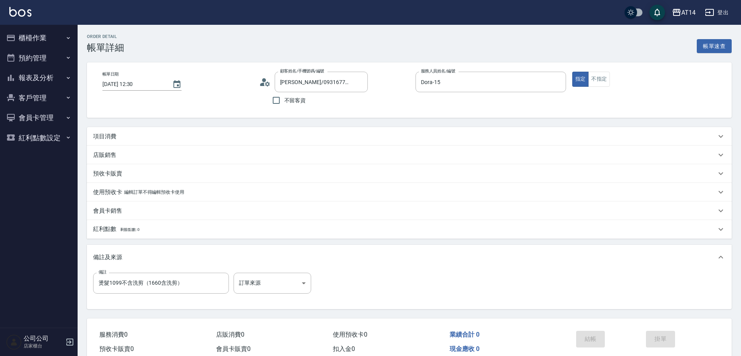
click at [95, 135] on p "項目消費" at bounding box center [104, 137] width 23 height 8
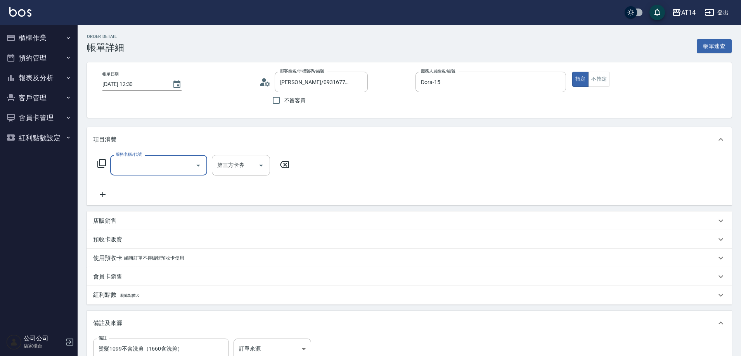
click at [140, 160] on input "服務名稱/代號" at bounding box center [153, 166] width 78 height 14
type input "0"
type input "031"
type input "3"
type input "燙髮(031)"
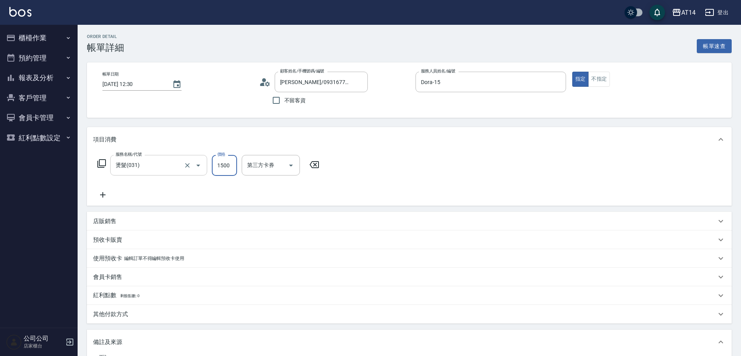
type input "2"
type input "0"
type input "236"
type input "5"
type input "2360"
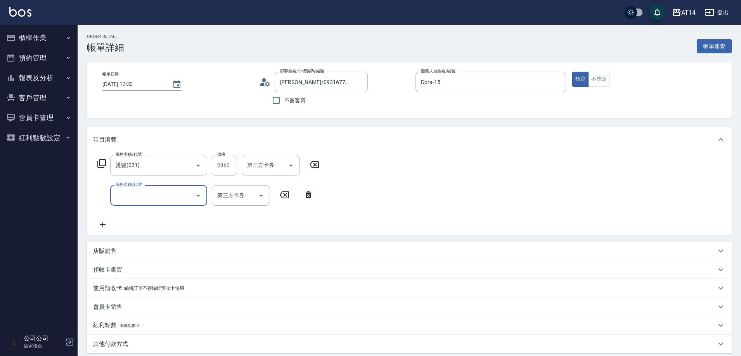
click at [132, 190] on input "服務名稱/代號" at bounding box center [153, 196] width 78 height 14
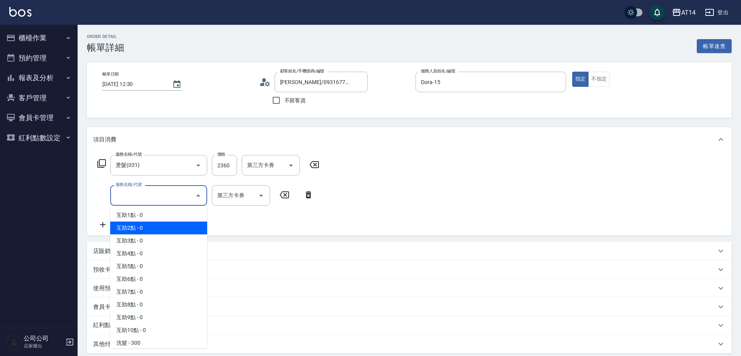
click at [140, 208] on ul "互助1點 - 0 互助2點 - 0 互助3點 - 0 互助4點 - 0 互助5點 - 0 互助6點 - 0 互助7點 - 0 互助8點 - 0 互助9點 - …" at bounding box center [158, 277] width 97 height 143
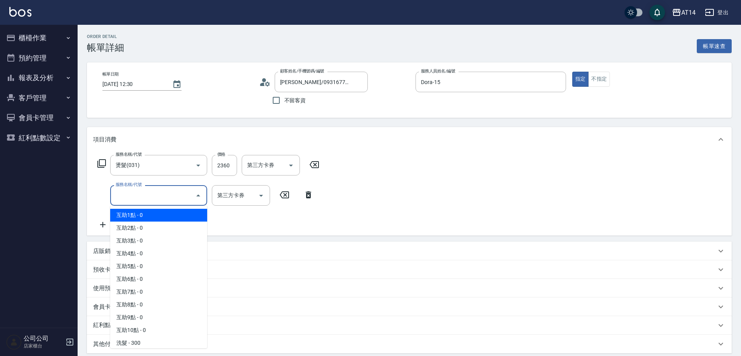
click at [161, 213] on span "互助1點 - 0" at bounding box center [158, 215] width 97 height 13
type input "互助1點(001)"
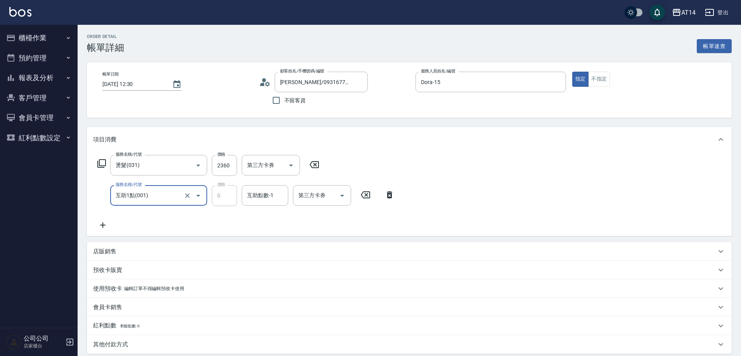
click at [257, 198] on input "互助點數-1" at bounding box center [265, 196] width 40 height 14
type input "[PERSON_NAME]-20"
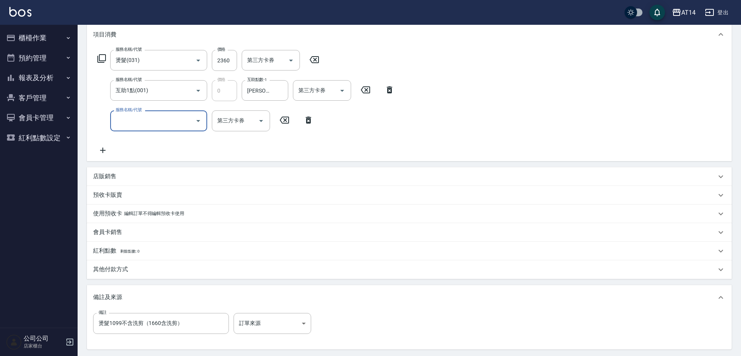
scroll to position [116, 0]
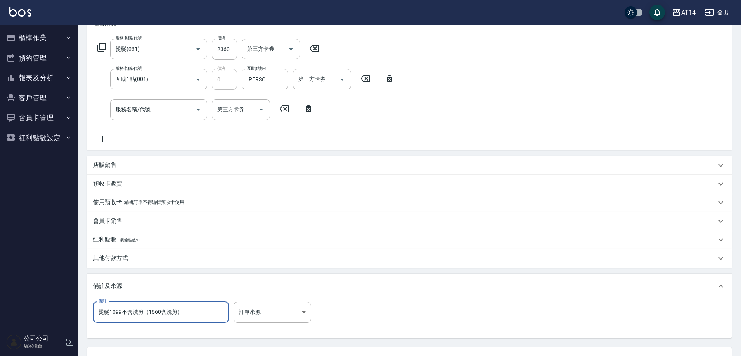
drag, startPoint x: 191, startPoint y: 315, endPoint x: 142, endPoint y: 309, distance: 48.7
click at [142, 309] on input "燙髮1099不含洗剪（1660含洗剪）" at bounding box center [161, 312] width 136 height 21
click at [155, 316] on input "燙髮1099不含洗剪（1660含洗剪）" at bounding box center [161, 312] width 136 height 21
drag, startPoint x: 146, startPoint y: 315, endPoint x: 77, endPoint y: 318, distance: 69.1
click at [77, 318] on div "AT14 登出 櫃檯作業 打帳單 帳單列表 掛單列表 現金收支登錄 材料自購登錄 每日結帳 排班表 掃碼打卡 預約管理 預約管理 單日預約紀錄 單週預約紀錄 …" at bounding box center [370, 151] width 741 height 535
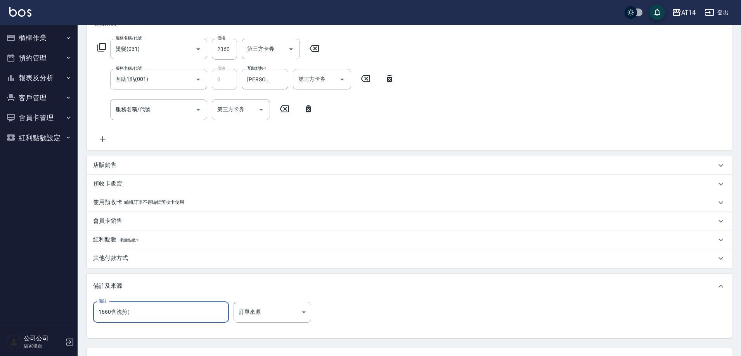
click at [144, 314] on input "1660含洗剪）" at bounding box center [161, 312] width 136 height 21
type input "1660含洗剪）後"
click at [133, 259] on div "其他付款方式" at bounding box center [404, 258] width 623 height 8
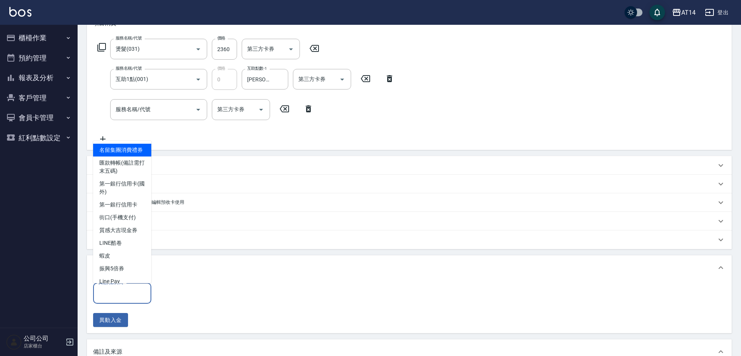
click at [141, 288] on input "其他付款方式" at bounding box center [122, 294] width 51 height 14
click at [133, 171] on span "匯款轉帳(備註需打末五碼)" at bounding box center [122, 167] width 58 height 21
type input "匯款轉帳(備註需打末五碼)"
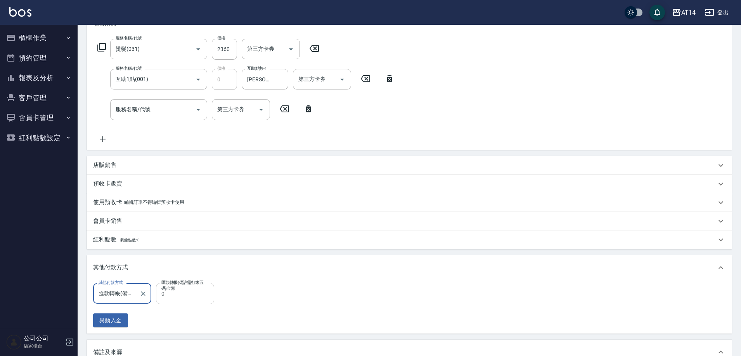
click at [195, 301] on input "0" at bounding box center [185, 294] width 58 height 21
type input "236"
type input "4"
type input "2360"
type input "0"
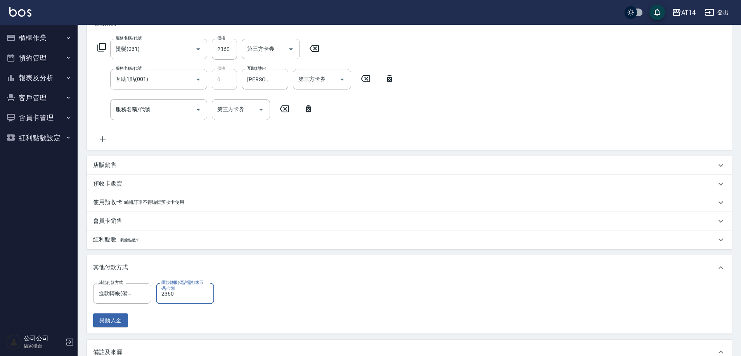
type input "2360"
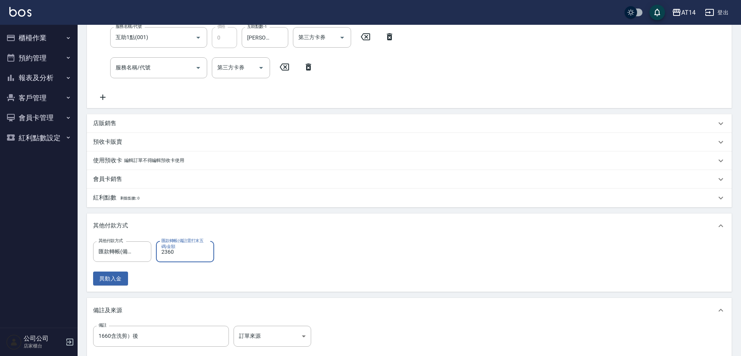
scroll to position [194, 0]
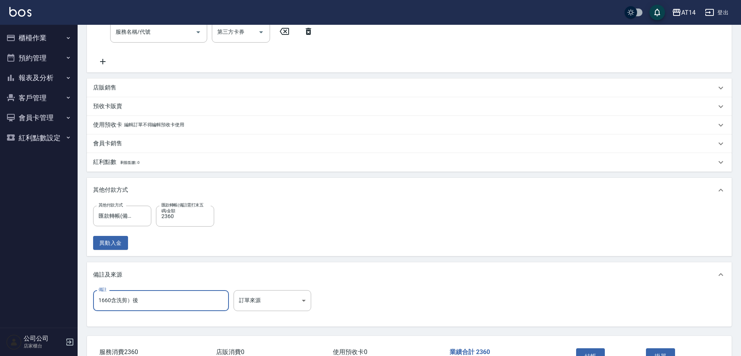
click at [175, 303] on input "1660含洗剪）後" at bounding box center [161, 300] width 136 height 21
type input "1660含洗剪）後11571"
click at [280, 310] on body "AT14 登出 櫃檯作業 打帳單 帳單列表 掛單列表 現金收支登錄 材料自購登錄 每日結帳 排班表 掃碼打卡 預約管理 預約管理 單日預約紀錄 單週預約紀錄 …" at bounding box center [370, 106] width 741 height 601
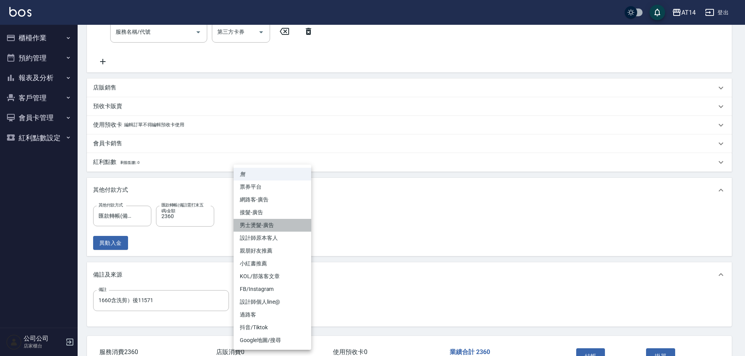
click at [270, 229] on li "男士燙髮-廣告" at bounding box center [272, 225] width 78 height 13
type input "男士燙髮-廣告"
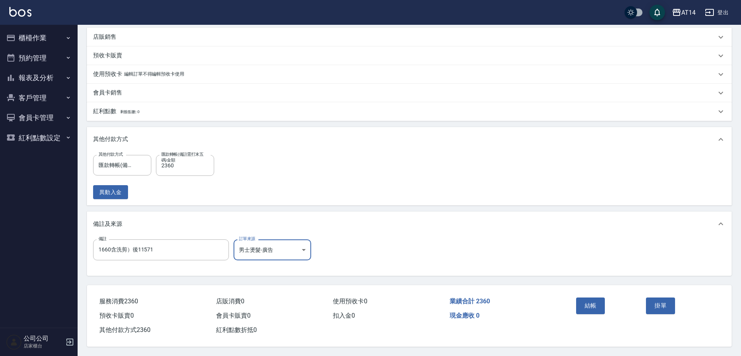
scroll to position [248, 0]
click at [596, 308] on button "結帳" at bounding box center [590, 306] width 29 height 16
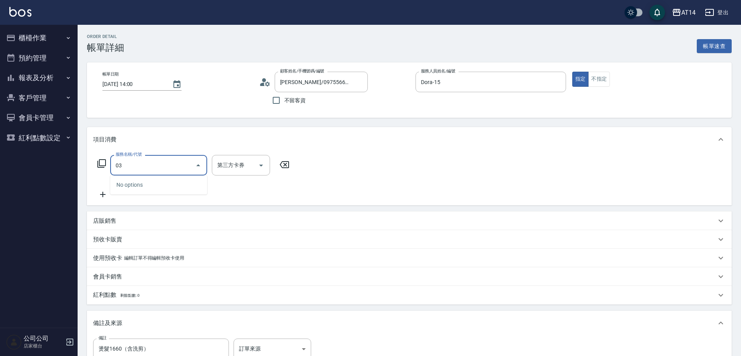
type input "031"
type input "3"
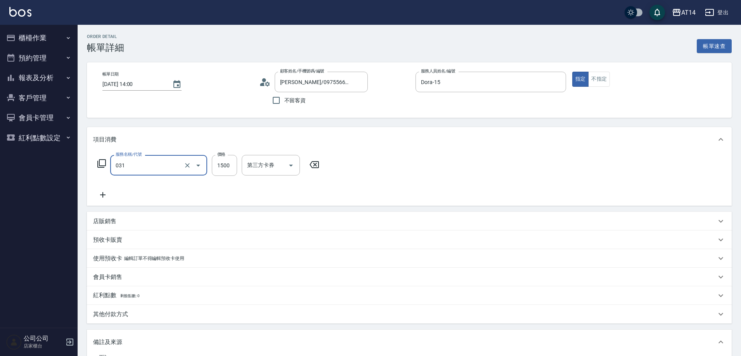
type input "燙髮(031)"
type input "0"
type input "1350"
type input "3"
type input "1350"
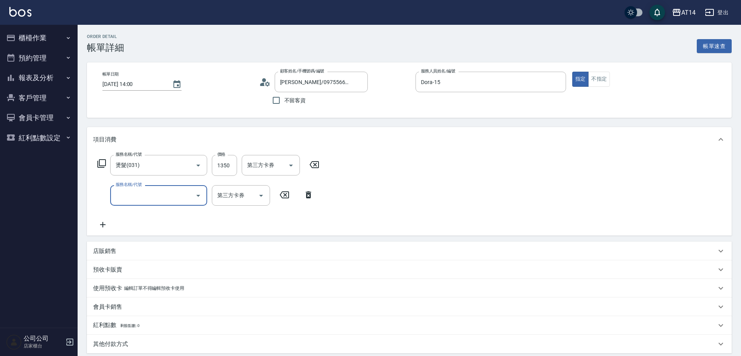
click at [192, 200] on input "服務名稱/代號" at bounding box center [153, 196] width 78 height 14
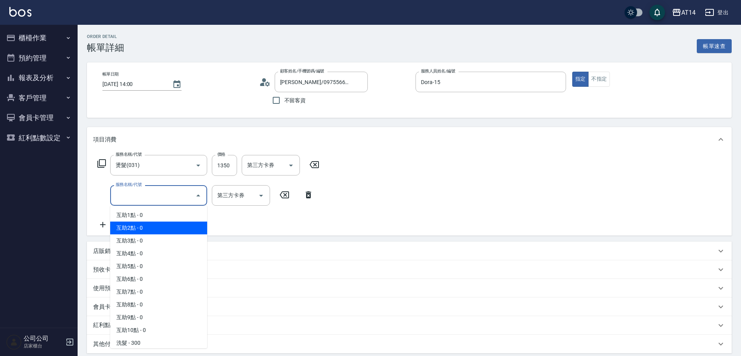
click at [175, 225] on span "互助2點 - 0" at bounding box center [158, 228] width 97 height 13
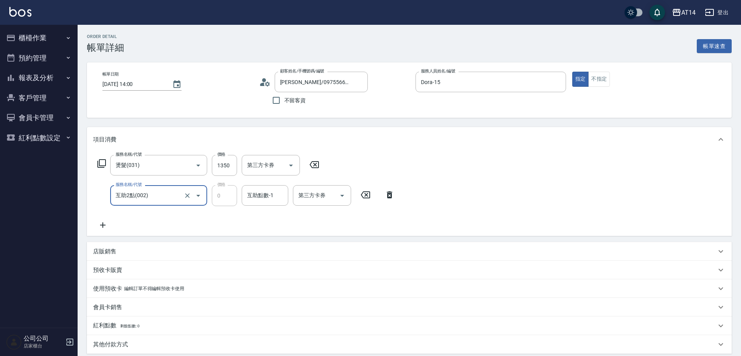
click at [176, 201] on input "互助2點(002)" at bounding box center [148, 196] width 68 height 14
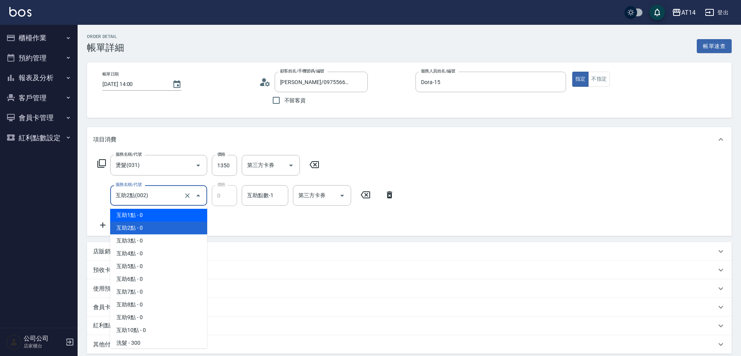
click at [180, 221] on span "互助1點 - 0" at bounding box center [158, 215] width 97 height 13
type input "互助1點(001)"
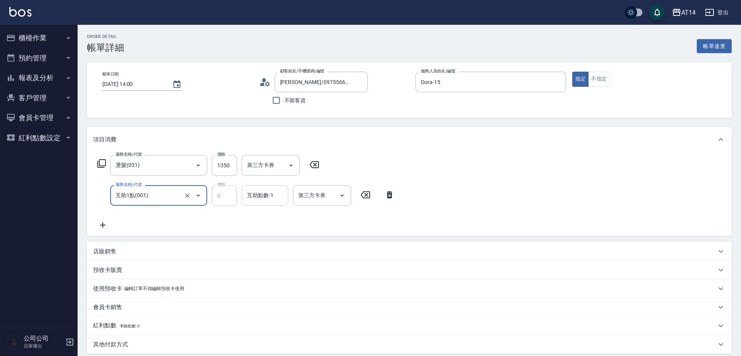
click at [270, 196] on div "互助點數-1 互助點數-1" at bounding box center [265, 195] width 47 height 21
type input "[PERSON_NAME]-20"
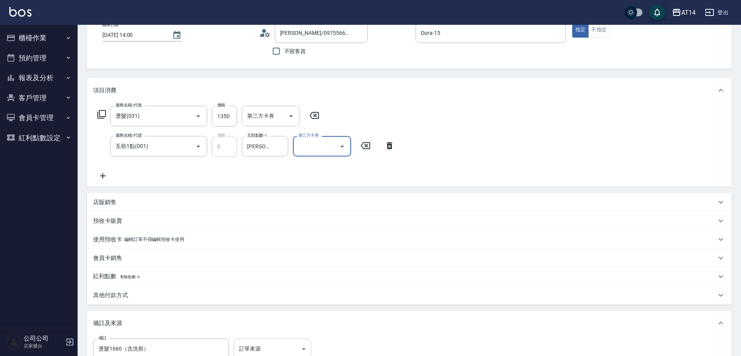
scroll to position [78, 0]
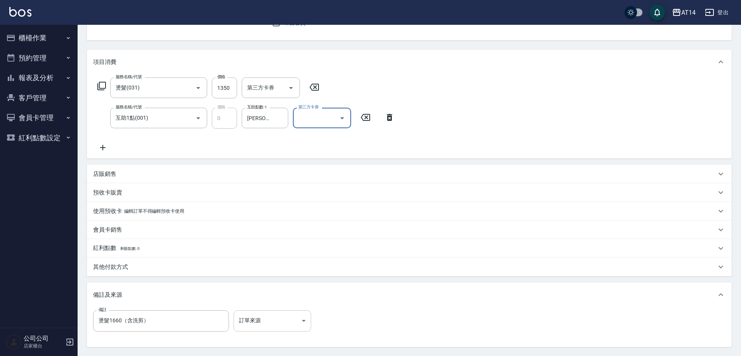
click at [259, 322] on body "AT14 登出 櫃檯作業 打帳單 帳單列表 掛單列表 現金收支登錄 材料自購登錄 每日結帳 排班表 掃碼打卡 預約管理 預約管理 單日預約紀錄 單週預約紀錄 …" at bounding box center [370, 174] width 741 height 505
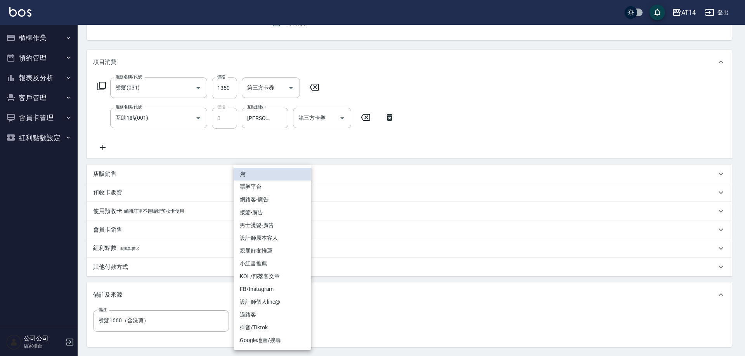
click at [275, 231] on li "男士燙髮-廣告" at bounding box center [272, 225] width 78 height 13
type input "男士燙髮-廣告"
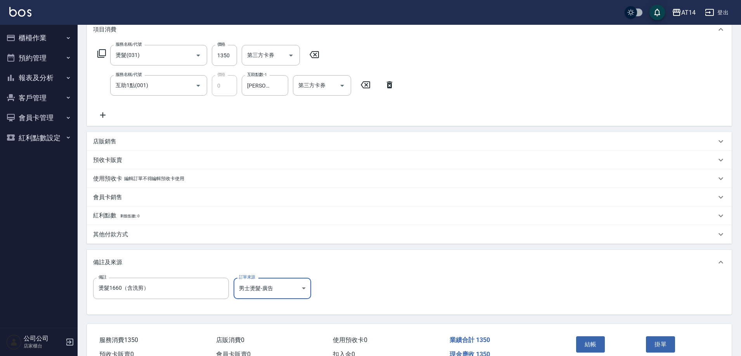
scroll to position [152, 0]
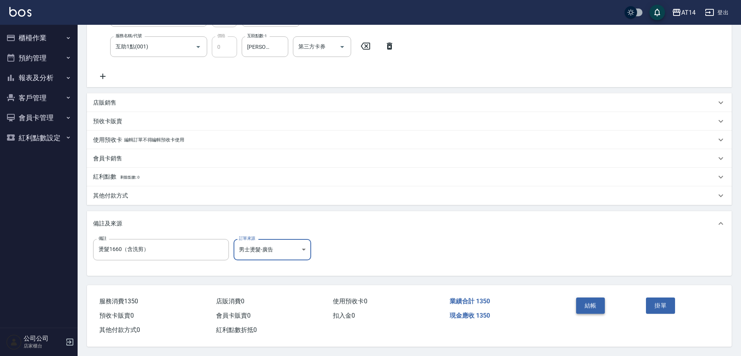
click at [591, 305] on button "結帳" at bounding box center [590, 306] width 29 height 16
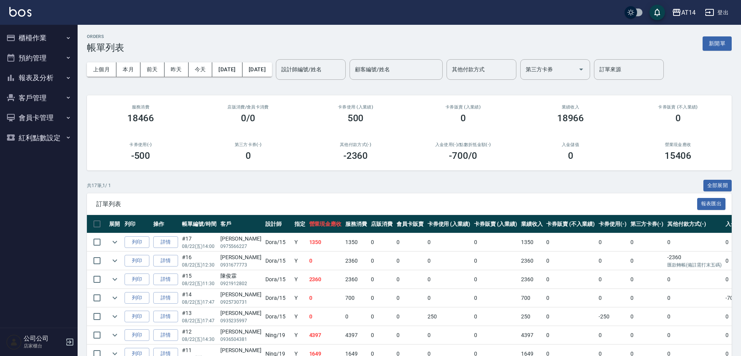
click at [13, 73] on icon "button" at bounding box center [10, 77] width 9 height 9
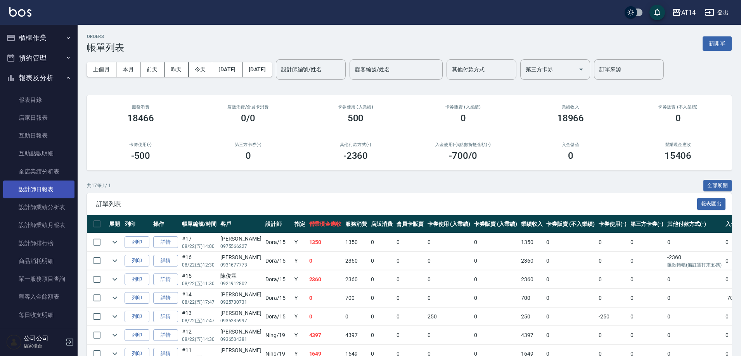
click at [56, 187] on link "設計師日報表" at bounding box center [38, 190] width 71 height 18
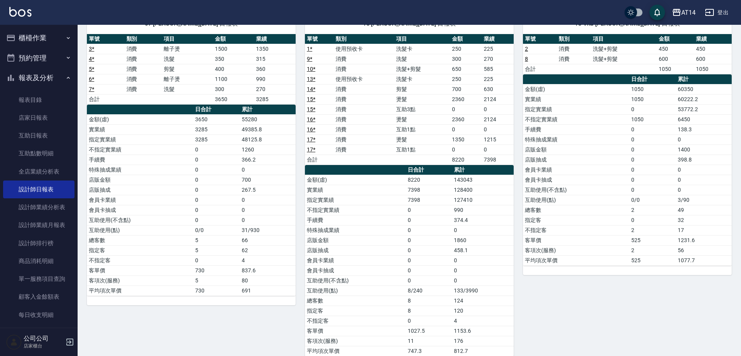
scroll to position [34, 0]
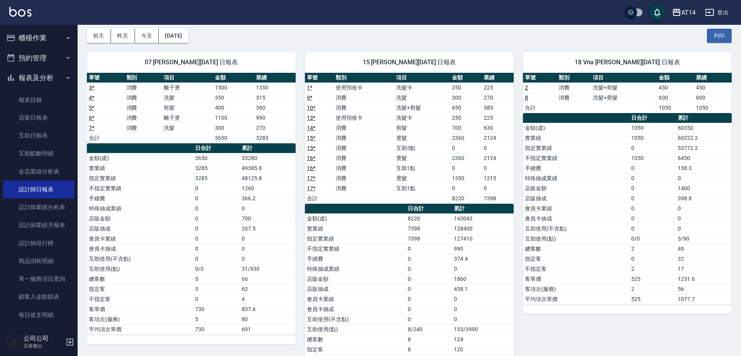
click at [314, 169] on link "16 *" at bounding box center [311, 168] width 9 height 6
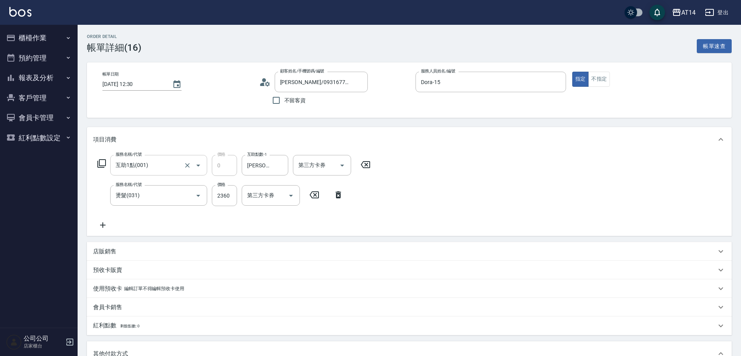
click at [157, 166] on input "互助1點(001)" at bounding box center [148, 166] width 68 height 14
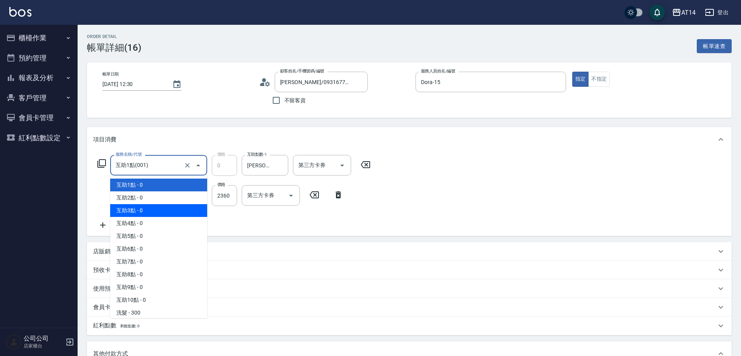
click at [152, 209] on span "互助3點 - 0" at bounding box center [158, 210] width 97 height 13
type input "互助3點(003)"
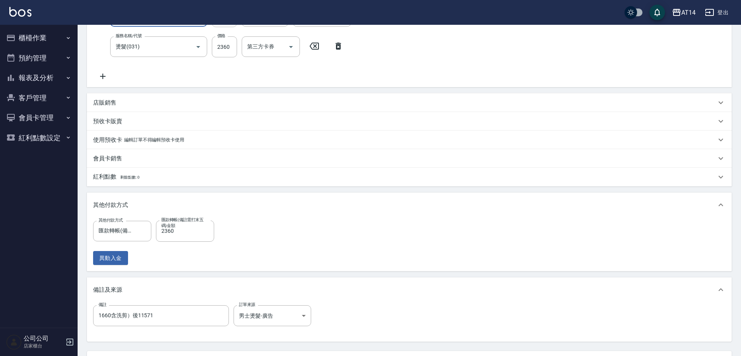
scroll to position [194, 0]
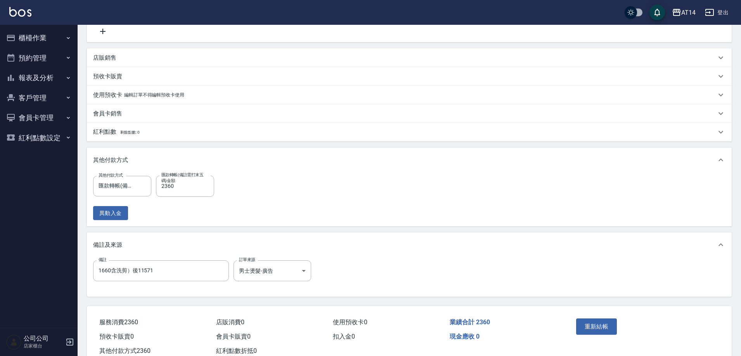
click at [612, 336] on div "重新結帳" at bounding box center [608, 333] width 70 height 34
click at [598, 329] on button "重新結帳" at bounding box center [596, 327] width 41 height 16
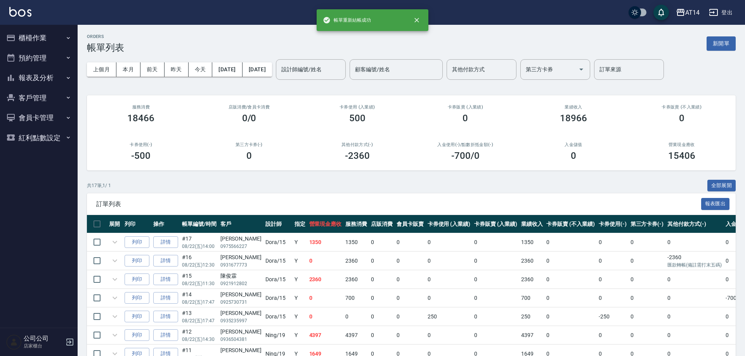
click at [50, 80] on button "報表及分析" at bounding box center [38, 78] width 71 height 20
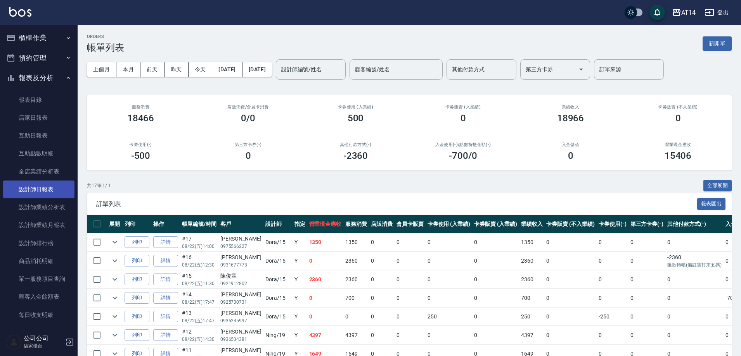
click at [53, 192] on link "設計師日報表" at bounding box center [38, 190] width 71 height 18
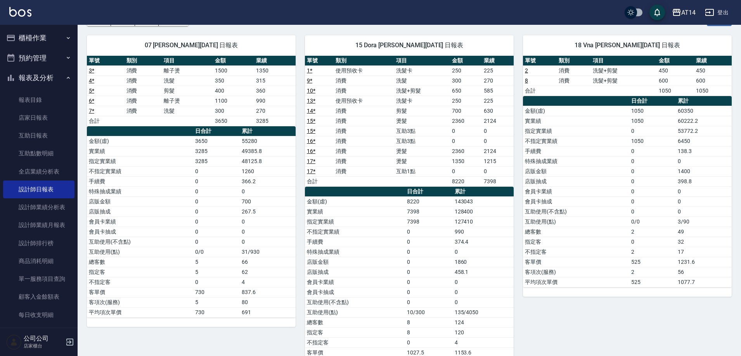
scroll to position [39, 0]
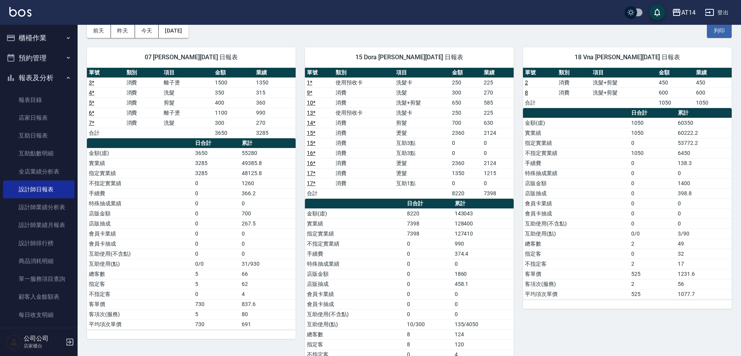
click at [309, 82] on link "1 *" at bounding box center [309, 83] width 5 height 6
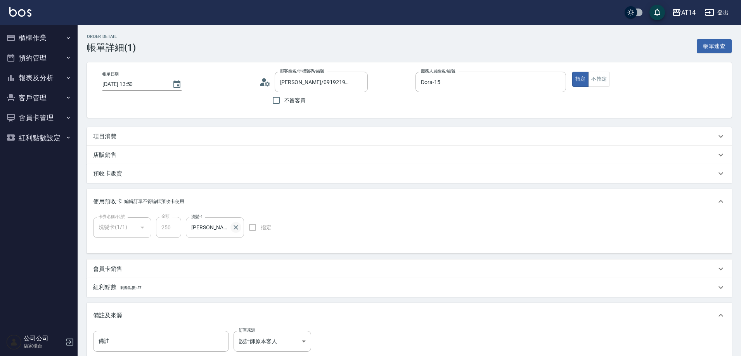
click at [237, 229] on icon "Clear" at bounding box center [236, 228] width 8 height 8
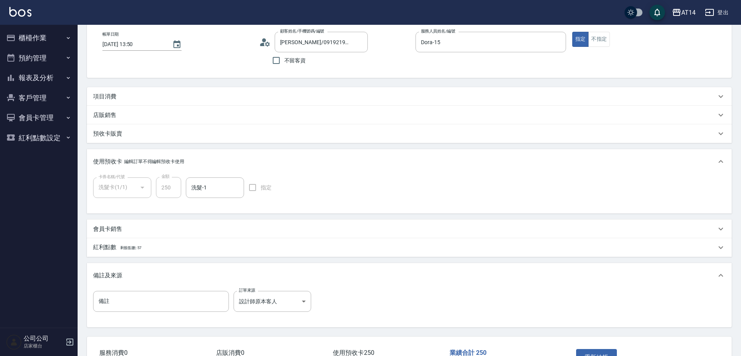
scroll to position [95, 0]
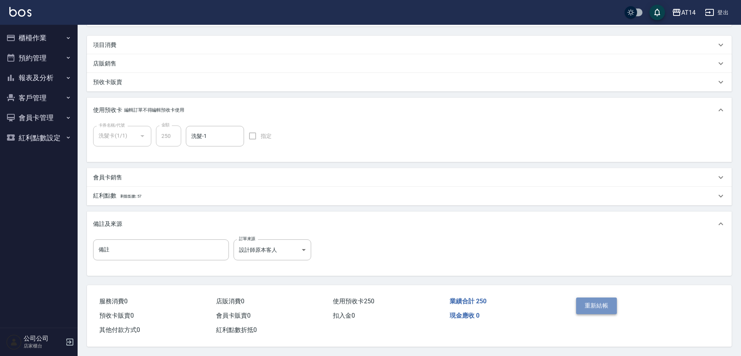
click at [608, 310] on button "重新結帳" at bounding box center [596, 306] width 41 height 16
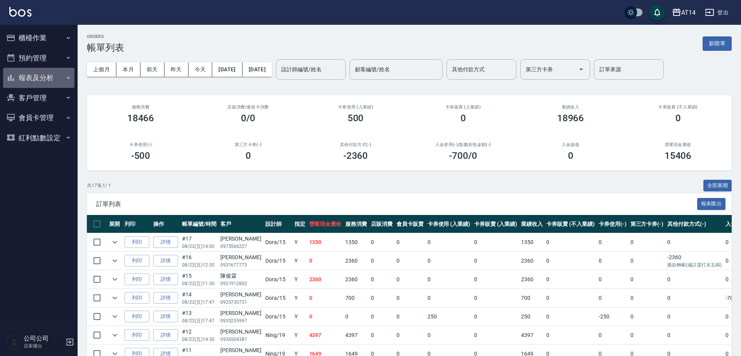
click at [55, 73] on button "報表及分析" at bounding box center [38, 78] width 71 height 20
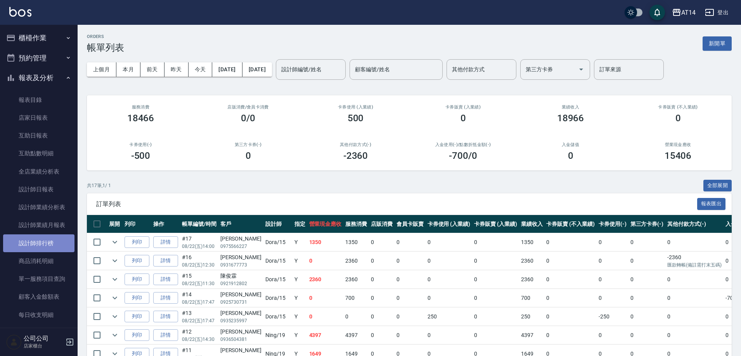
click at [55, 239] on link "設計師排行榜" at bounding box center [38, 244] width 71 height 18
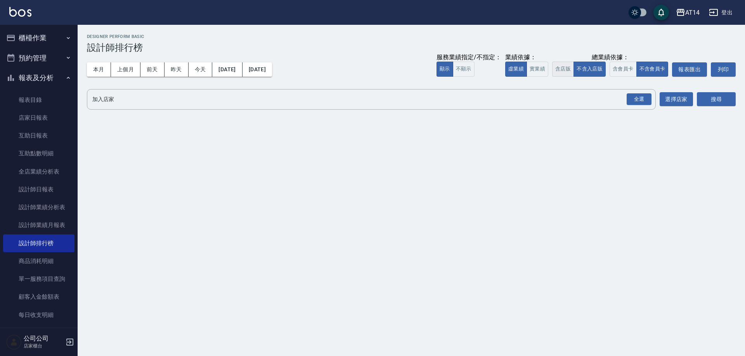
drag, startPoint x: 537, startPoint y: 75, endPoint x: 561, endPoint y: 71, distance: 24.0
click at [538, 75] on button "實業績" at bounding box center [537, 69] width 22 height 15
click at [569, 69] on button "含店販" at bounding box center [563, 69] width 22 height 15
click at [634, 64] on button "含會員卡" at bounding box center [622, 69] width 27 height 15
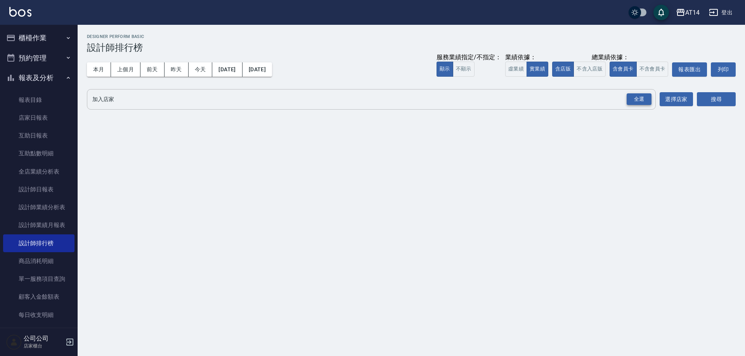
drag, startPoint x: 638, startPoint y: 99, endPoint x: 707, endPoint y: 106, distance: 69.0
click at [639, 99] on div "全選" at bounding box center [638, 99] width 25 height 12
click at [726, 103] on button "搜尋" at bounding box center [716, 100] width 39 height 14
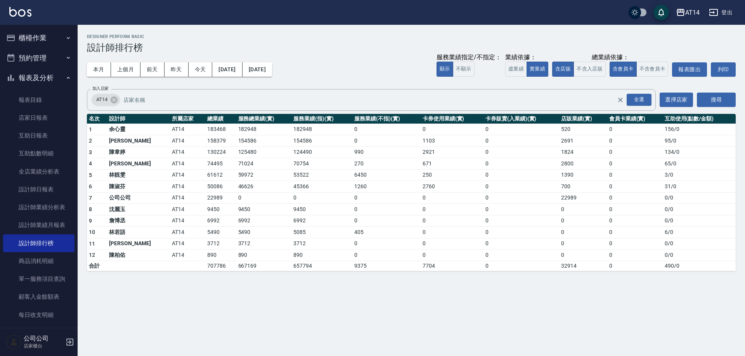
click at [38, 35] on button "櫃檯作業" at bounding box center [38, 38] width 71 height 20
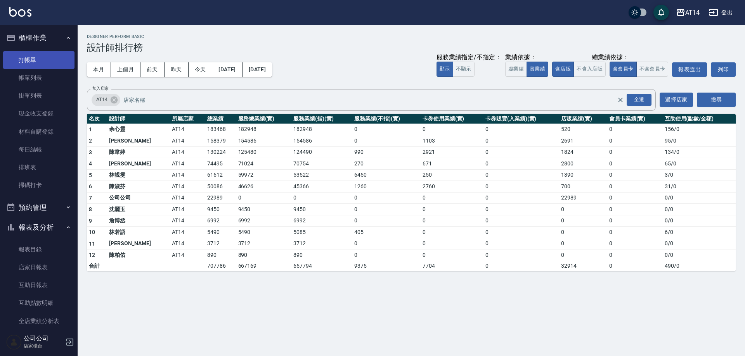
click at [23, 65] on link "打帳單" at bounding box center [38, 60] width 71 height 18
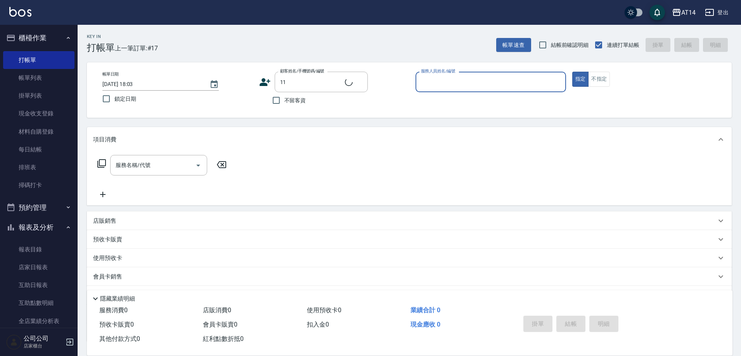
type input "[PERSON_NAME]/0953840415/11"
type input "不指定-000"
click at [361, 82] on icon "Clear" at bounding box center [360, 82] width 8 height 8
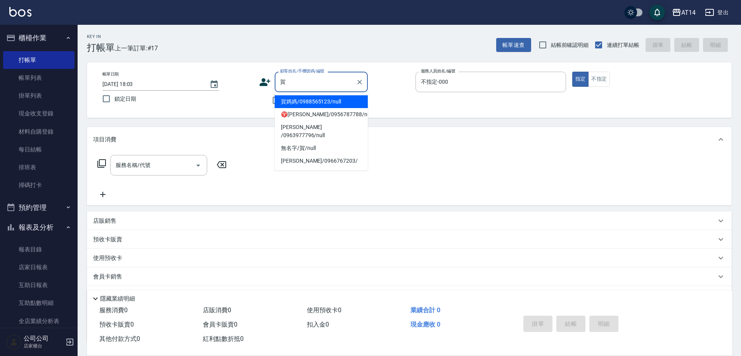
click at [329, 100] on li "賀媽媽/0988565123/null" at bounding box center [321, 101] width 93 height 13
type input "賀媽媽/0988565123/null"
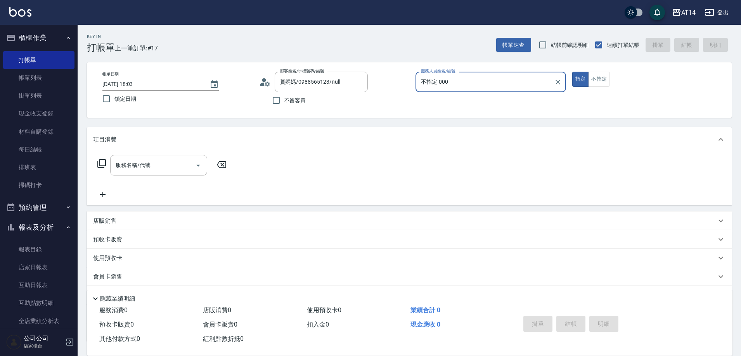
type input "Vicky-11"
click at [120, 265] on p "使用預收卡" at bounding box center [107, 260] width 29 height 12
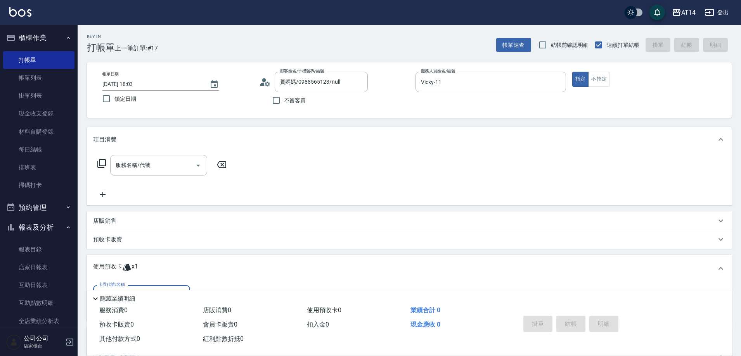
scroll to position [78, 0]
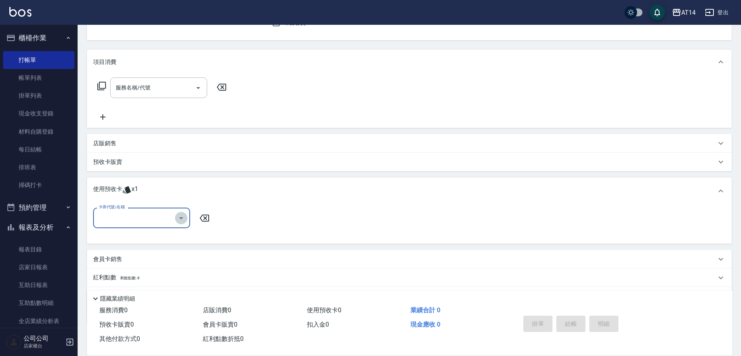
click at [182, 215] on icon "Open" at bounding box center [180, 218] width 9 height 9
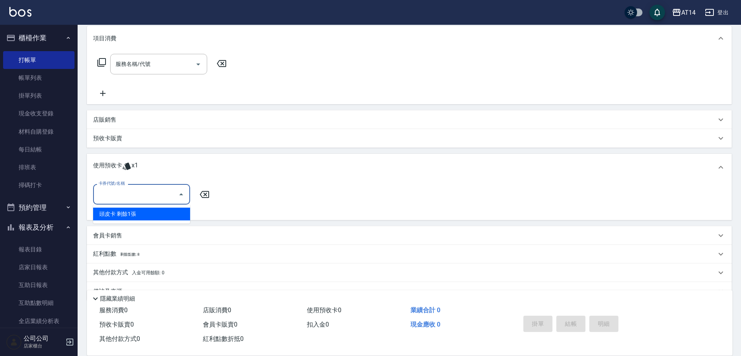
scroll to position [120, 0]
